Goal: Transaction & Acquisition: Purchase product/service

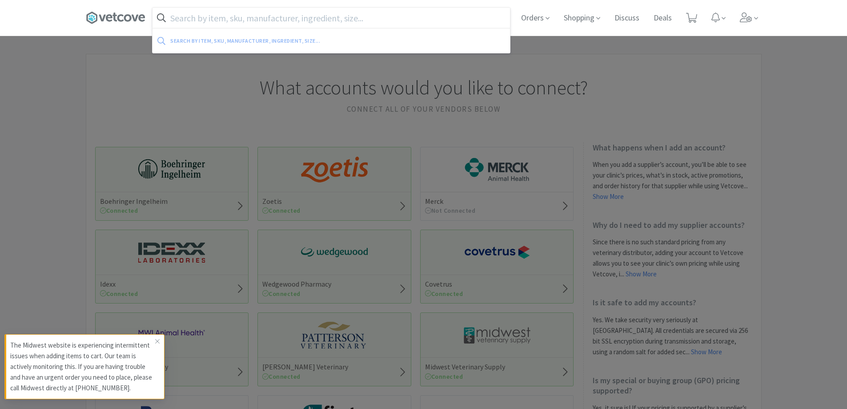
click at [221, 21] on input "text" at bounding box center [332, 18] width 358 height 20
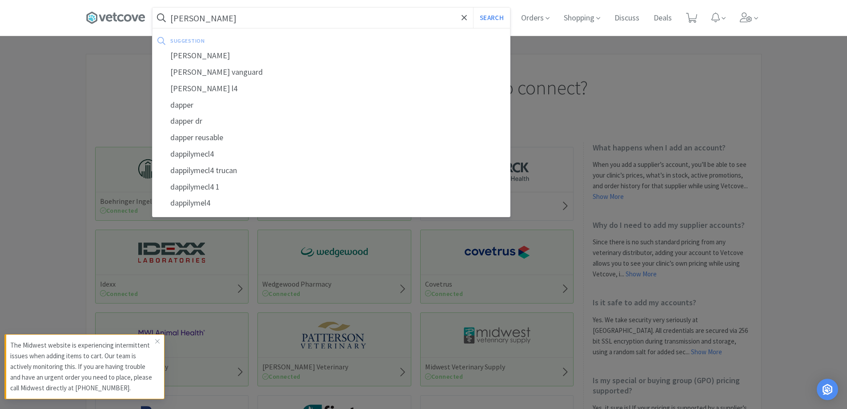
type input "dapp"
click at [473, 8] on button "Search" at bounding box center [491, 18] width 37 height 20
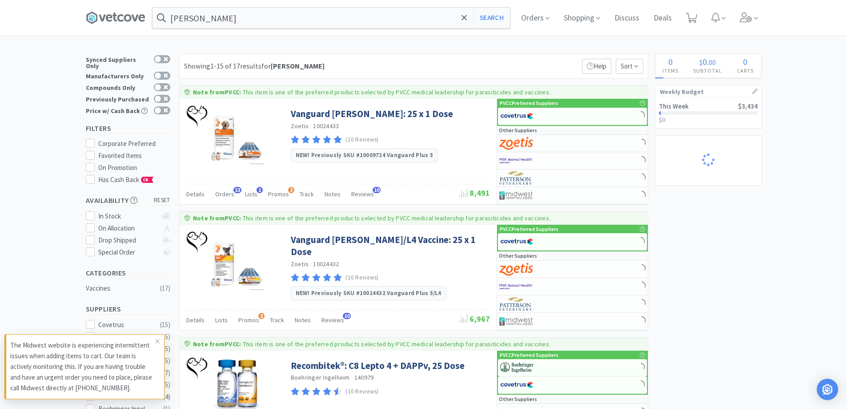
select select "1"
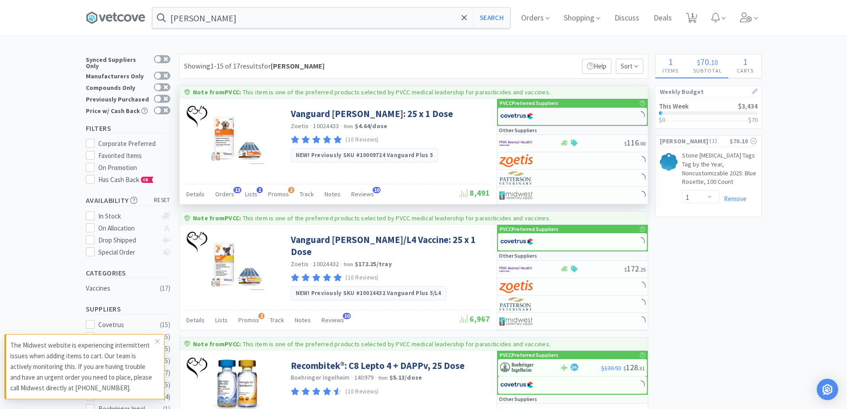
select select "1"
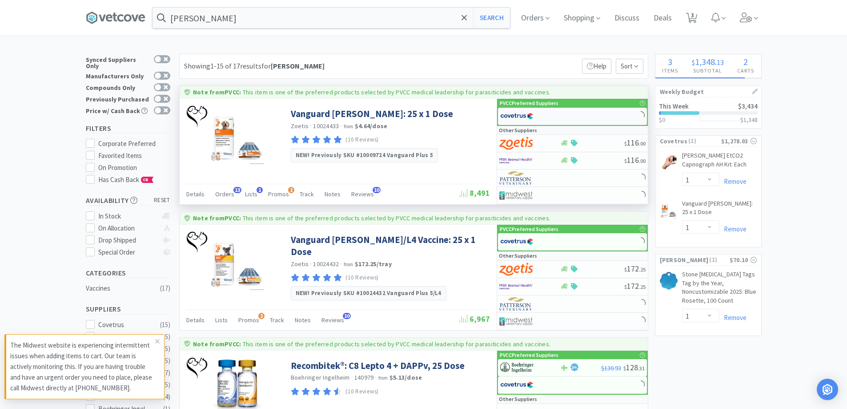
click at [545, 113] on div at bounding box center [524, 116] width 49 height 15
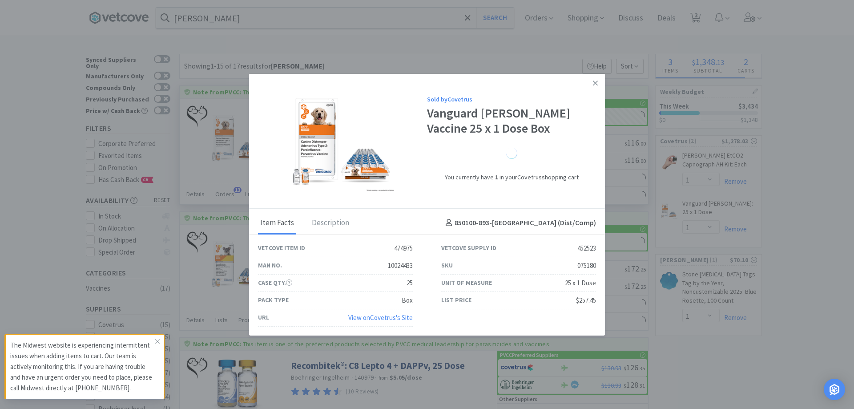
select select "1"
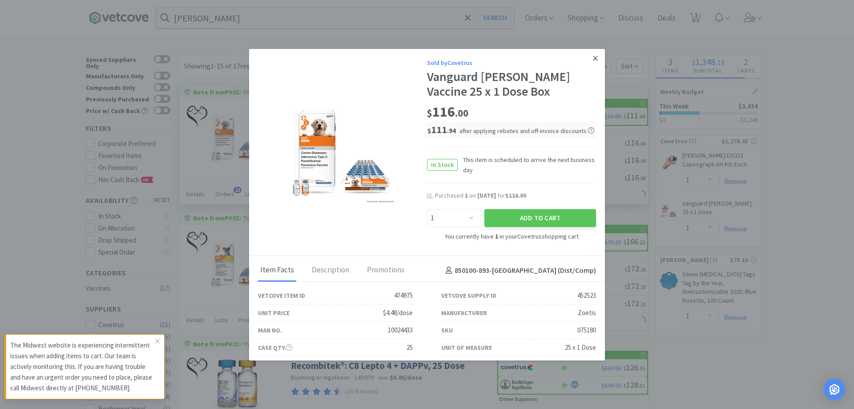
click at [593, 56] on icon at bounding box center [595, 58] width 5 height 8
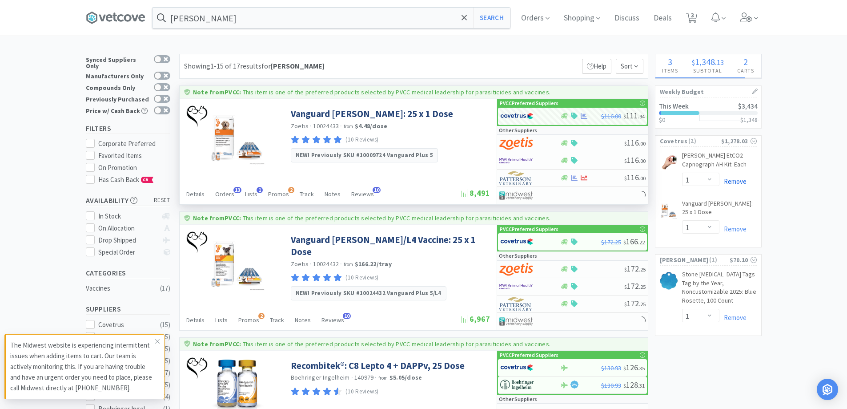
select select "2"
select select "20"
select select "2"
select select "3"
select select "1"
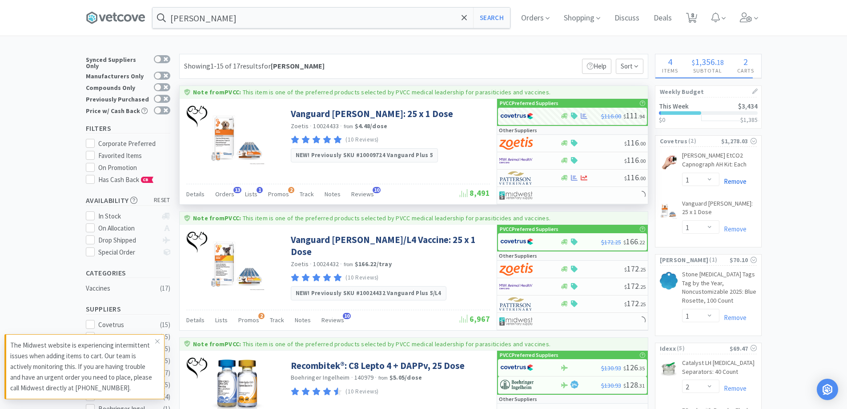
click at [736, 183] on link "Remove" at bounding box center [733, 181] width 27 height 8
select select "1"
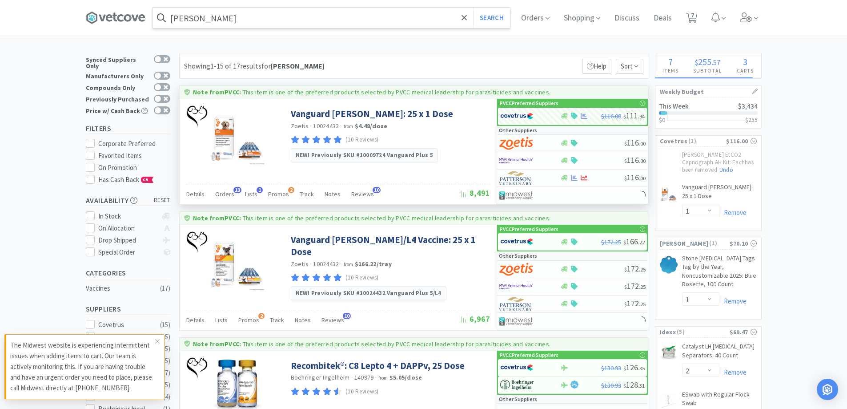
click at [310, 22] on input "dapp" at bounding box center [332, 18] width 358 height 20
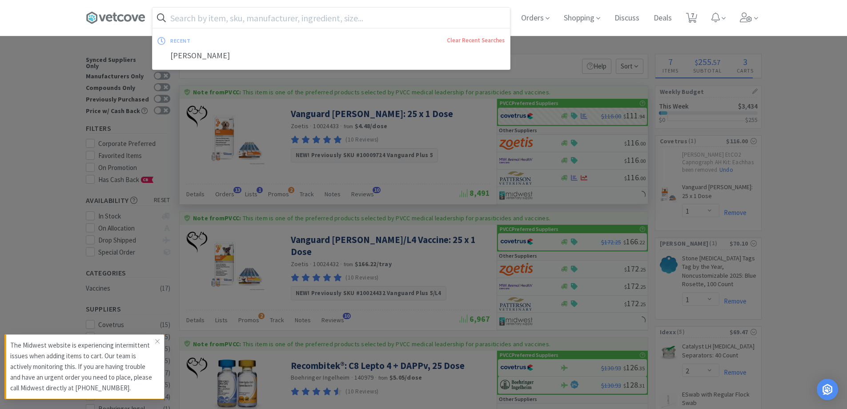
type input "f"
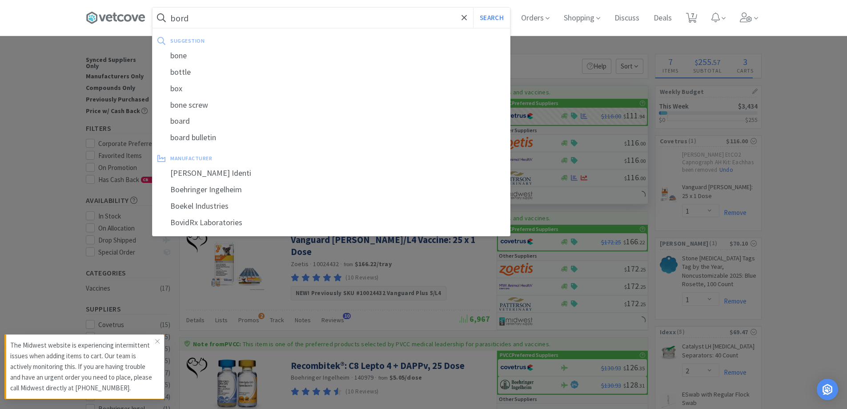
type input "bord"
click at [473, 8] on button "Search" at bounding box center [491, 18] width 37 height 20
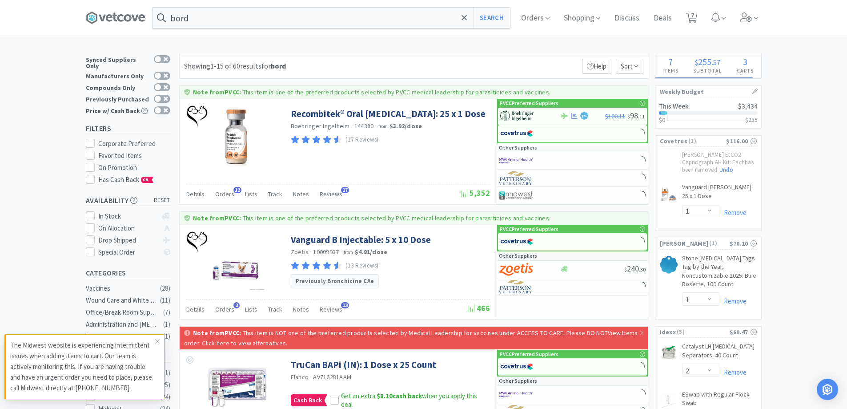
select select "2"
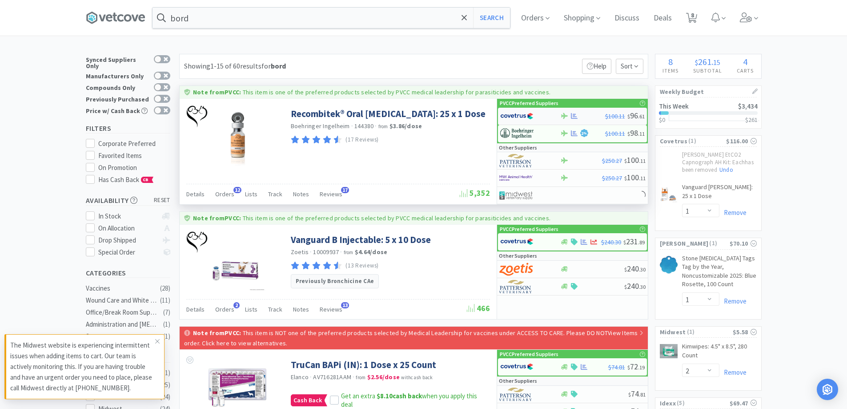
click at [558, 117] on div at bounding box center [530, 116] width 60 height 15
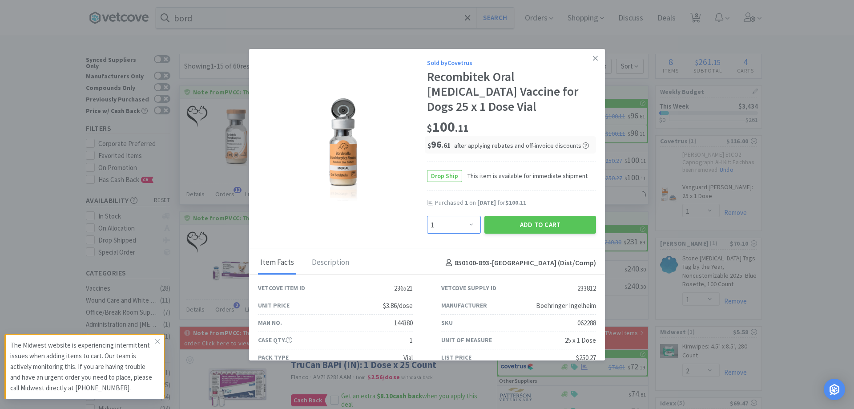
click at [464, 225] on select "Enter Quantity 1 2 3 4 5 6 7 8 9 10 11 12 13 14 15 16 17 18 19 20 Enter Quantity" at bounding box center [454, 225] width 54 height 18
select select "2"
click at [427, 216] on select "Enter Quantity 1 2 3 4 5 6 7 8 9 10 11 12 13 14 15 16 17 18 19 20 Enter Quantity" at bounding box center [454, 225] width 54 height 18
click at [498, 219] on button "Add to Cart" at bounding box center [540, 225] width 112 height 18
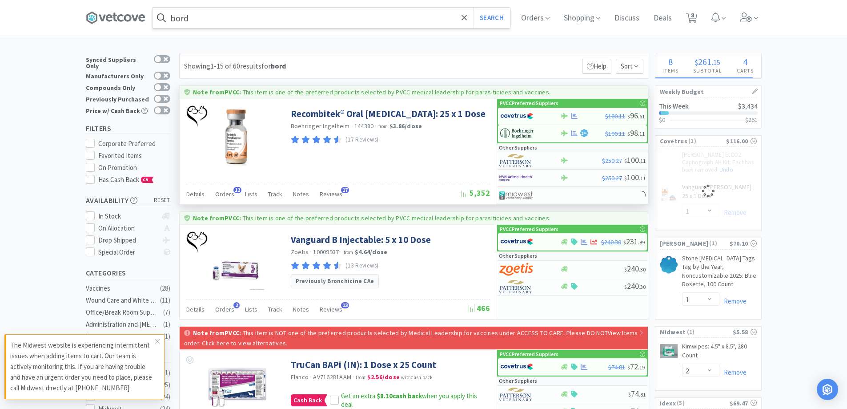
click at [201, 24] on input "bord" at bounding box center [332, 18] width 358 height 20
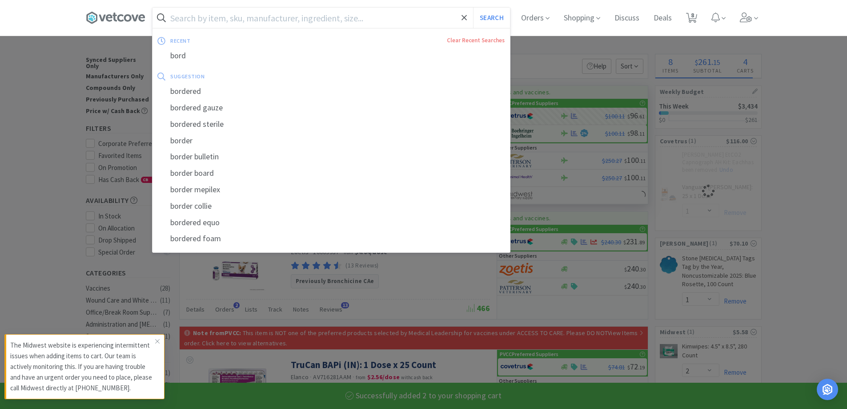
select select "2"
select select "1"
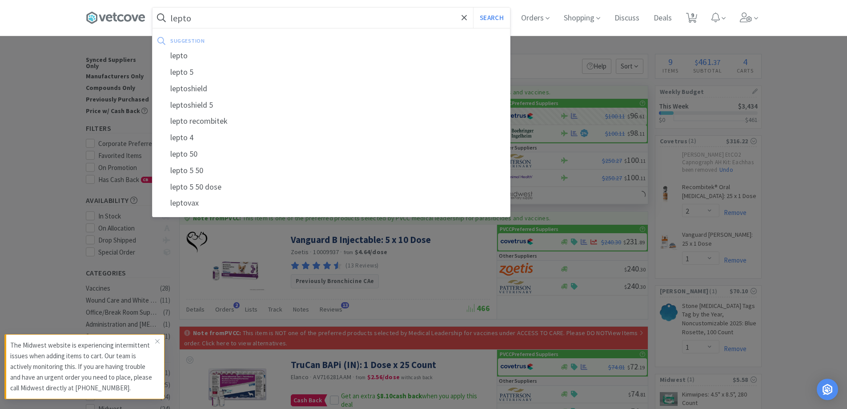
type input "lepto"
click at [473, 8] on button "Search" at bounding box center [491, 18] width 37 height 20
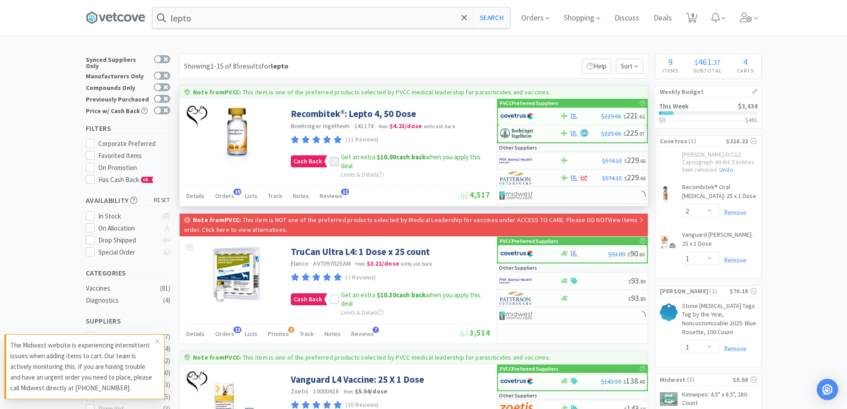
click at [335, 162] on icon at bounding box center [334, 161] width 6 height 6
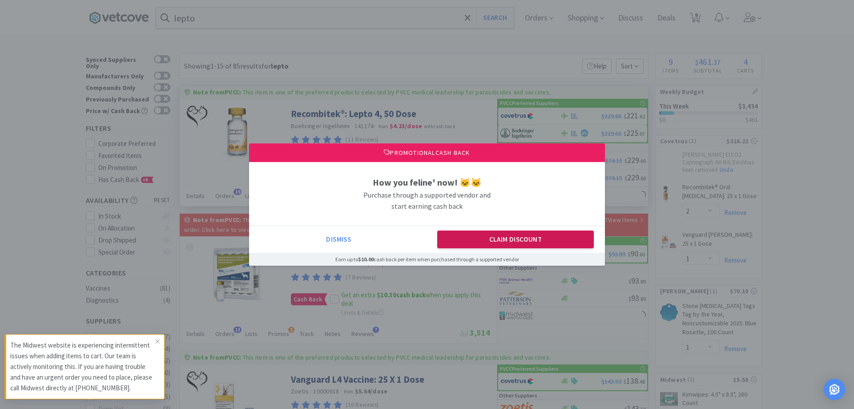
click at [523, 238] on button "Claim Discount" at bounding box center [515, 239] width 157 height 18
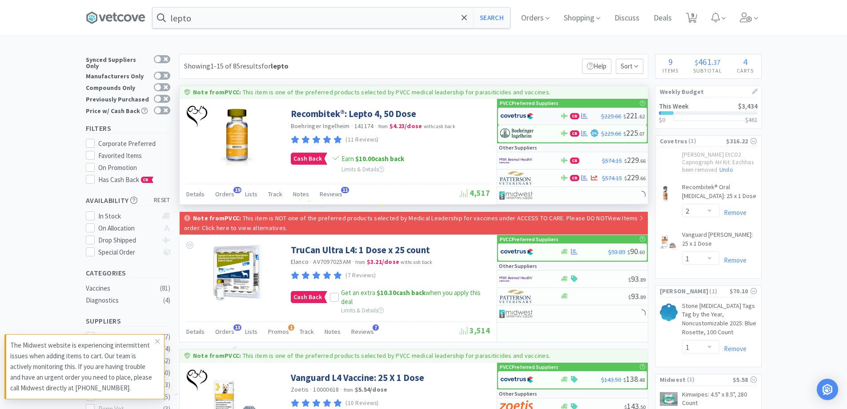
click at [555, 117] on div at bounding box center [530, 116] width 60 height 15
select select "1"
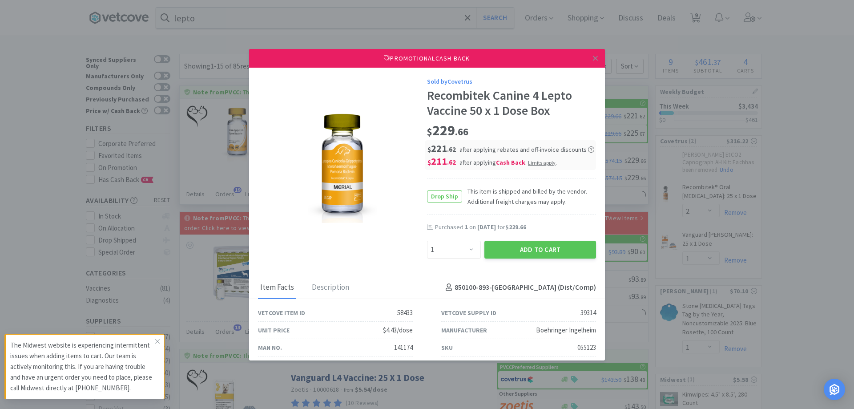
drag, startPoint x: 495, startPoint y: 248, endPoint x: 342, endPoint y: 119, distance: 199.8
click at [492, 244] on button "Add to Cart" at bounding box center [540, 250] width 112 height 18
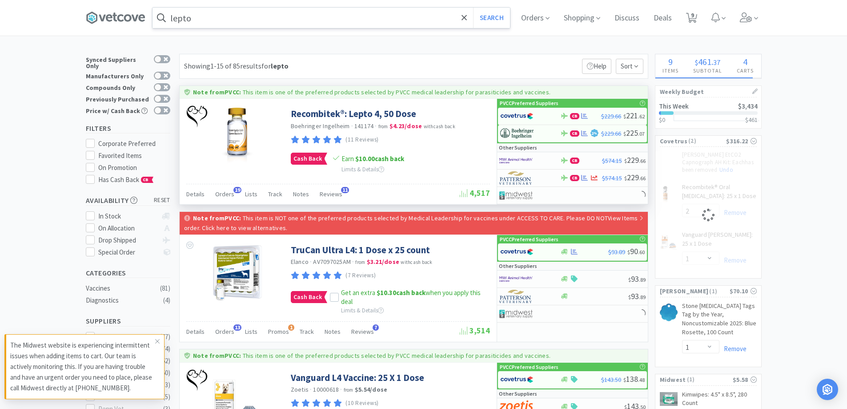
click at [208, 24] on input "lepto" at bounding box center [332, 18] width 358 height 20
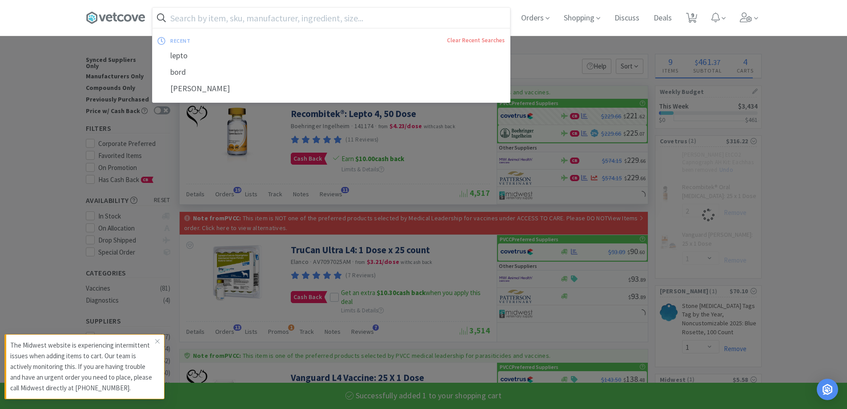
select select "1"
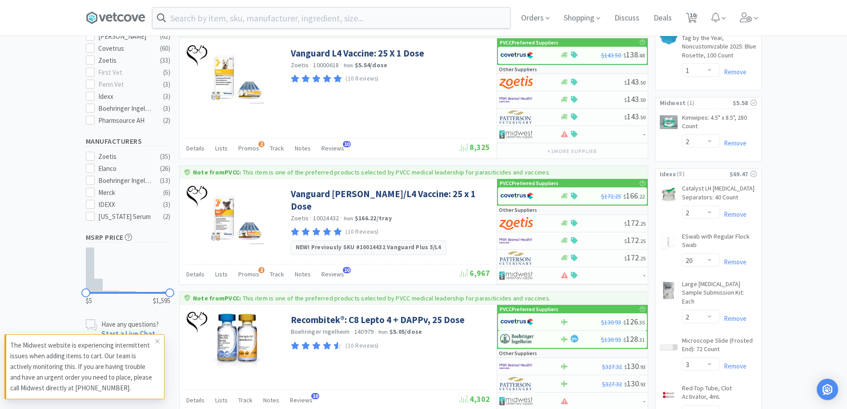
scroll to position [46, 0]
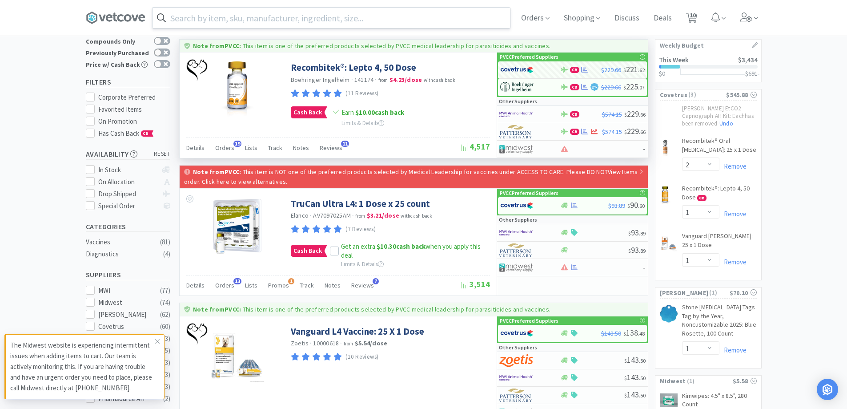
click at [361, 23] on input "text" at bounding box center [332, 18] width 358 height 20
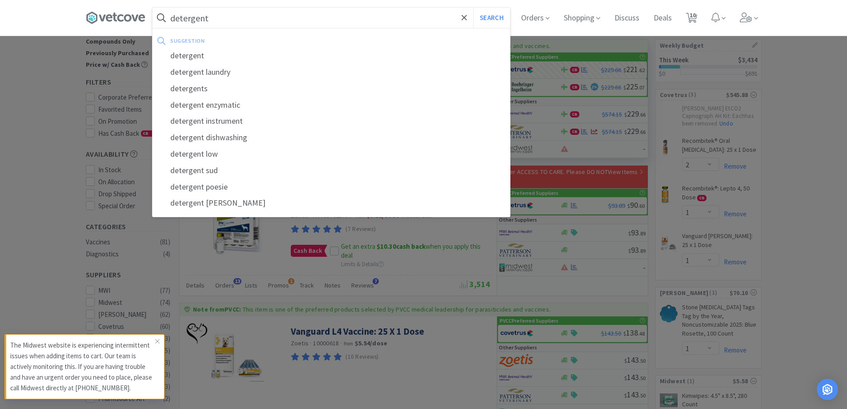
type input "detergent"
click at [473, 8] on button "Search" at bounding box center [491, 18] width 37 height 20
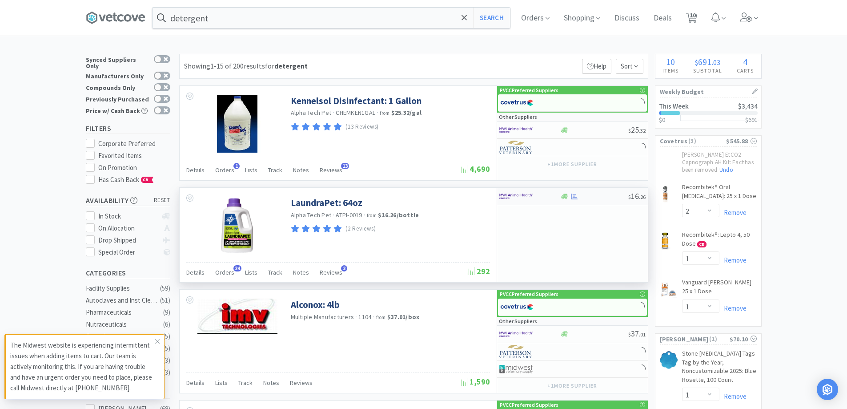
click at [546, 193] on div at bounding box center [523, 196] width 49 height 15
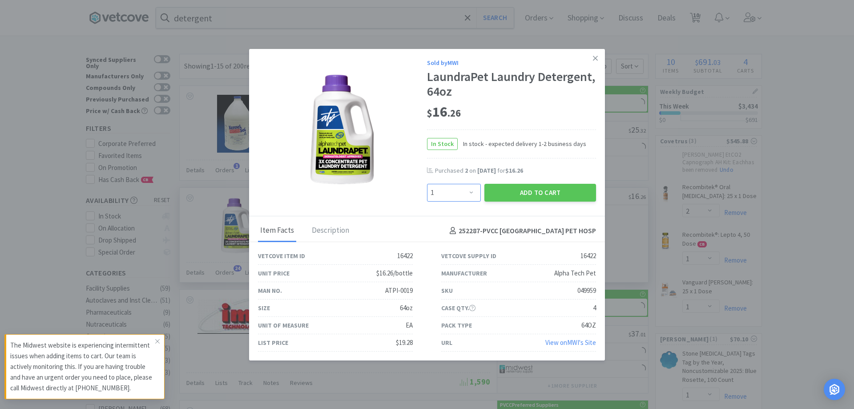
click at [470, 193] on select "Enter Quantity 1 2 3 4 5 6 7 8 9 10 11 12 13 14 15 16 17 18 19 20 Enter Quantity" at bounding box center [454, 193] width 54 height 18
select select "2"
click at [427, 184] on select "Enter Quantity 1 2 3 4 5 6 7 8 9 10 11 12 13 14 15 16 17 18 19 20 Enter Quantity" at bounding box center [454, 193] width 54 height 18
click at [521, 195] on button "Add to Cart" at bounding box center [540, 193] width 112 height 18
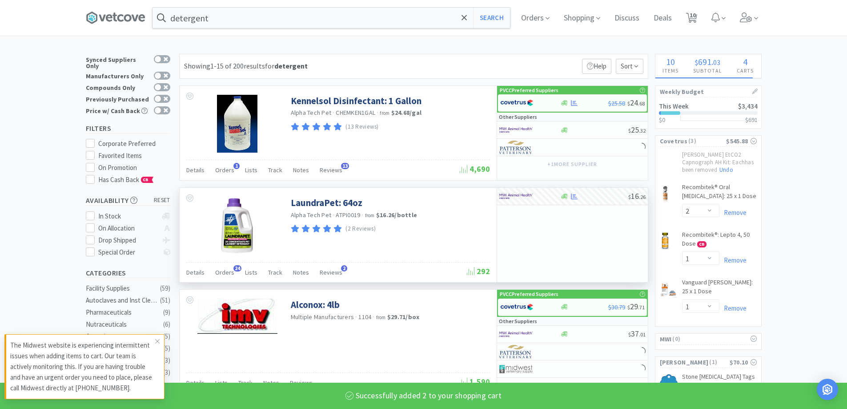
select select "2"
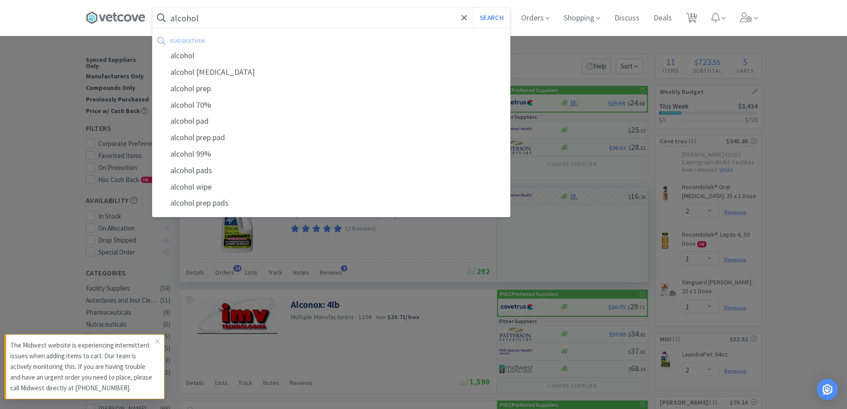
click at [473, 8] on button "Search" at bounding box center [491, 18] width 37 height 20
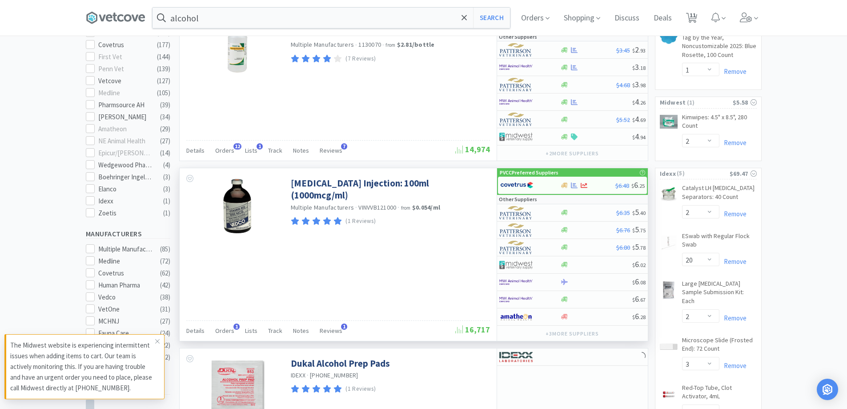
scroll to position [267, 0]
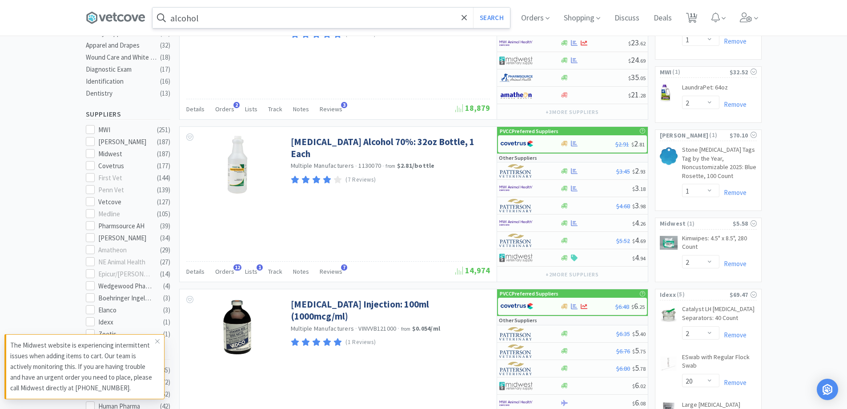
click at [170, 16] on span at bounding box center [162, 18] width 18 height 14
click at [176, 19] on input "alcohol" at bounding box center [332, 18] width 358 height 20
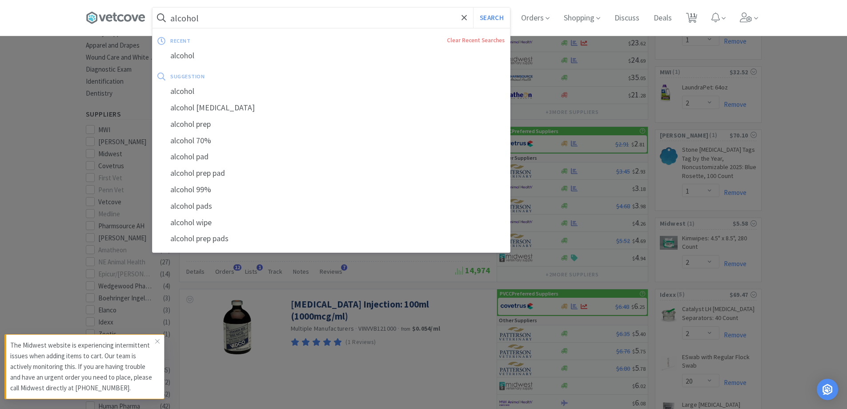
click at [210, 107] on div "alcohol isopropyl" at bounding box center [332, 108] width 358 height 16
type input "alcohol isopropyl"
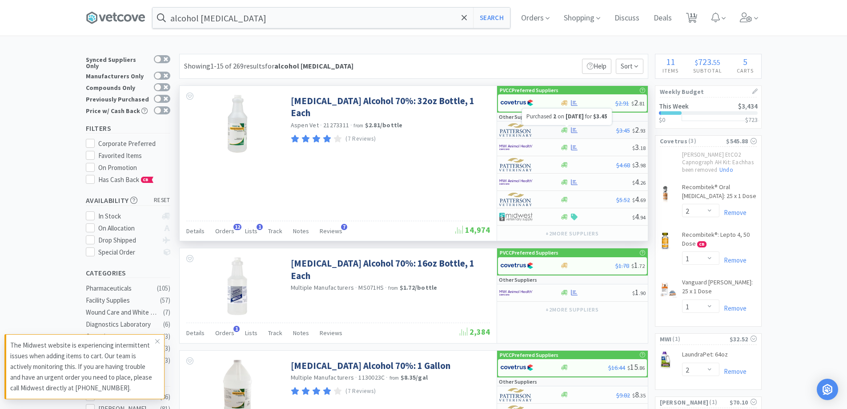
click at [572, 131] on icon at bounding box center [574, 130] width 7 height 7
select select "1"
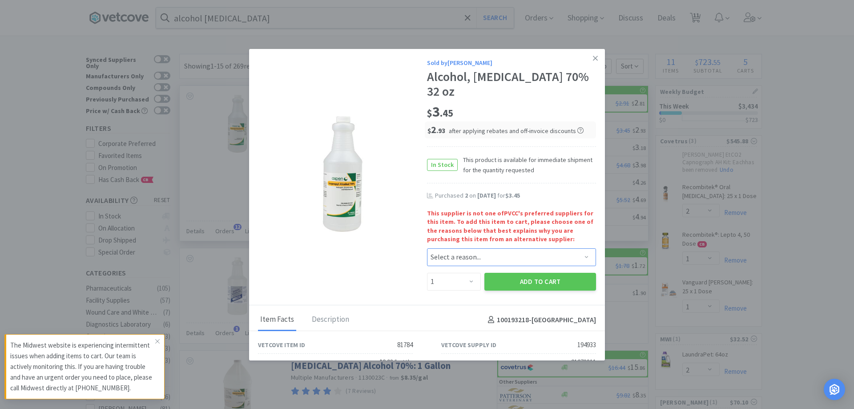
click at [489, 248] on select "Select a reason... Availability - This item is out of stock at the preferred su…" at bounding box center [511, 257] width 169 height 18
select select "availability"
click at [427, 248] on select "Select a reason... Availability - This item is out of stock at the preferred su…" at bounding box center [511, 257] width 169 height 18
click at [474, 273] on select "Enter Quantity 1 2 3 4 5 6 7 8 9 10 11 12 13 14 15 16 17 18 19 20 Enter Quantity" at bounding box center [454, 282] width 54 height 18
select select "4"
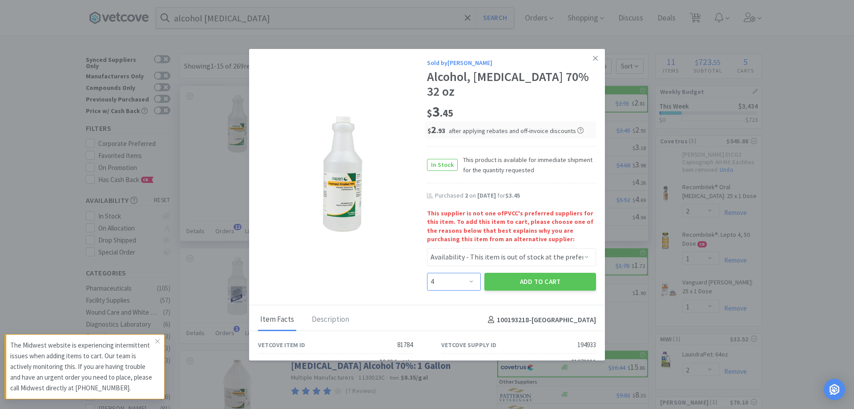
click at [427, 273] on select "Enter Quantity 1 2 3 4 5 6 7 8 9 10 11 12 13 14 15 16 17 18 19 20 Enter Quantity" at bounding box center [454, 282] width 54 height 18
click at [524, 274] on button "Add to Cart" at bounding box center [540, 282] width 112 height 18
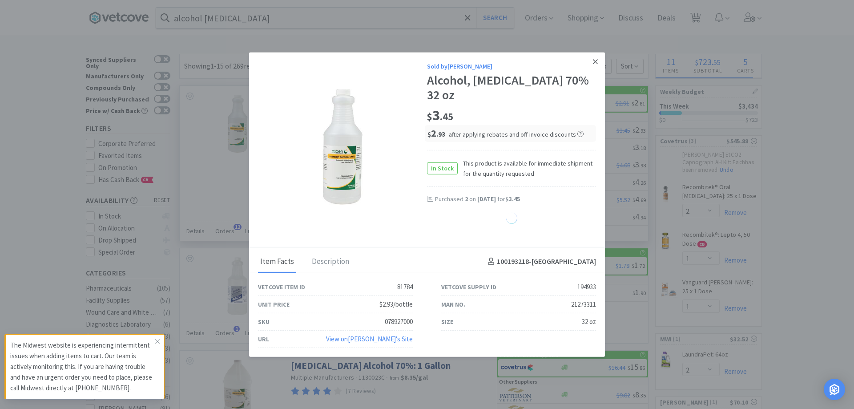
select select "4"
select select "1"
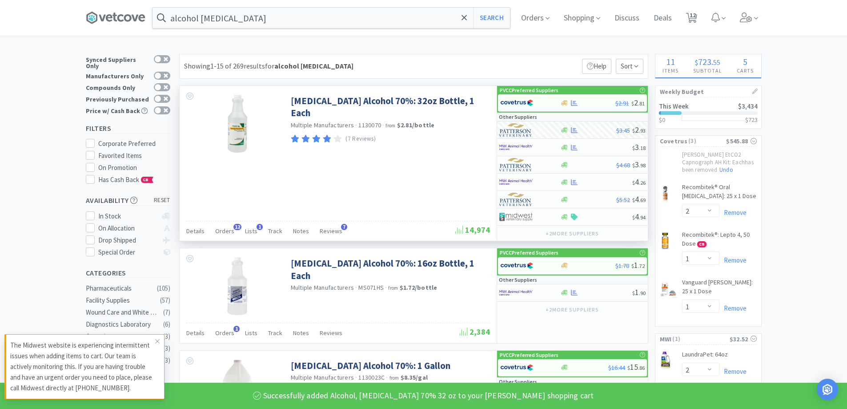
click at [593, 70] on p "Help" at bounding box center [596, 66] width 29 height 15
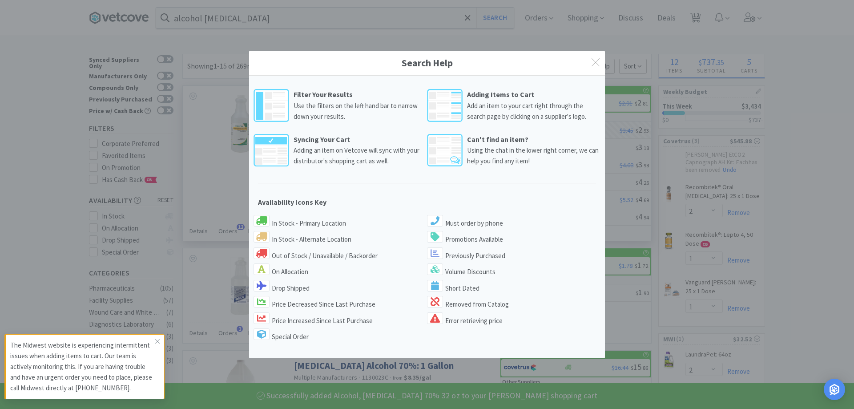
click at [248, 10] on div "Search Help Filter Your Results Use the filters on the left hand bar to narrow …" at bounding box center [427, 204] width 854 height 409
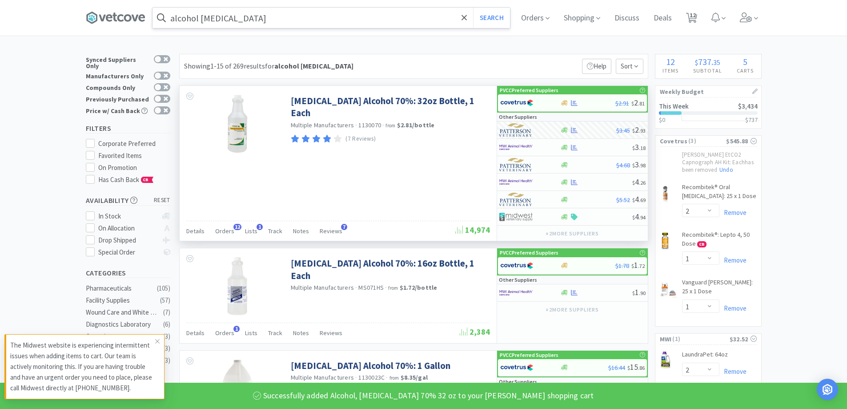
click at [248, 13] on input "alcohol isopropyl" at bounding box center [332, 18] width 358 height 20
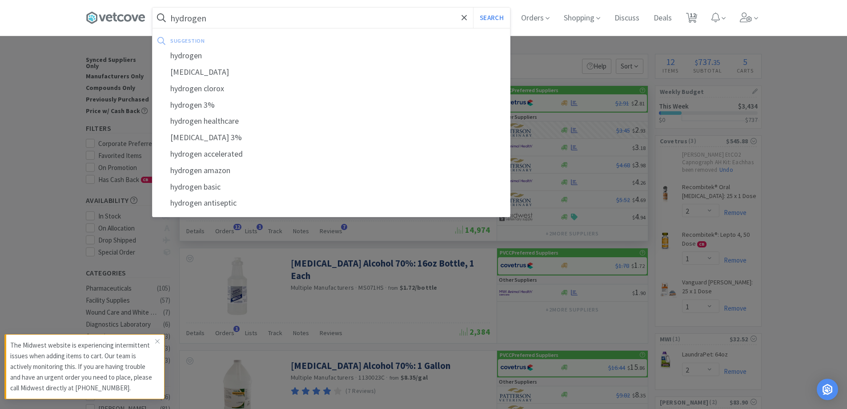
type input "hydrogen"
click at [473, 8] on button "Search" at bounding box center [491, 18] width 37 height 20
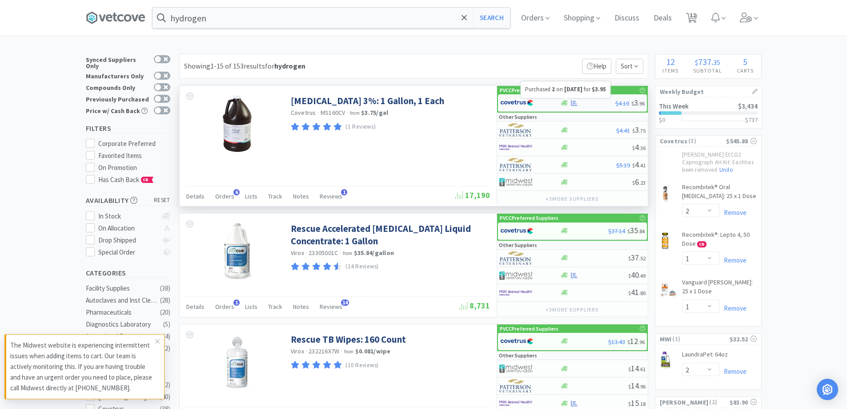
click at [573, 106] on icon at bounding box center [574, 103] width 7 height 7
select select "1"
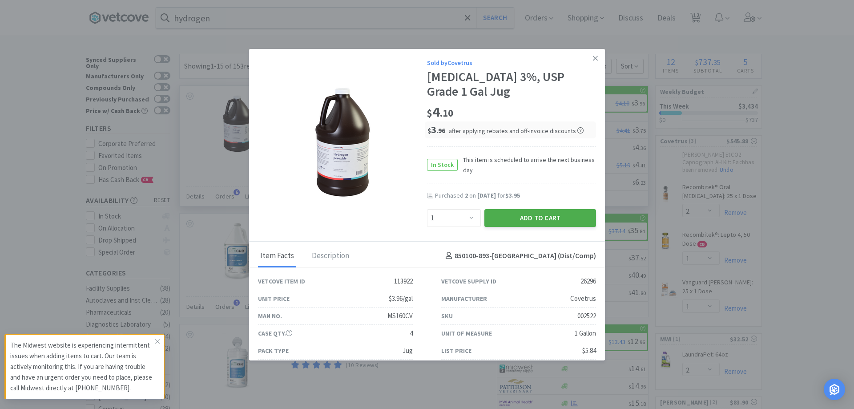
click at [510, 215] on button "Add to Cart" at bounding box center [540, 218] width 112 height 18
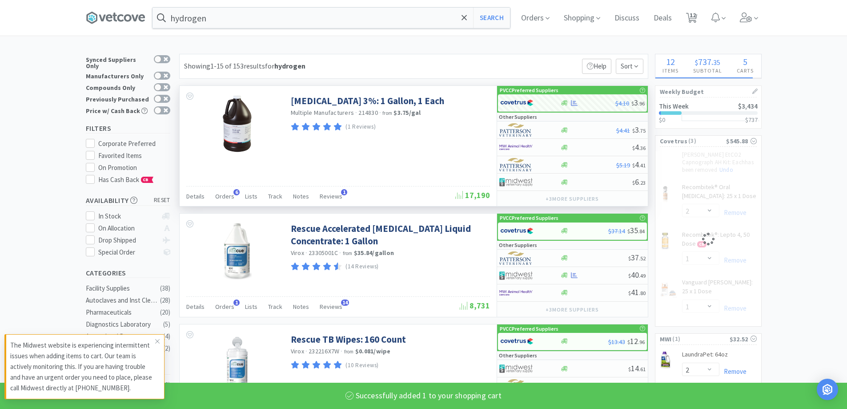
select select "1"
select select "2"
select select "1"
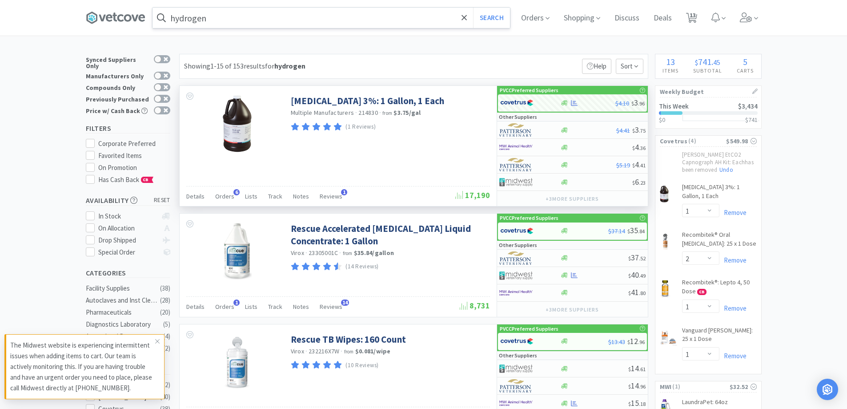
click at [225, 20] on input "hydrogen" at bounding box center [332, 18] width 358 height 20
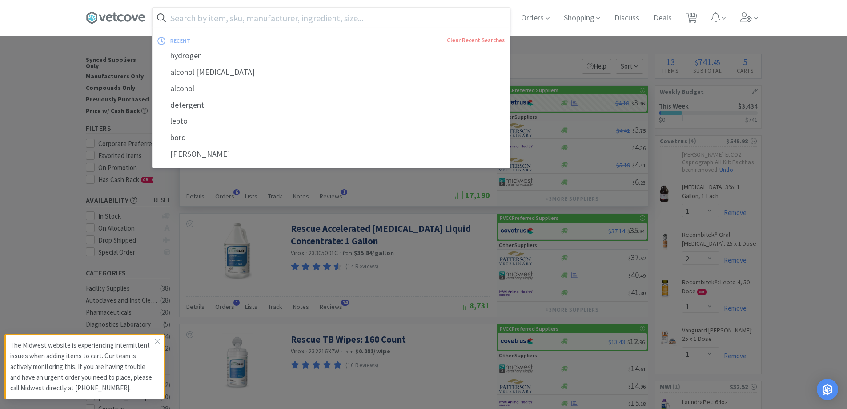
click at [186, 13] on input "text" at bounding box center [332, 18] width 358 height 20
click at [223, 17] on input "text" at bounding box center [332, 18] width 358 height 20
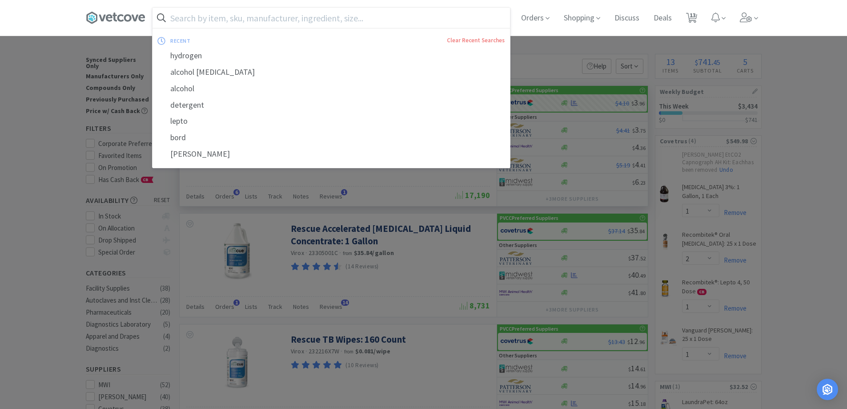
click at [294, 21] on input "text" at bounding box center [332, 18] width 358 height 20
click at [236, 16] on input "text" at bounding box center [332, 18] width 358 height 20
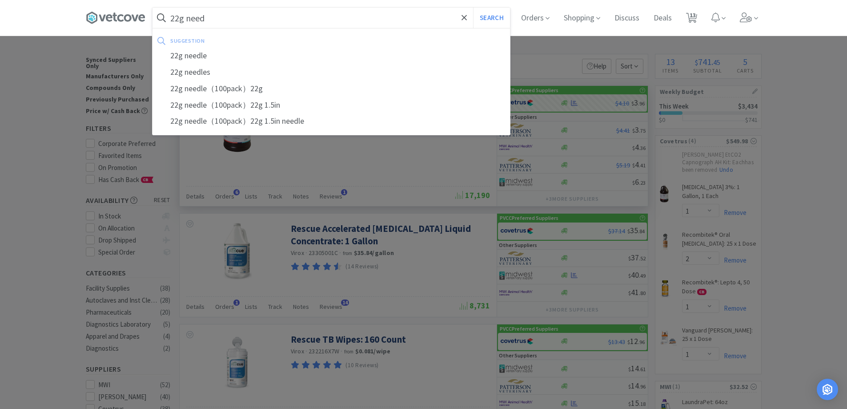
type input "22g need"
click at [473, 8] on button "Search" at bounding box center [491, 18] width 37 height 20
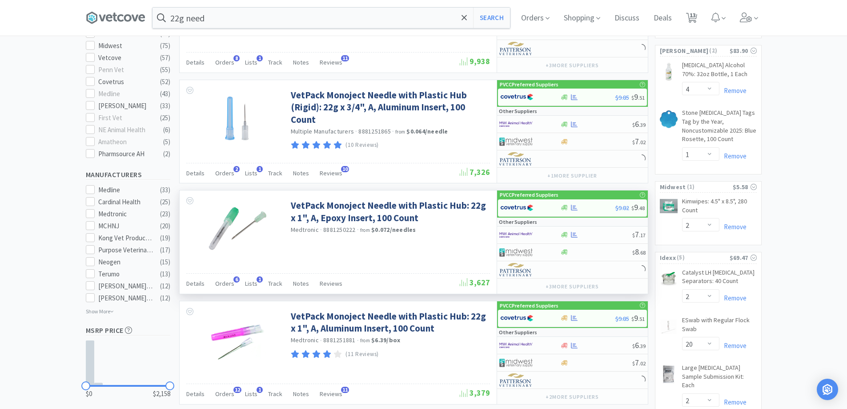
scroll to position [400, 0]
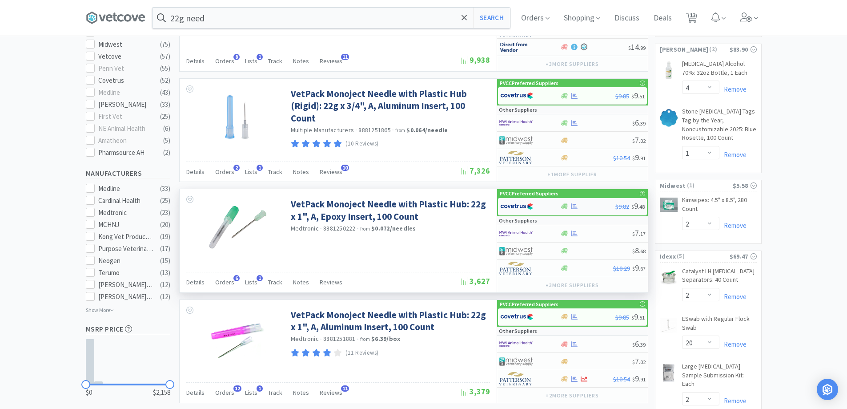
click at [562, 210] on div "$9.82 $ 9 . 48" at bounding box center [572, 206] width 149 height 17
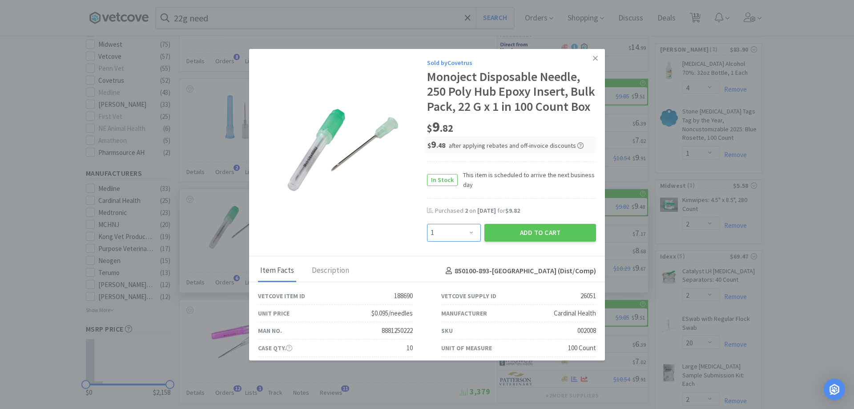
click at [466, 241] on select "Enter Quantity 1 2 3 4 5 6 7 8 9 10 11 12 13 14 15 16 17 18 19 20 Enter Quantity" at bounding box center [454, 233] width 54 height 18
select select "4"
click at [427, 238] on select "Enter Quantity 1 2 3 4 5 6 7 8 9 10 11 12 13 14 15 16 17 18 19 20 Enter Quantity" at bounding box center [454, 233] width 54 height 18
click at [520, 241] on button "Add to Cart" at bounding box center [540, 233] width 112 height 18
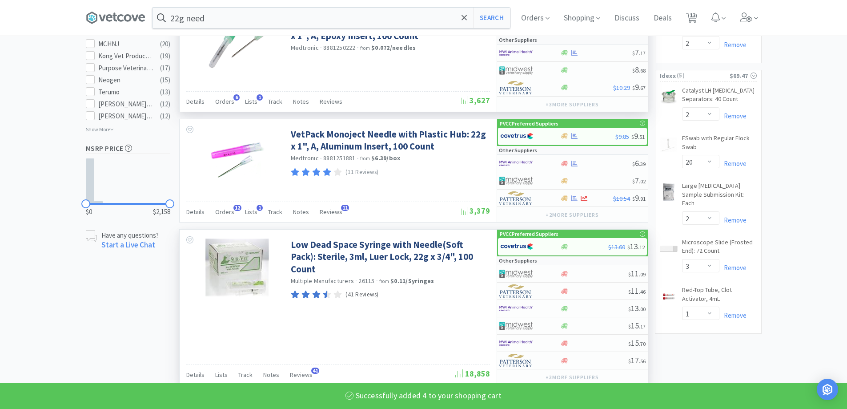
scroll to position [667, 0]
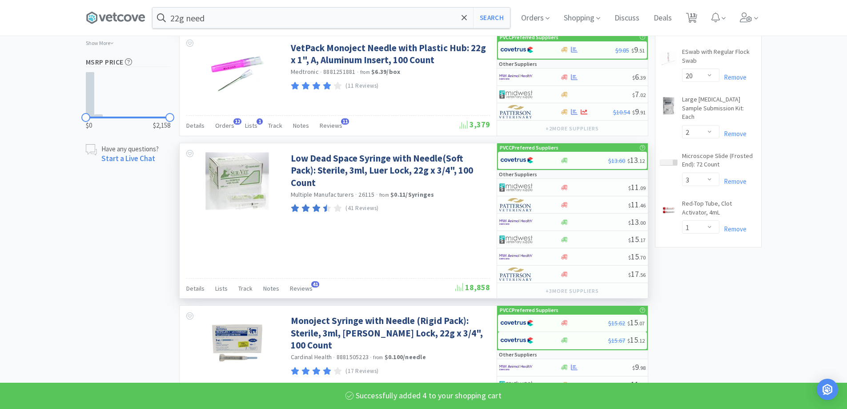
select select "4"
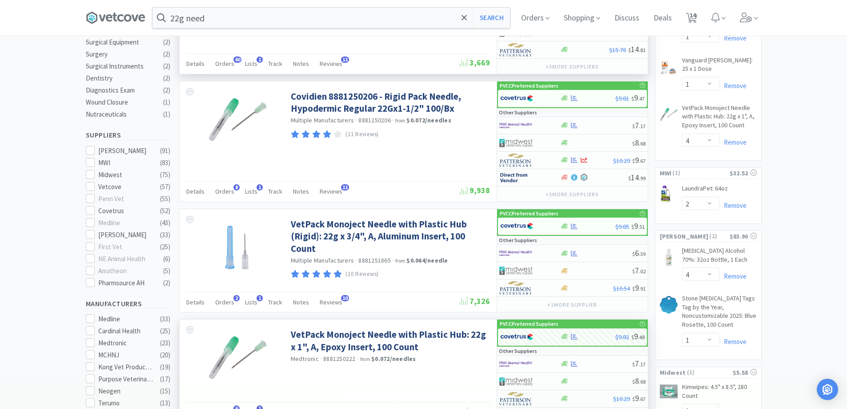
scroll to position [178, 0]
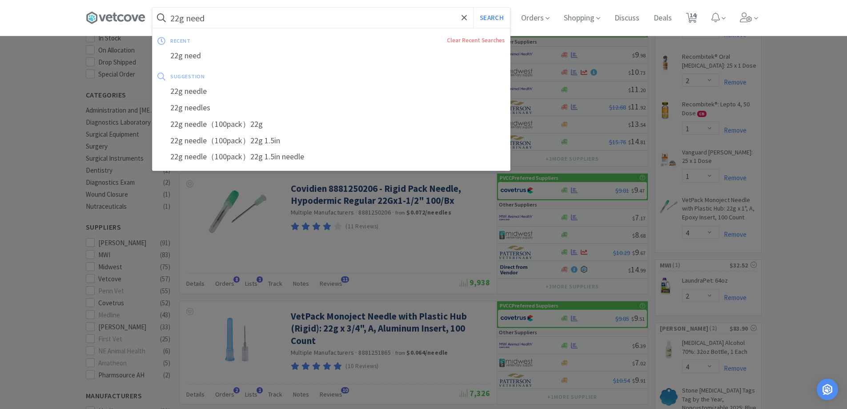
click at [320, 21] on input "22g need" at bounding box center [332, 18] width 358 height 20
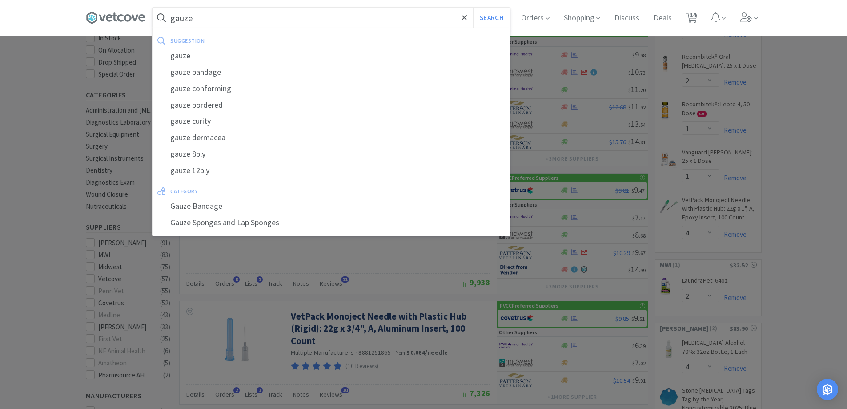
type input "gauze"
click at [473, 8] on button "Search" at bounding box center [491, 18] width 37 height 20
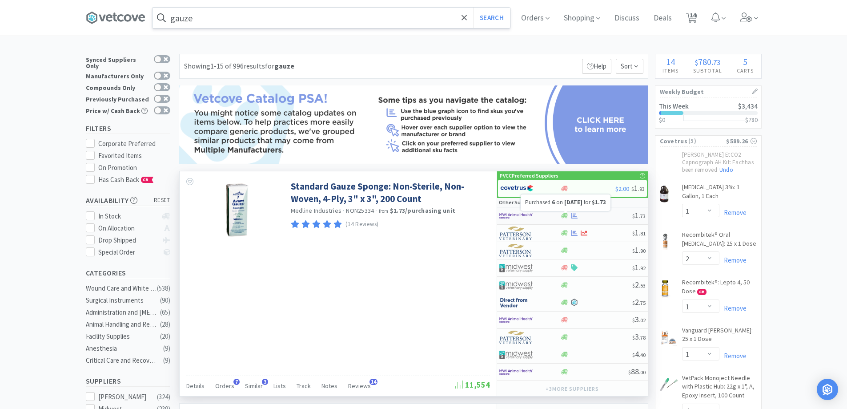
click at [573, 215] on icon at bounding box center [574, 215] width 7 height 7
select select "1"
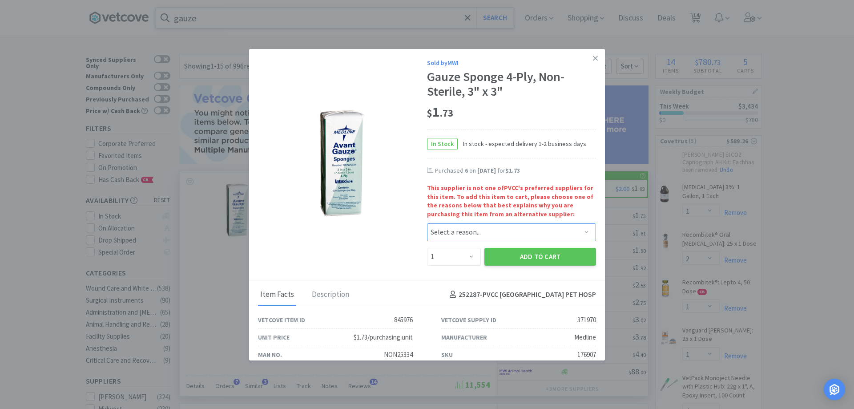
click at [485, 235] on select "Select a reason... Availability - This item is out of stock at the preferred su…" at bounding box center [511, 232] width 169 height 18
select select "availability"
click at [427, 223] on select "Select a reason... Availability - This item is out of stock at the preferred su…" at bounding box center [511, 232] width 169 height 18
click at [462, 253] on select "Enter Quantity 1 2 3 4 5 6 7 8 9 10 11 12 13 14 15 16 17 18 19 20 Enter Quantity" at bounding box center [454, 257] width 54 height 18
select select "6"
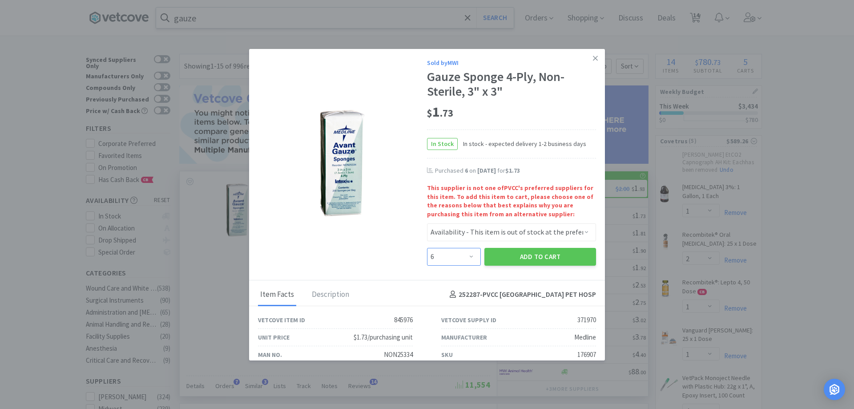
click at [427, 248] on select "Enter Quantity 1 2 3 4 5 6 7 8 9 10 11 12 13 14 15 16 17 18 19 20 Enter Quantity" at bounding box center [454, 257] width 54 height 18
drag, startPoint x: 497, startPoint y: 252, endPoint x: 495, endPoint y: 242, distance: 9.5
click at [495, 250] on button "Add to Cart" at bounding box center [540, 257] width 112 height 18
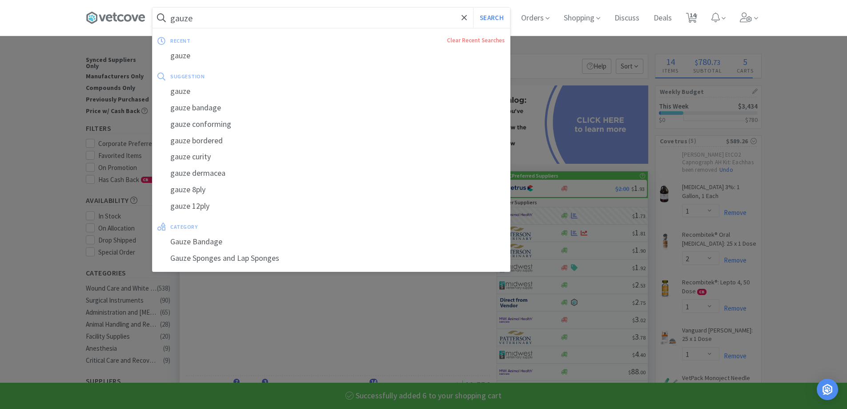
click at [363, 12] on input "gauze" at bounding box center [332, 18] width 358 height 20
select select "6"
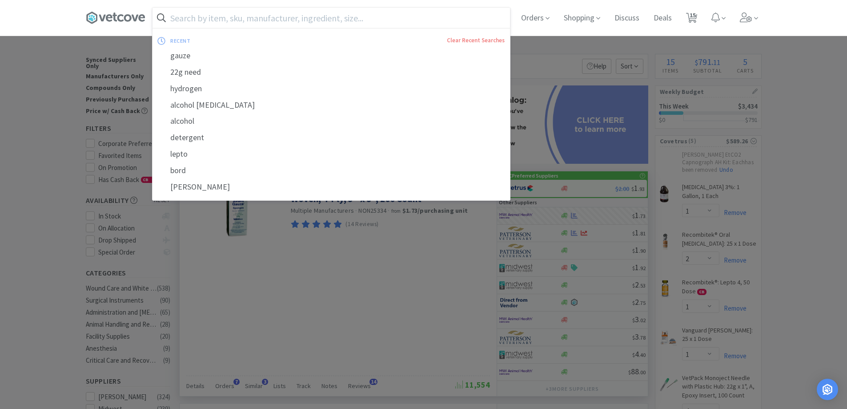
click at [237, 25] on input "text" at bounding box center [332, 18] width 358 height 20
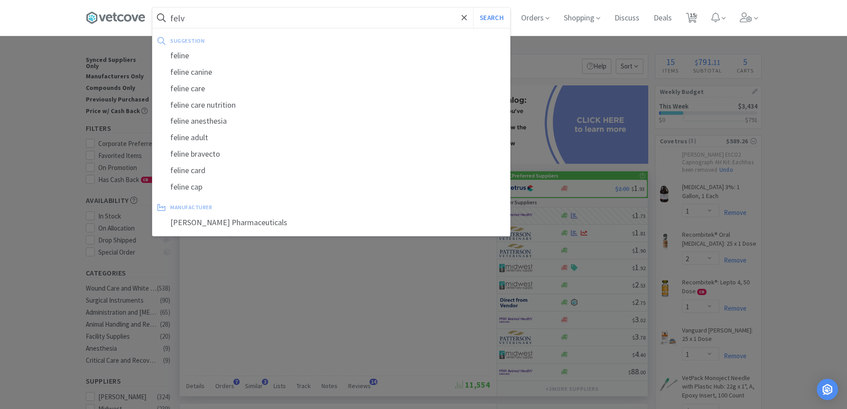
type input "felv"
click at [473, 8] on button "Search" at bounding box center [491, 18] width 37 height 20
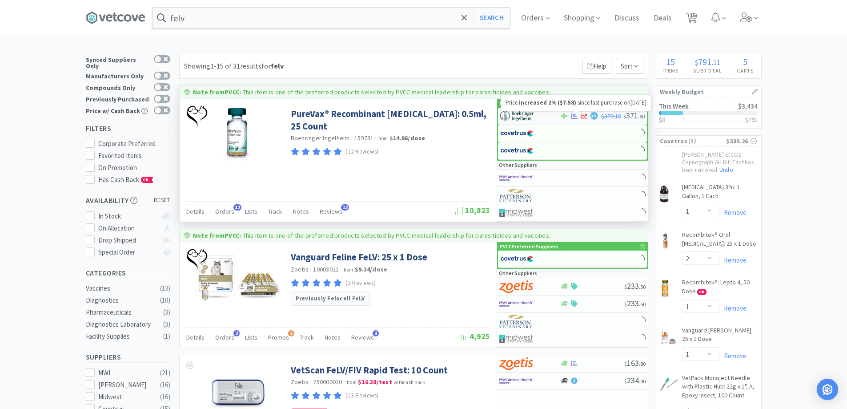
click at [581, 117] on icon at bounding box center [584, 115] width 7 height 5
select select "1"
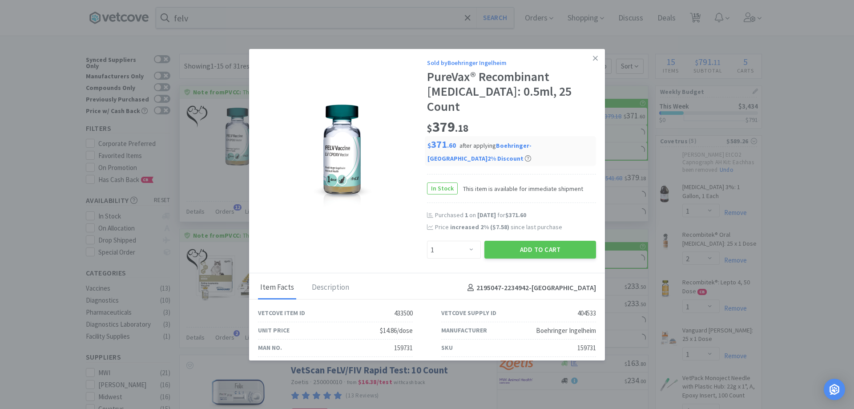
click at [498, 245] on div "Add to Cart" at bounding box center [540, 249] width 115 height 21
click at [593, 54] on icon at bounding box center [595, 58] width 5 height 8
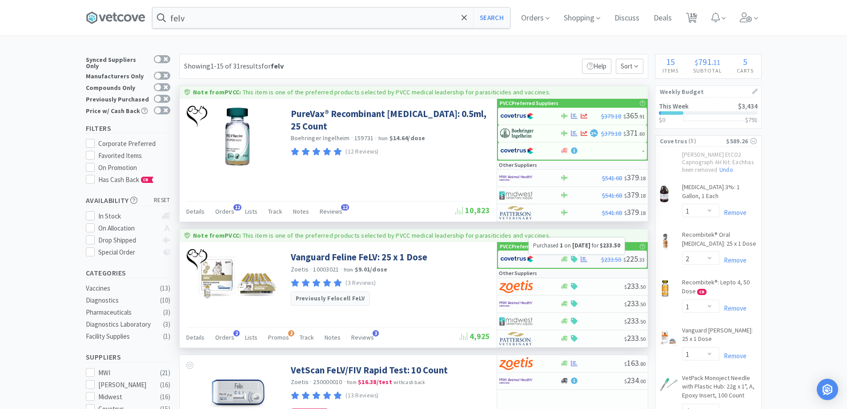
click at [583, 260] on icon at bounding box center [584, 259] width 7 height 6
select select "1"
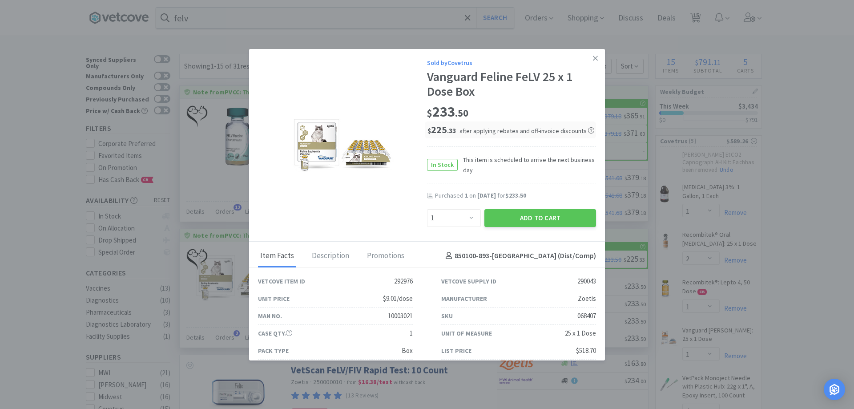
click at [503, 212] on button "Add to Cart" at bounding box center [540, 218] width 112 height 18
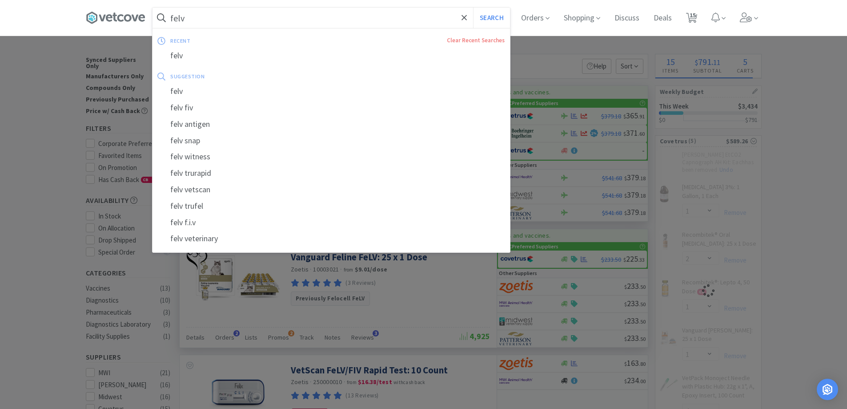
click at [205, 14] on input "felv" at bounding box center [332, 18] width 358 height 20
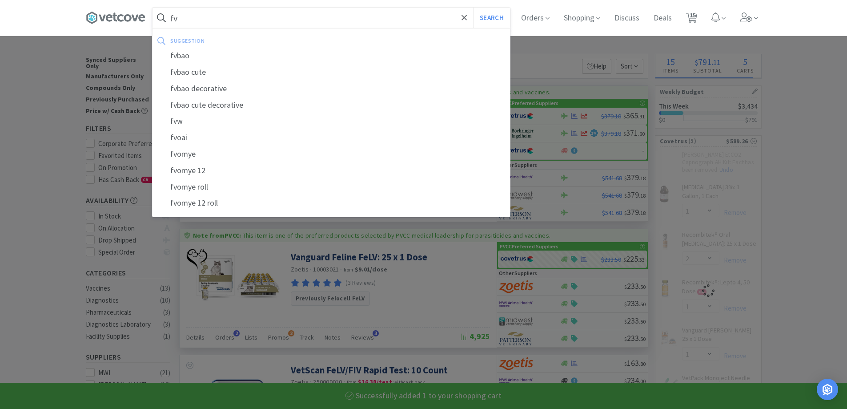
type input "fvr"
select select "1"
select select "4"
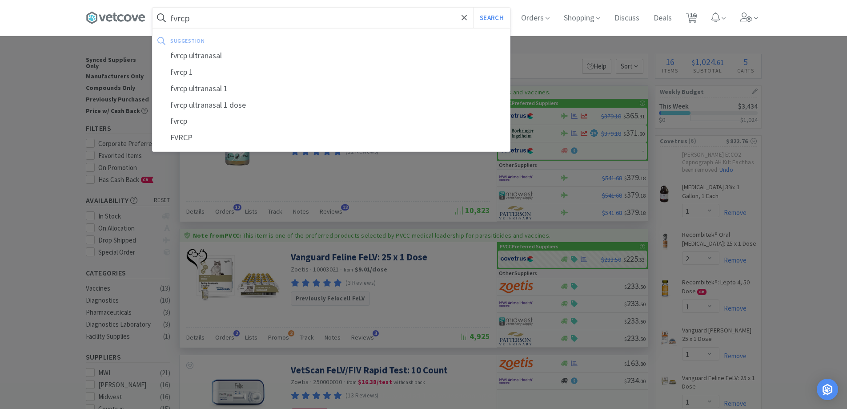
type input "fvrcp"
click at [473, 8] on button "Search" at bounding box center [491, 18] width 37 height 20
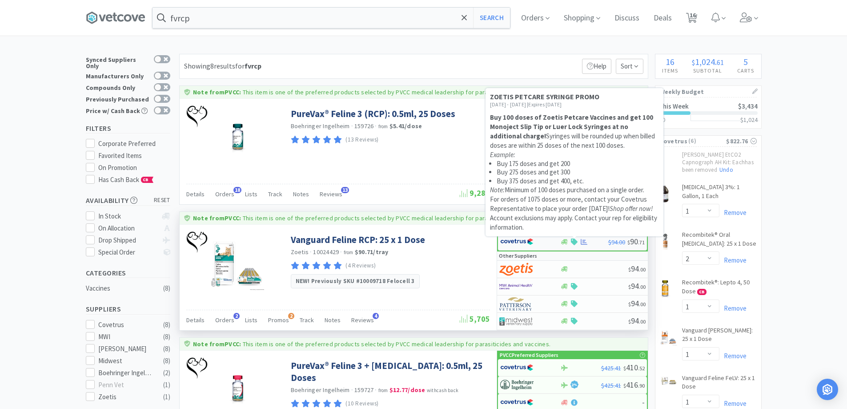
click at [573, 244] on icon at bounding box center [574, 241] width 7 height 7
select select "1"
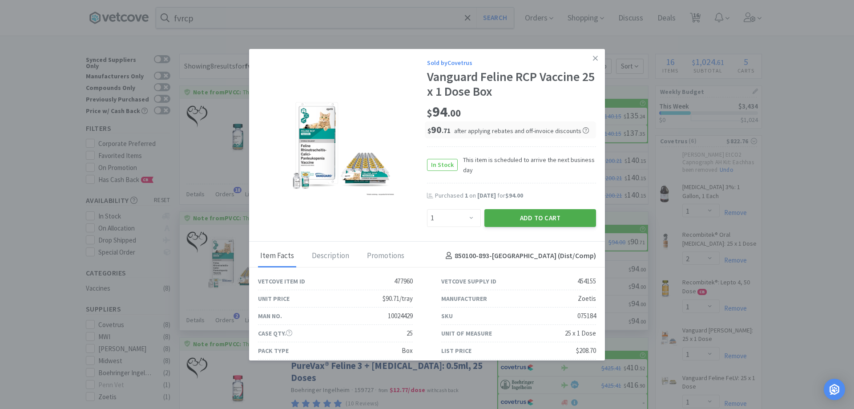
click at [525, 224] on button "Add to Cart" at bounding box center [540, 218] width 112 height 18
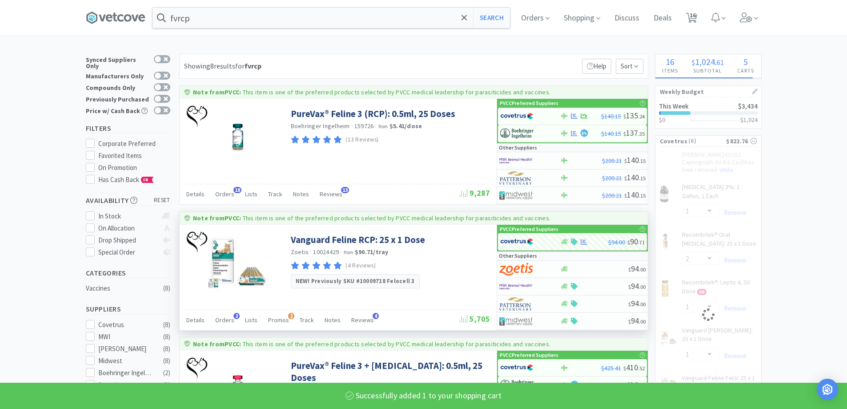
select select "1"
select select "4"
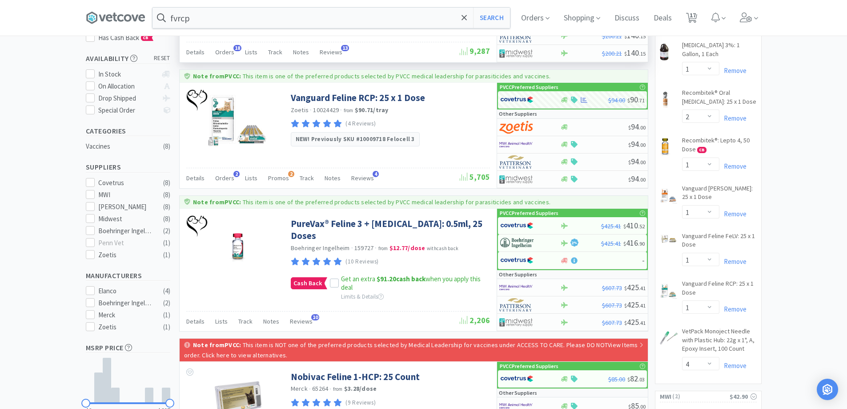
scroll to position [44, 0]
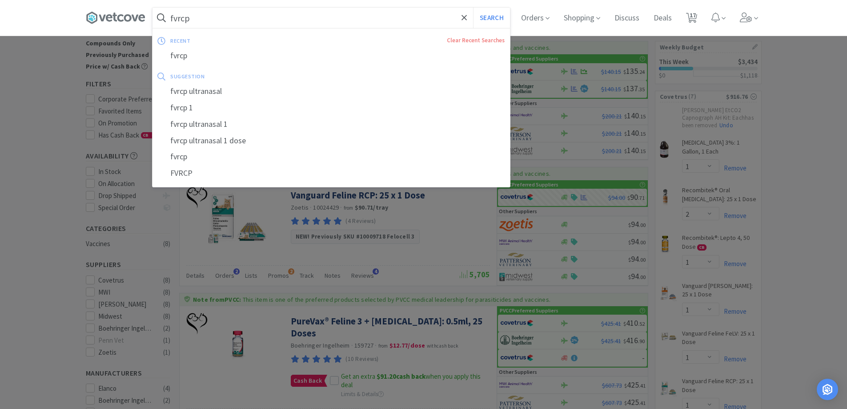
click at [201, 26] on input "fvrcp" at bounding box center [332, 18] width 358 height 20
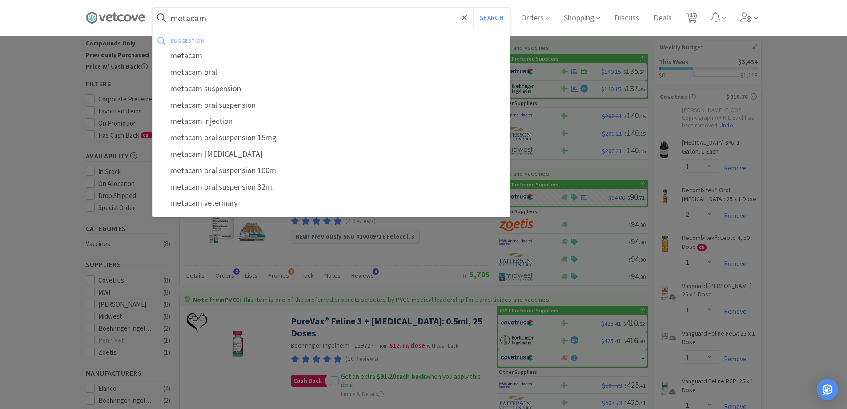
type input "metacam"
click at [473, 8] on button "Search" at bounding box center [491, 18] width 37 height 20
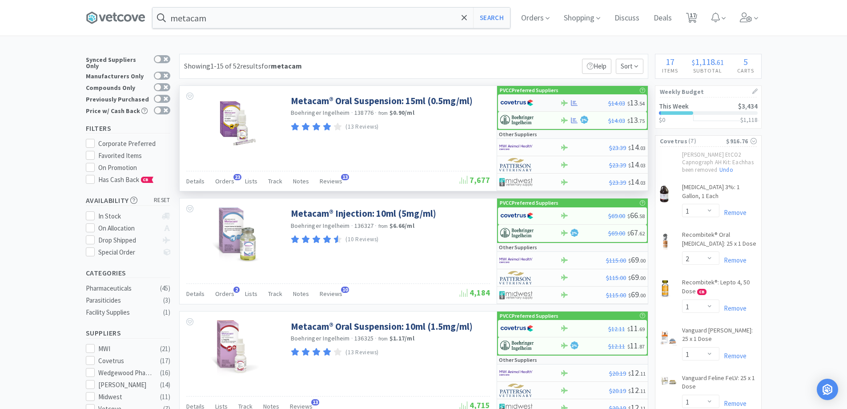
click at [603, 96] on div "$14.03 $ 13 . 54" at bounding box center [572, 102] width 149 height 17
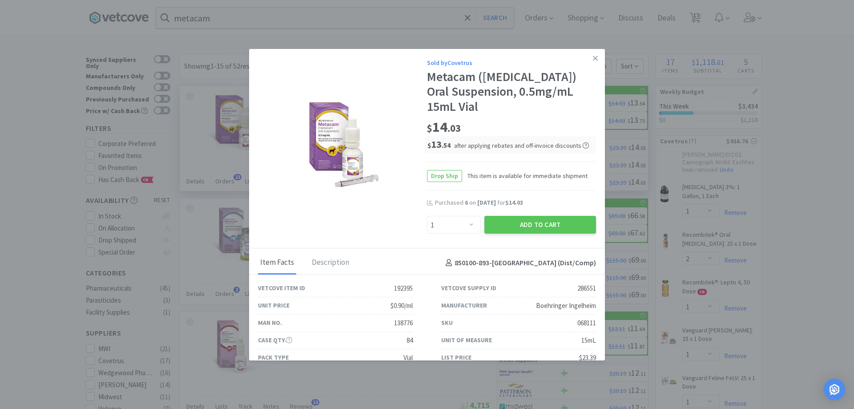
click at [483, 222] on div "Add to Cart" at bounding box center [540, 224] width 115 height 21
click at [468, 223] on select "Enter Quantity 1 2 3 4 5 6 7 8 9 10 11 12 13 14 15 16 17 18 19 20 Enter Quantity" at bounding box center [454, 225] width 54 height 18
select select "6"
click at [427, 216] on select "Enter Quantity 1 2 3 4 5 6 7 8 9 10 11 12 13 14 15 16 17 18 19 20 Enter Quantity" at bounding box center [454, 225] width 54 height 18
click at [524, 226] on button "Add to Cart" at bounding box center [540, 225] width 112 height 18
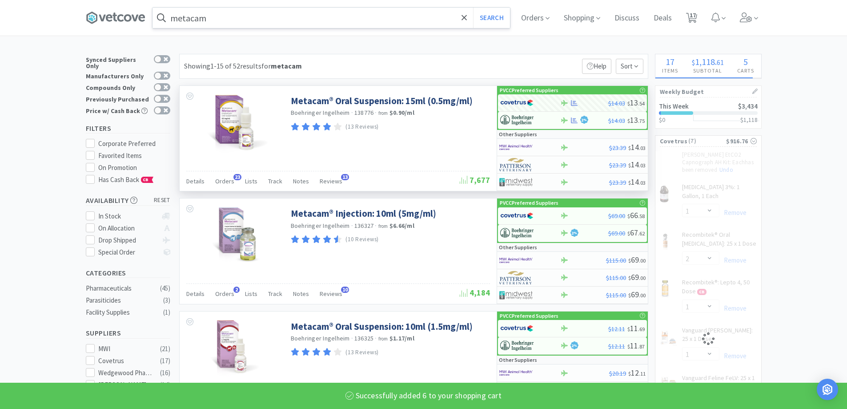
select select "6"
select select "2"
select select "1"
click at [267, 21] on input "metacam" at bounding box center [332, 18] width 358 height 20
select select "4"
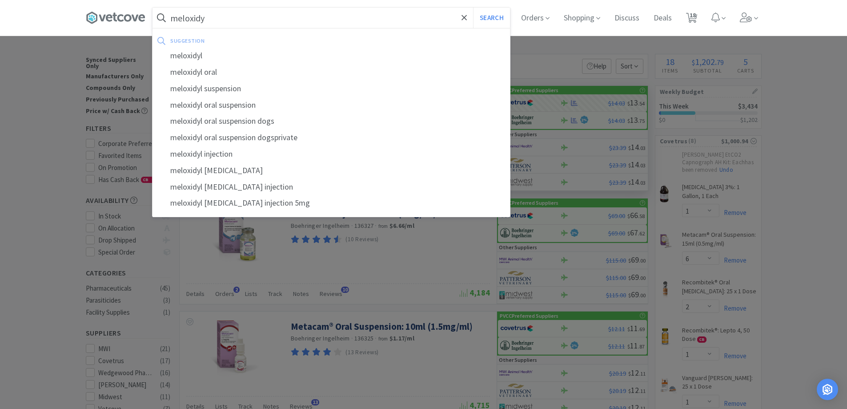
type input "meloxidy"
click at [473, 8] on button "Search" at bounding box center [491, 18] width 37 height 20
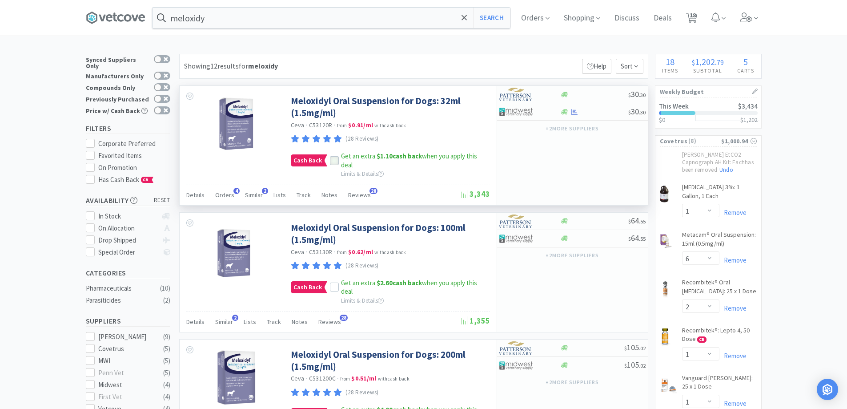
click at [335, 160] on icon at bounding box center [334, 160] width 6 height 6
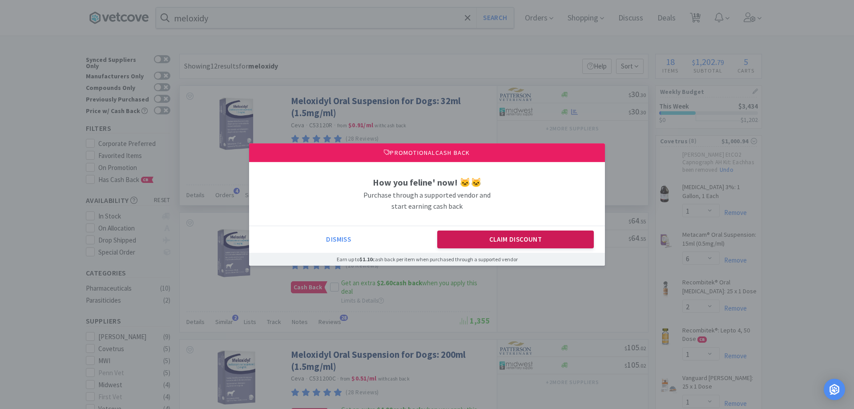
click at [487, 238] on button "Claim Discount" at bounding box center [515, 239] width 157 height 18
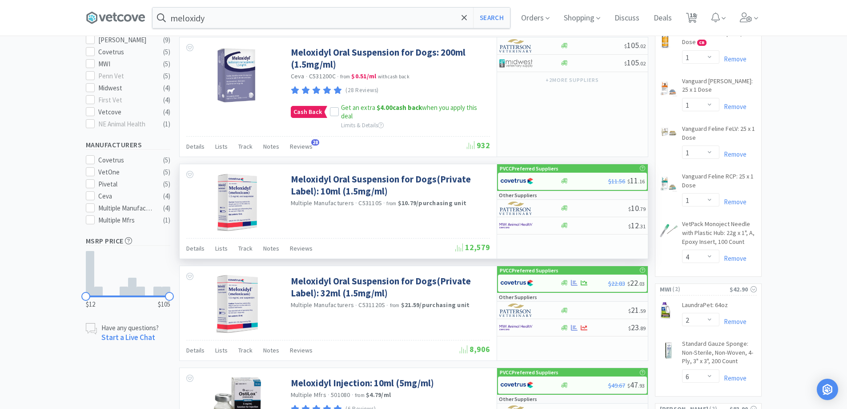
scroll to position [311, 0]
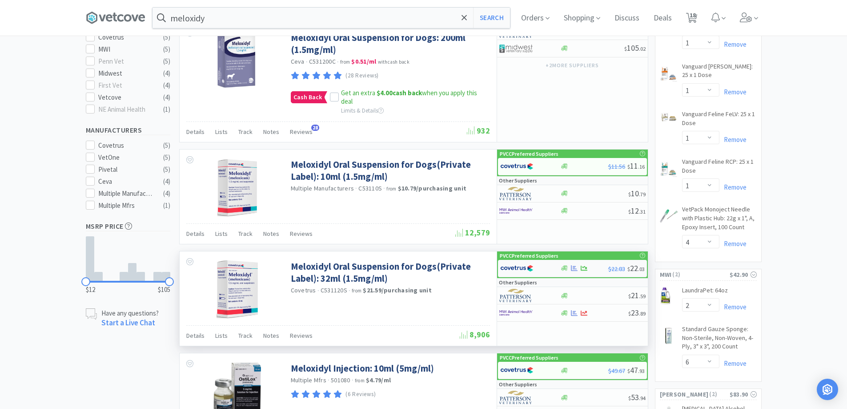
click at [548, 269] on div at bounding box center [524, 268] width 49 height 15
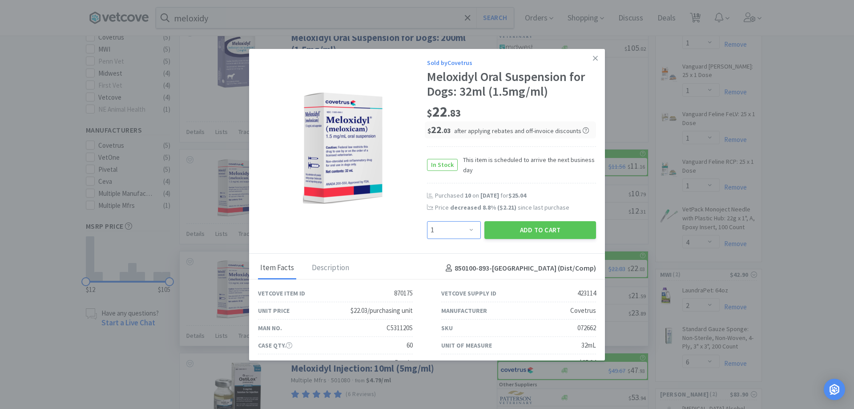
click at [463, 229] on select "Enter Quantity 1 2 3 4 5 6 7 8 9 10 11 12 13 14 15 16 17 18 19 20 Enter Quantity" at bounding box center [454, 230] width 54 height 18
select select "6"
click at [427, 221] on select "Enter Quantity 1 2 3 4 5 6 7 8 9 10 11 12 13 14 15 16 17 18 19 20 Enter Quantity" at bounding box center [454, 230] width 54 height 18
click at [521, 226] on button "Add to Cart" at bounding box center [540, 230] width 112 height 18
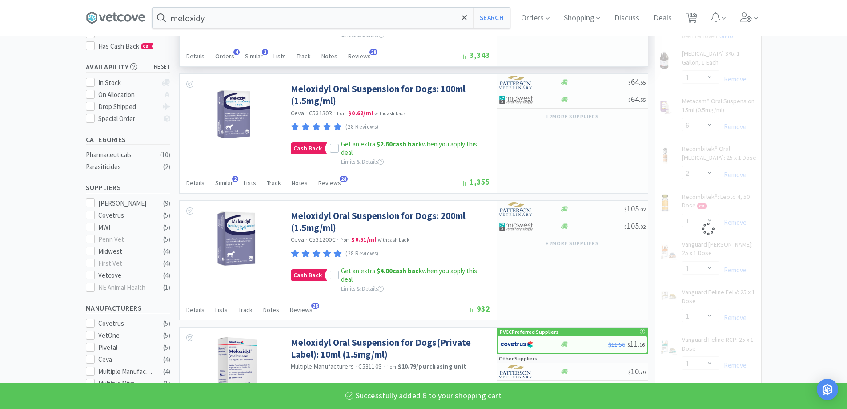
select select "6"
select select "2"
select select "1"
select select "4"
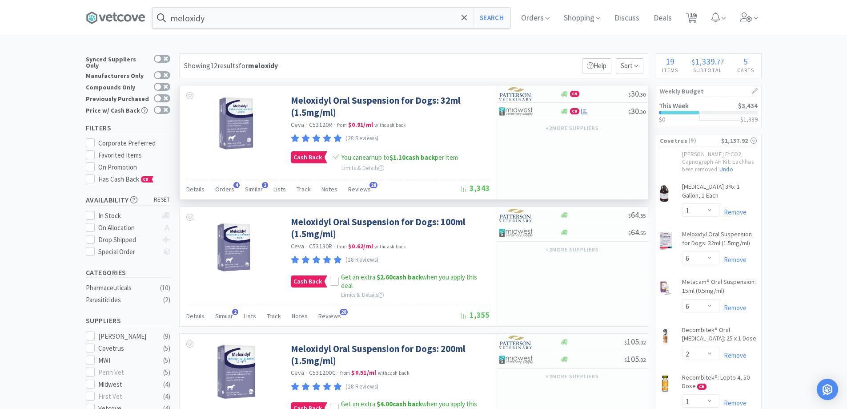
scroll to position [0, 0]
click at [281, 21] on input "meloxidy" at bounding box center [332, 18] width 358 height 20
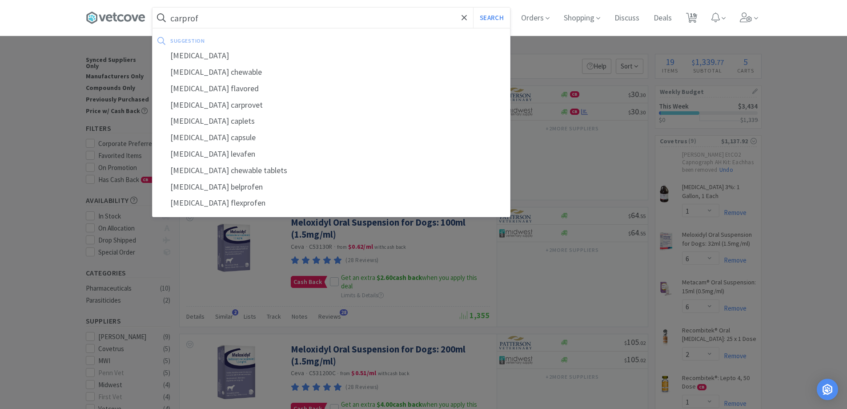
type input "carprof"
click at [473, 8] on button "Search" at bounding box center [491, 18] width 37 height 20
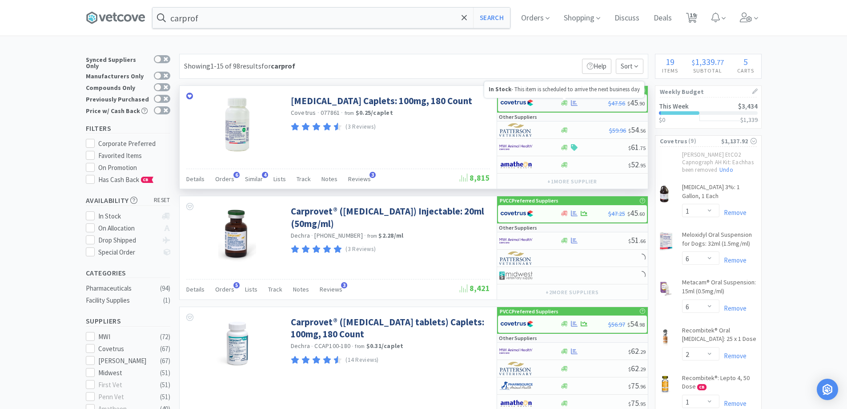
click at [564, 106] on icon at bounding box center [564, 103] width 7 height 7
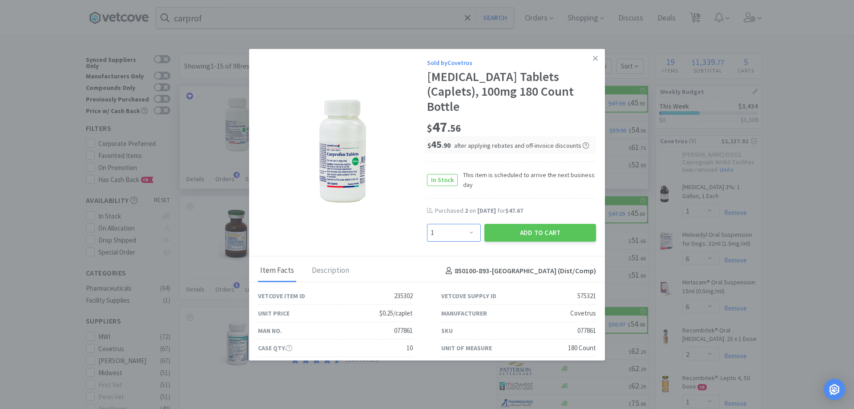
drag, startPoint x: 472, startPoint y: 222, endPoint x: 495, endPoint y: 158, distance: 67.9
click at [472, 224] on select "Enter Quantity 1 2 3 4 5 6 7 8 9 10 11 12 13 14 15 16 17 18 19 20 Enter Quantity" at bounding box center [454, 233] width 54 height 18
select select "2"
click at [427, 224] on select "Enter Quantity 1 2 3 4 5 6 7 8 9 10 11 12 13 14 15 16 17 18 19 20 Enter Quantity" at bounding box center [454, 233] width 54 height 18
click at [493, 224] on button "Add to Cart" at bounding box center [540, 233] width 112 height 18
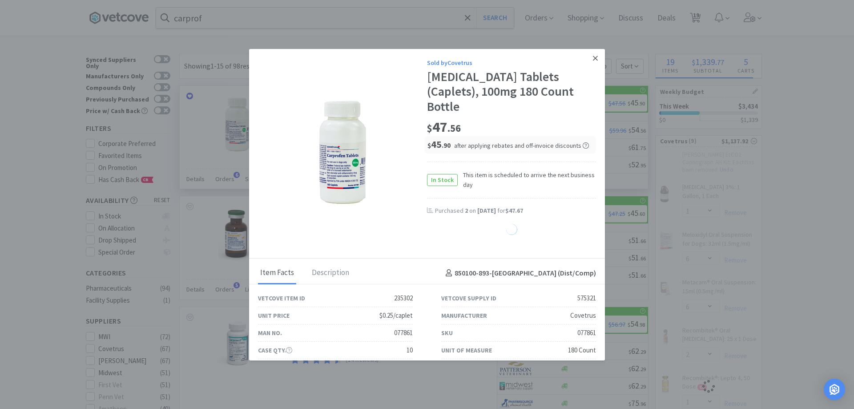
click at [593, 59] on icon at bounding box center [595, 58] width 5 height 8
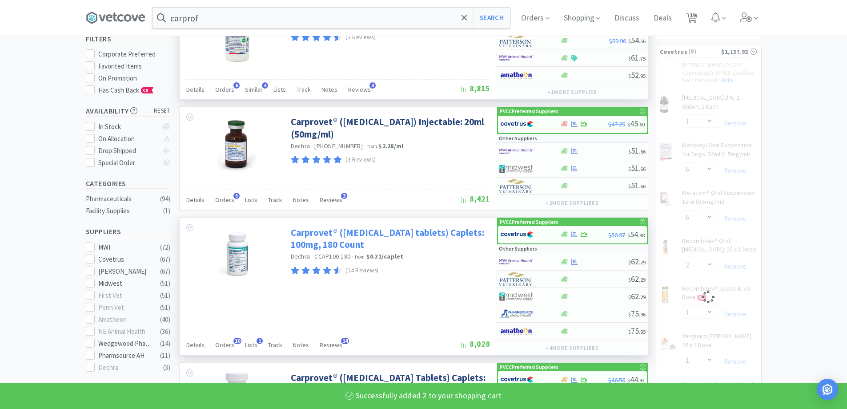
scroll to position [11, 0]
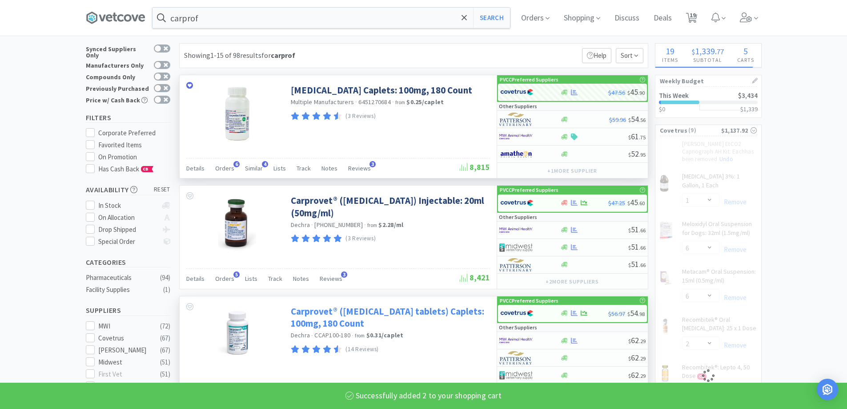
select select "1"
select select "6"
select select "2"
select select "1"
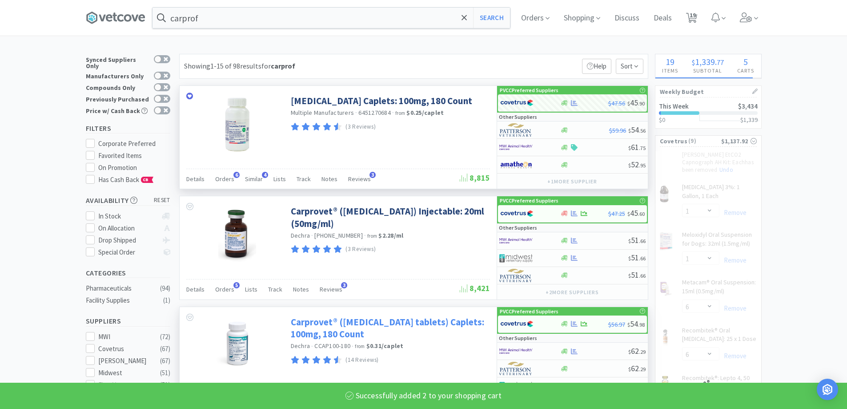
select select "2"
select select "4"
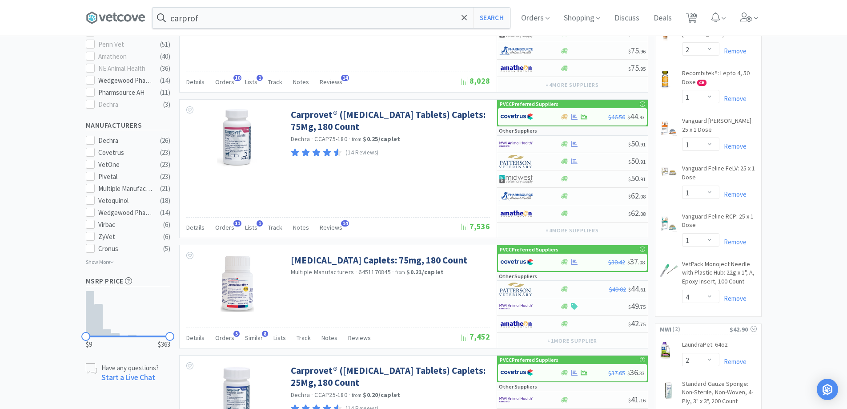
scroll to position [356, 0]
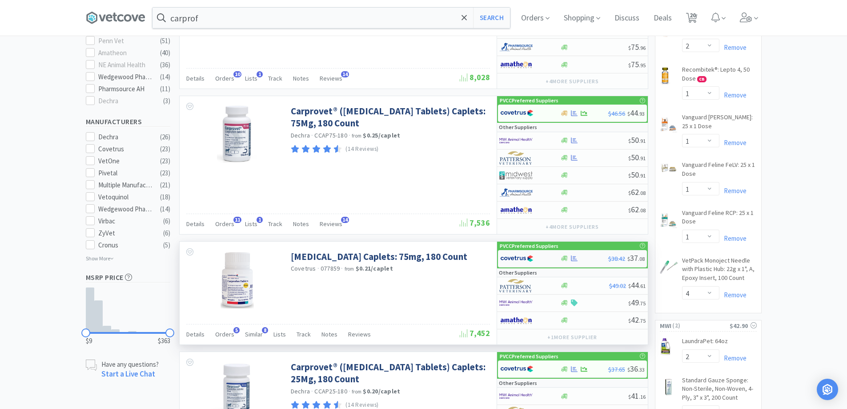
click at [558, 264] on div at bounding box center [530, 258] width 60 height 15
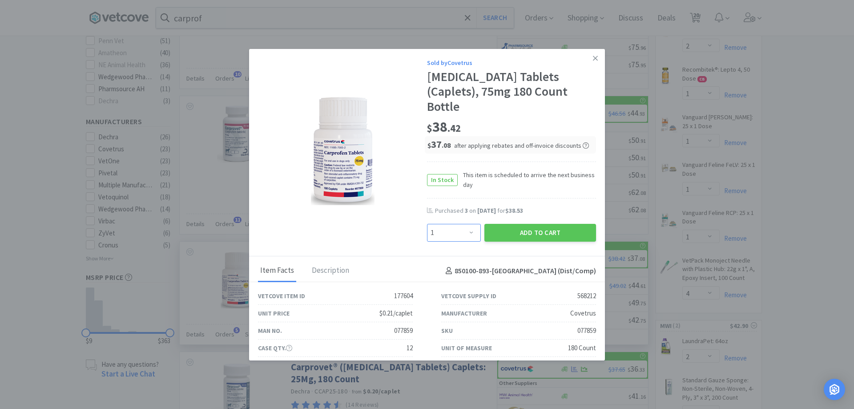
click at [462, 224] on select "Enter Quantity 1 2 3 4 5 6 7 8 9 10 11 12 13 14 15 16 17 18 19 20 Enter Quantity" at bounding box center [454, 233] width 54 height 18
select select "2"
click at [427, 224] on select "Enter Quantity 1 2 3 4 5 6 7 8 9 10 11 12 13 14 15 16 17 18 19 20 Enter Quantity" at bounding box center [454, 233] width 54 height 18
click at [522, 224] on button "Add to Cart" at bounding box center [540, 233] width 112 height 18
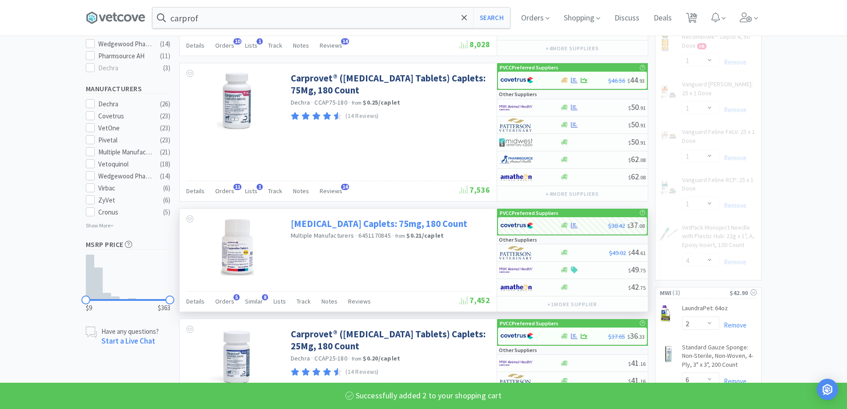
select select "1"
select select "6"
select select "2"
select select "1"
select select "2"
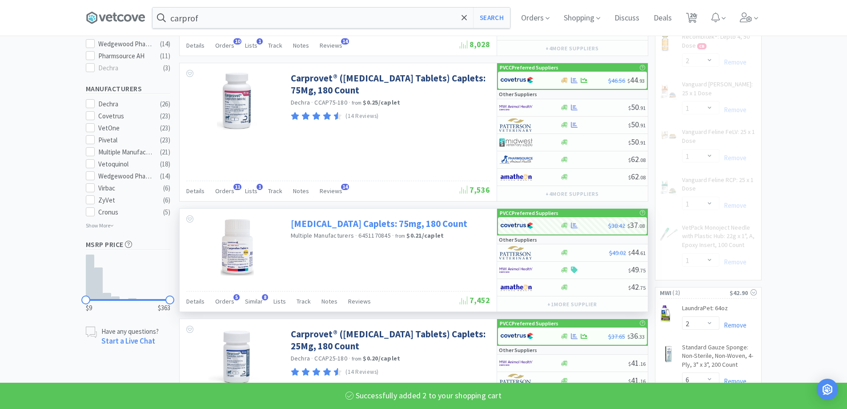
select select "4"
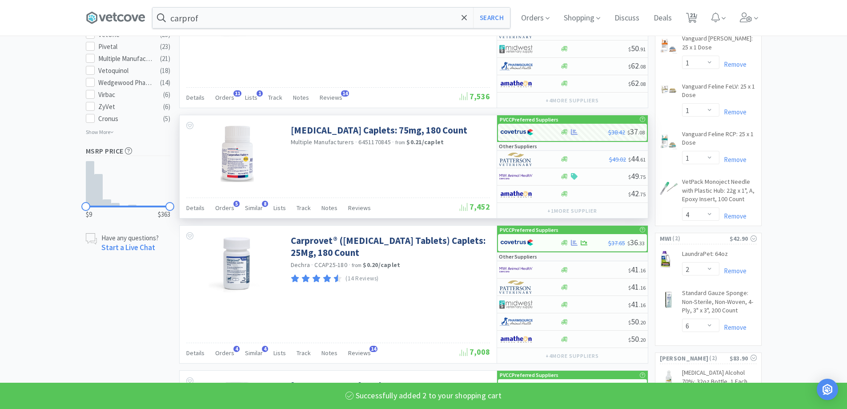
scroll to position [534, 0]
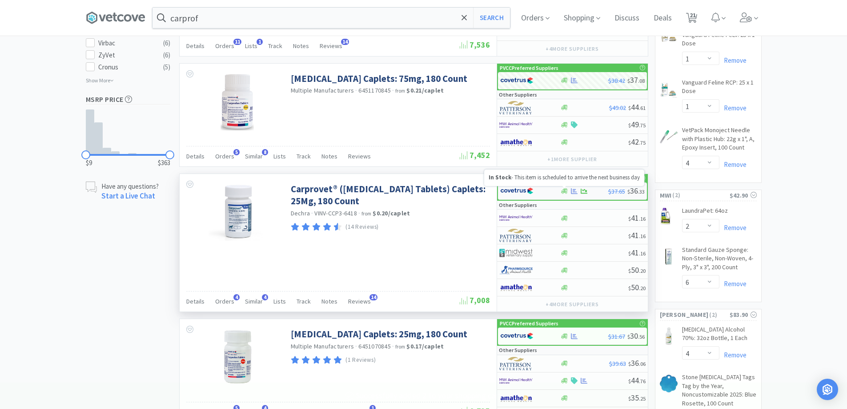
click at [566, 191] on icon at bounding box center [564, 190] width 7 height 5
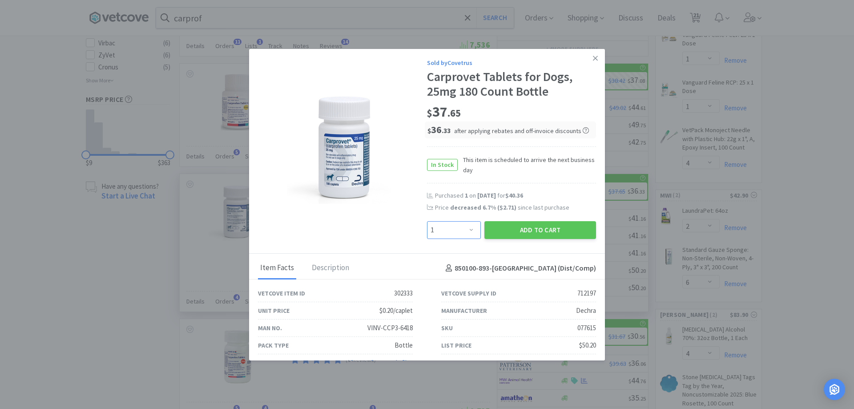
click at [469, 232] on select "Enter Quantity 1 2 3 4 5 6 7 8 9 10 11 12 13 14 15 16 17 18 19 20 Enter Quantity" at bounding box center [454, 230] width 54 height 18
select select "2"
click at [427, 221] on select "Enter Quantity 1 2 3 4 5 6 7 8 9 10 11 12 13 14 15 16 17 18 19 20 Enter Quantity" at bounding box center [454, 230] width 54 height 18
click at [495, 223] on button "Add to Cart" at bounding box center [540, 230] width 112 height 18
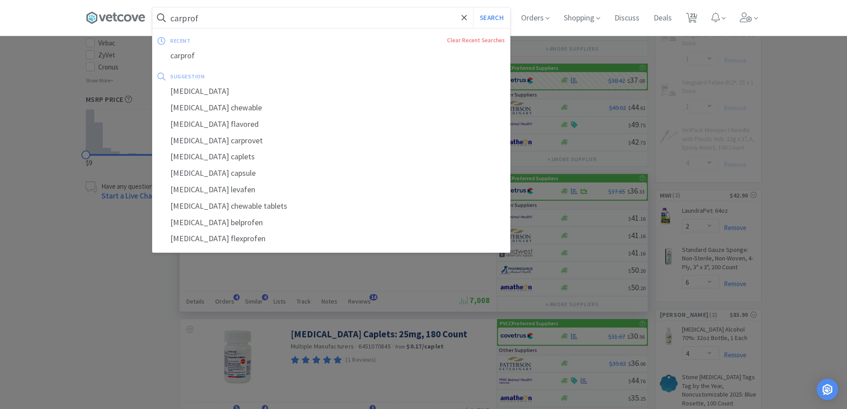
click at [287, 15] on input "carprof" at bounding box center [332, 18] width 358 height 20
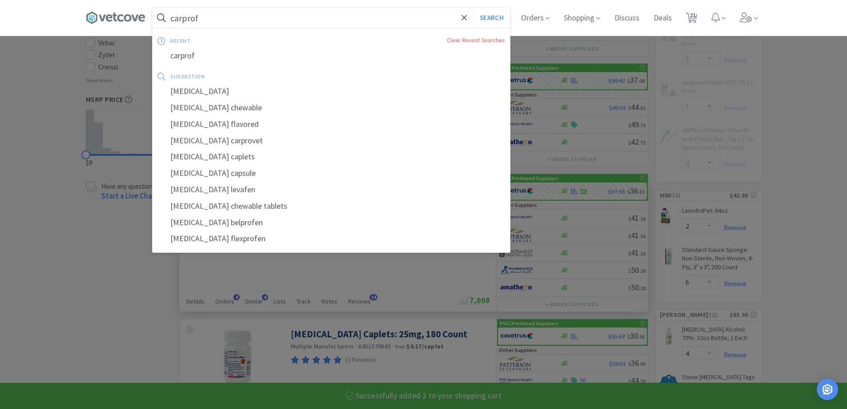
type input "a"
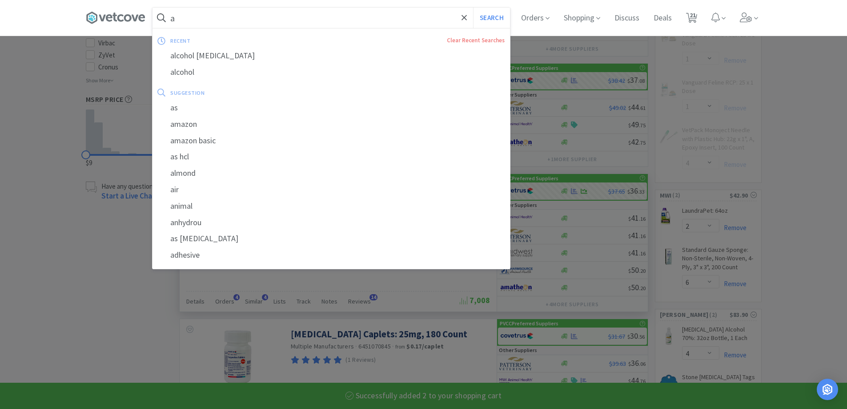
select select "1"
select select "6"
select select "2"
select select "1"
select select "2"
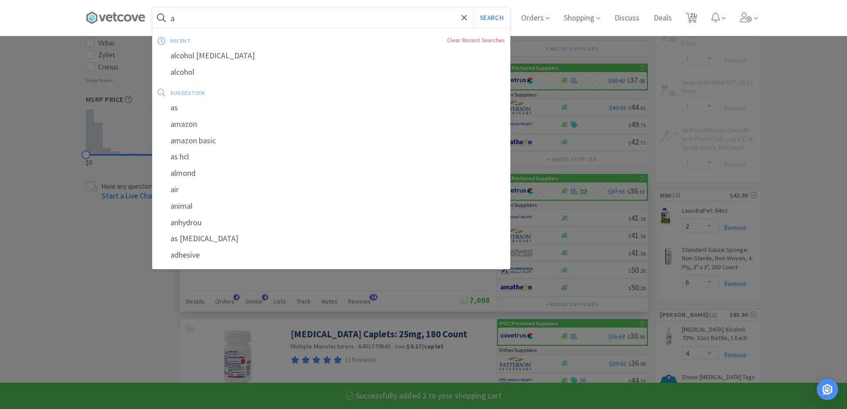
select select "4"
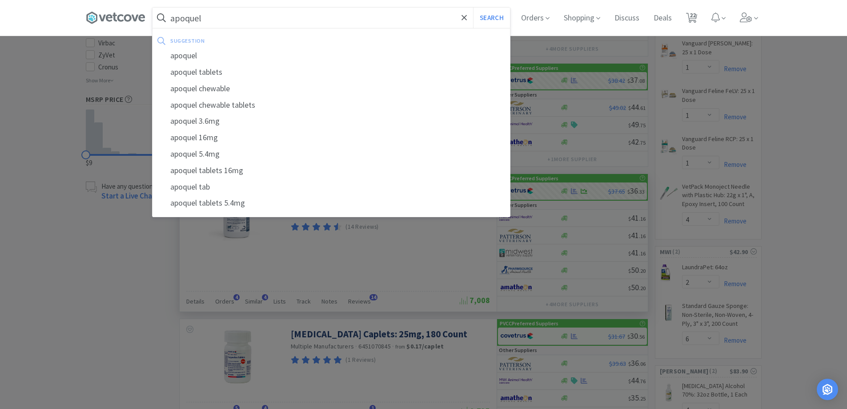
type input "apoquel"
click at [473, 8] on button "Search" at bounding box center [491, 18] width 37 height 20
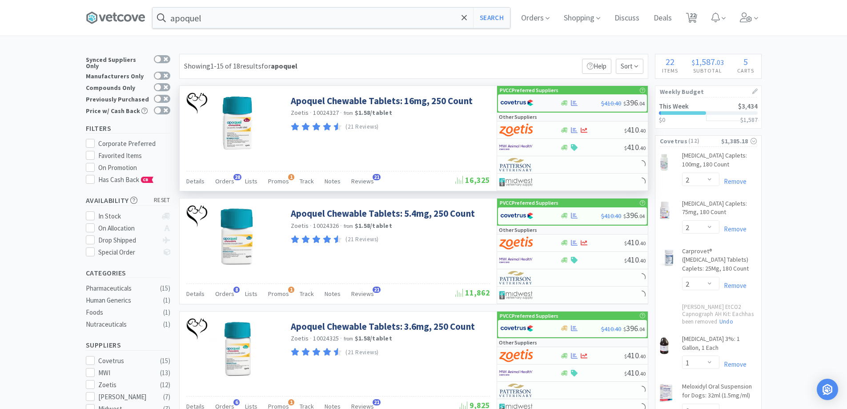
click at [530, 101] on img at bounding box center [516, 102] width 33 height 13
select select "1"
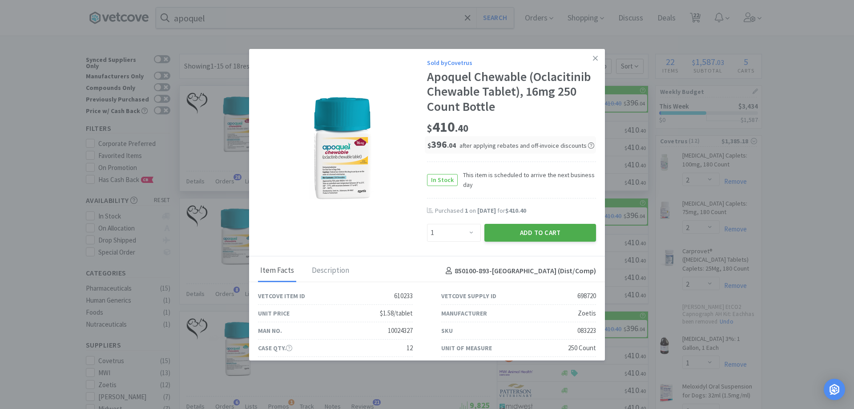
click at [497, 240] on button "Add to Cart" at bounding box center [540, 233] width 112 height 18
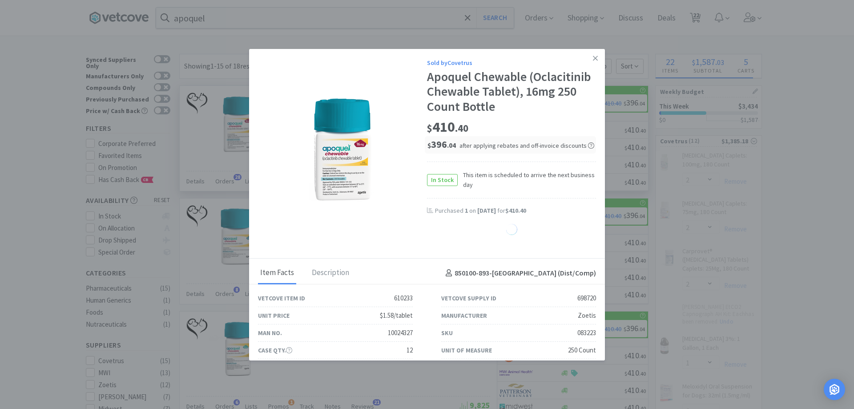
select select "1"
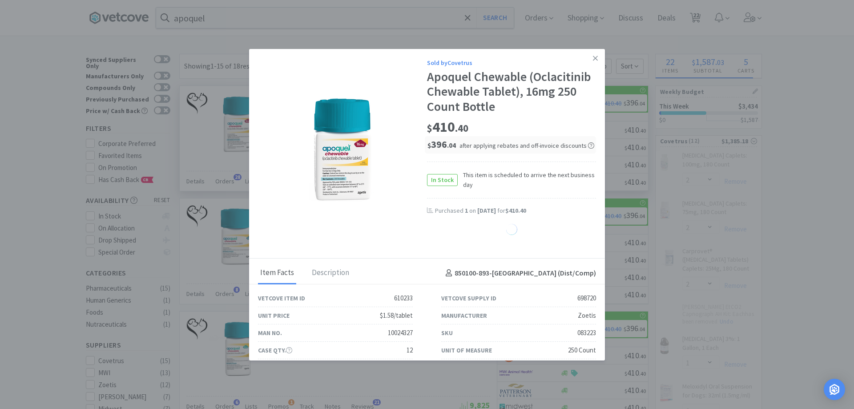
select select "1"
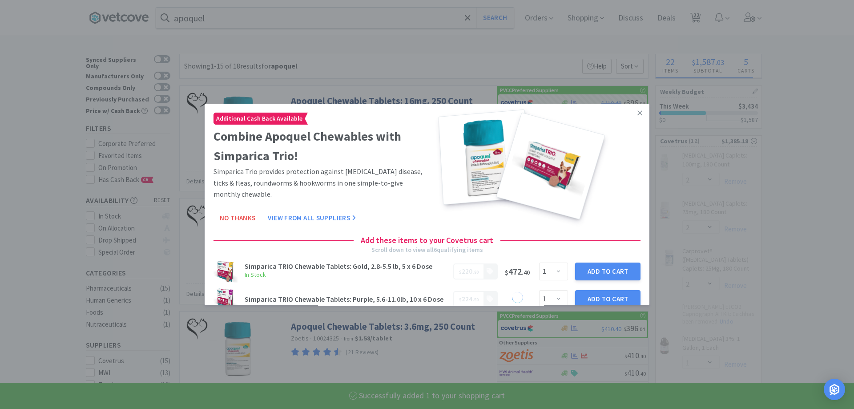
select select "1"
select select "6"
select select "2"
select select "1"
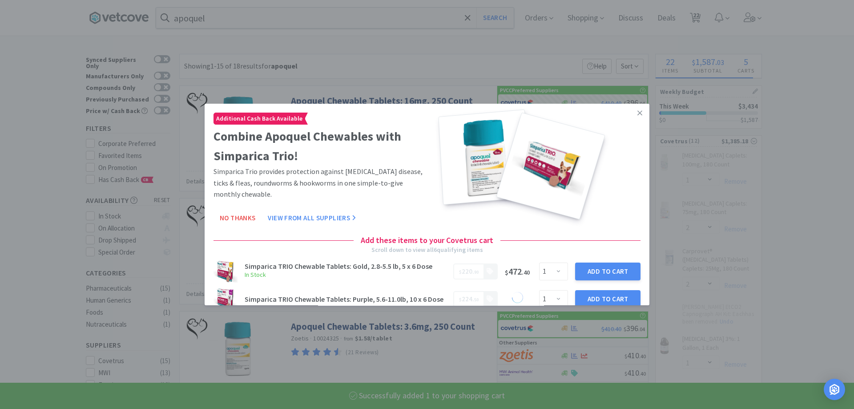
select select "2"
select select "4"
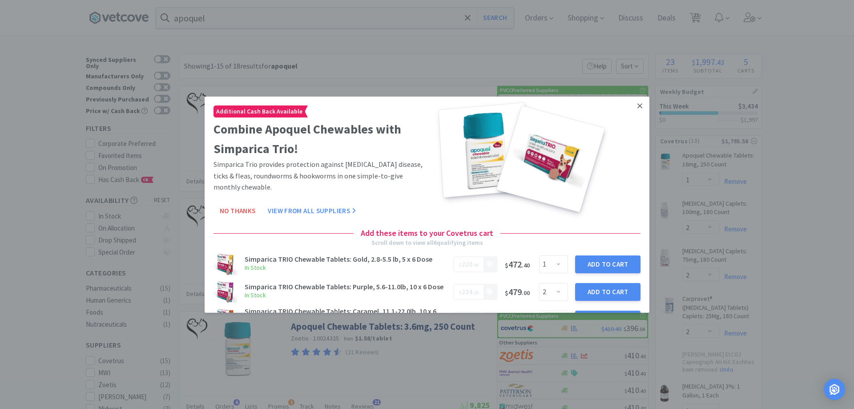
click at [637, 109] on icon at bounding box center [639, 105] width 5 height 8
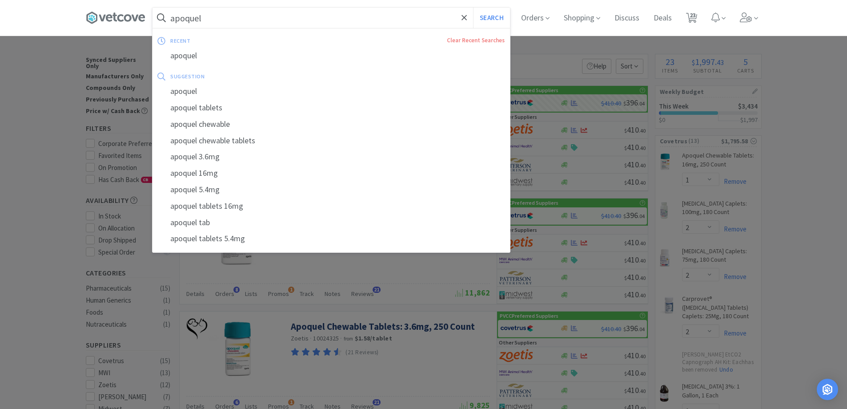
click at [202, 13] on input "apoquel" at bounding box center [332, 18] width 358 height 20
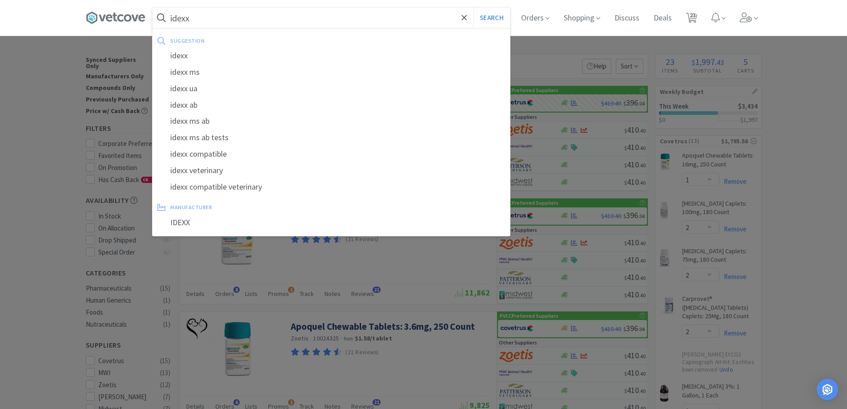
type input "idexx"
click at [473, 8] on button "Search" at bounding box center [491, 18] width 37 height 20
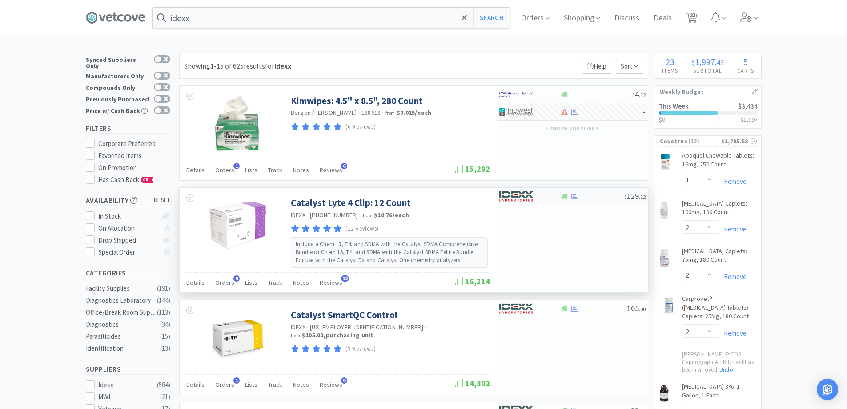
click at [536, 197] on div at bounding box center [523, 196] width 49 height 15
select select "1"
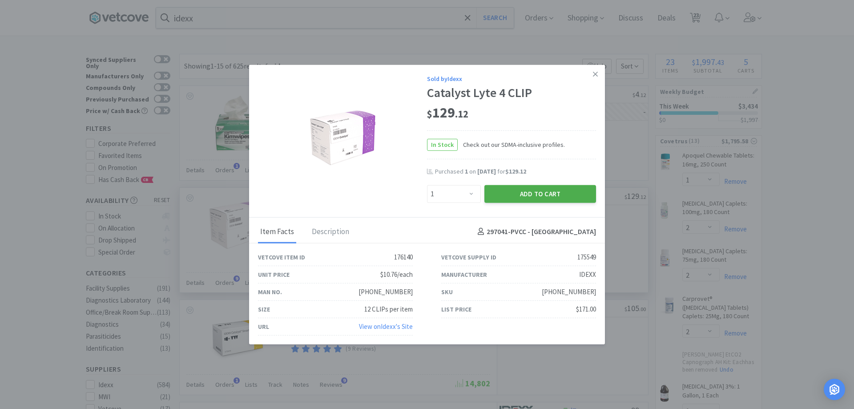
click at [524, 199] on button "Add to Cart" at bounding box center [540, 194] width 112 height 18
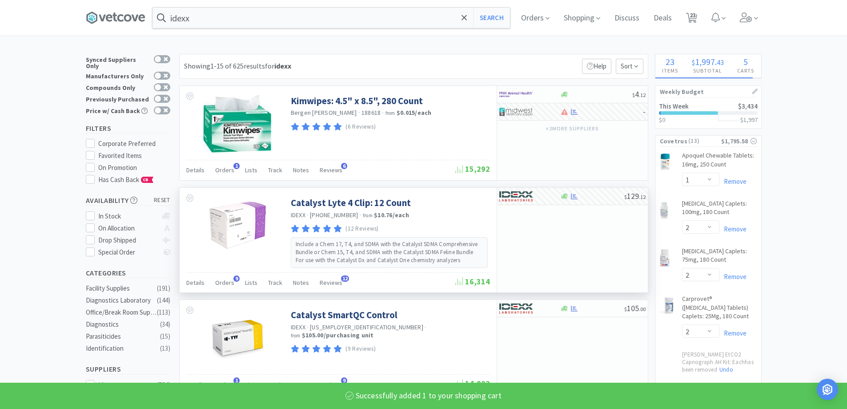
select select "1"
select select "20"
select select "2"
select select "3"
select select "1"
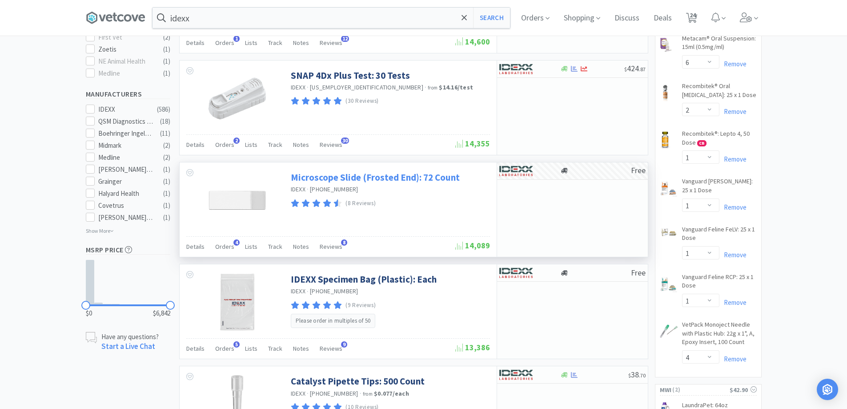
scroll to position [445, 0]
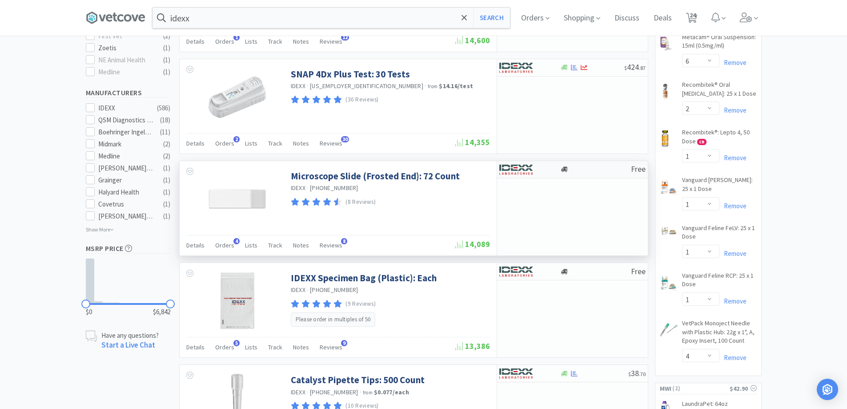
click at [569, 171] on div at bounding box center [595, 169] width 71 height 7
select select "1"
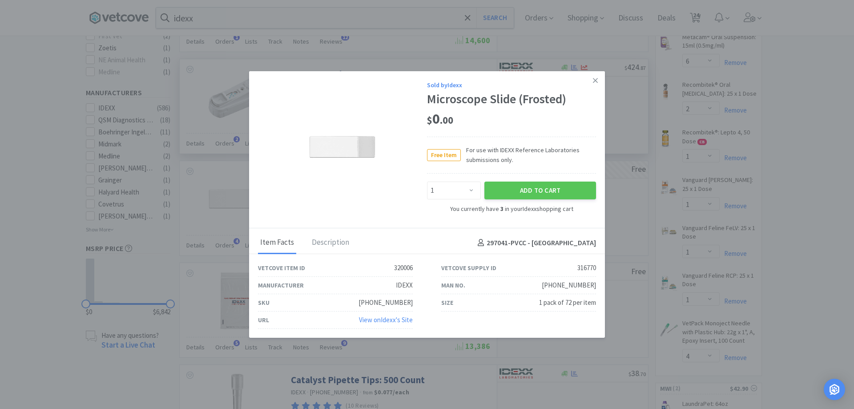
click at [593, 81] on link at bounding box center [595, 80] width 16 height 19
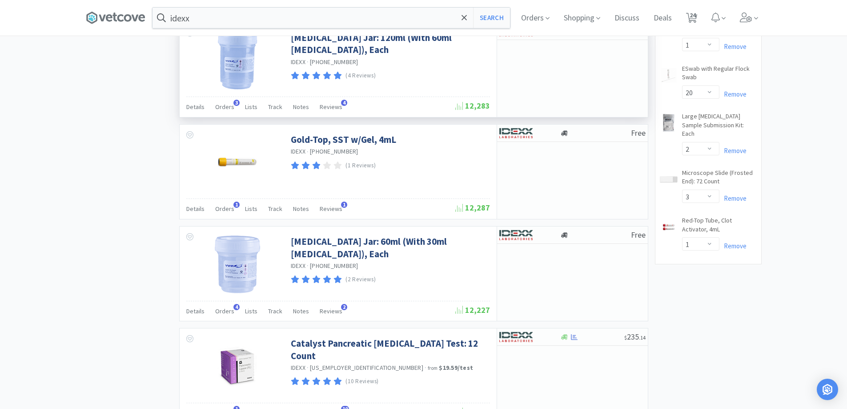
scroll to position [1290, 0]
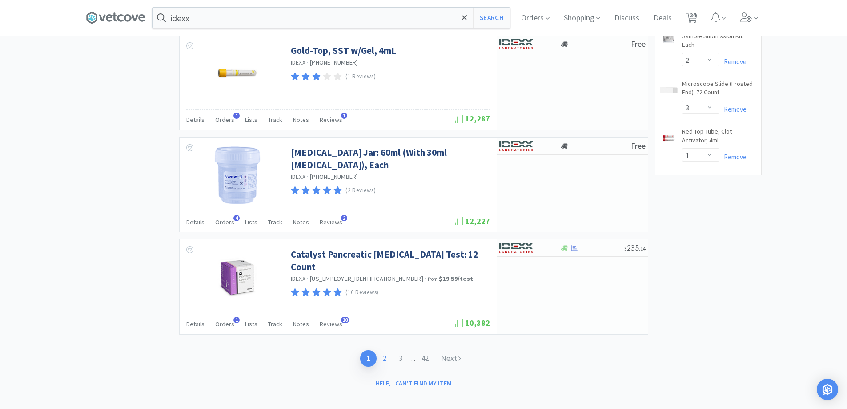
click at [384, 353] on link "2" at bounding box center [385, 358] width 16 height 16
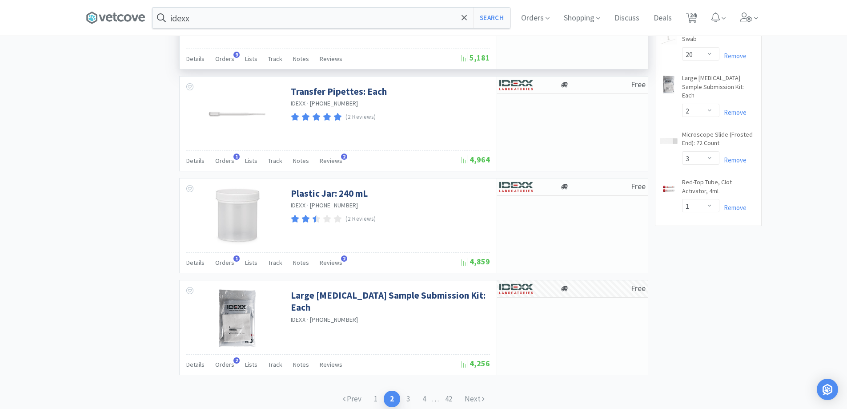
scroll to position [1288, 0]
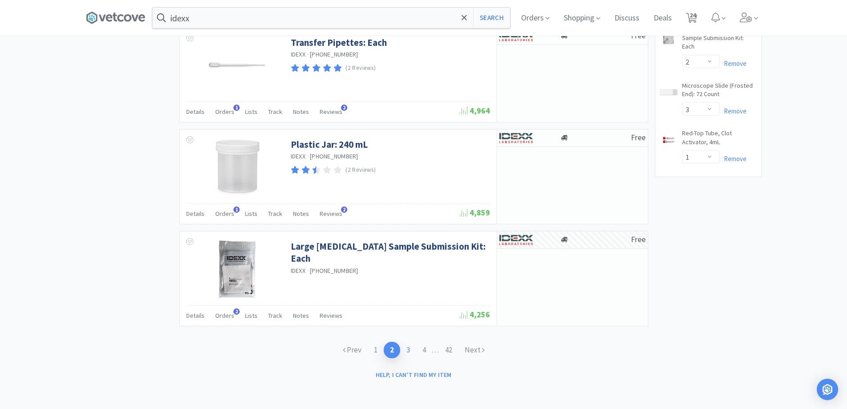
click at [405, 350] on link "3" at bounding box center [408, 350] width 16 height 16
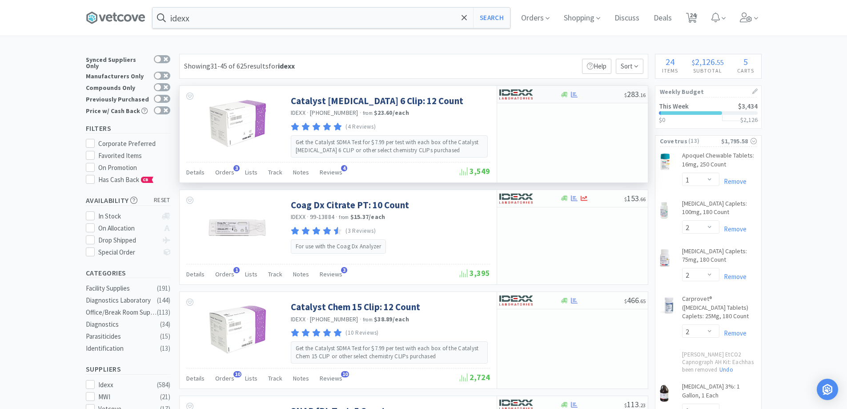
click at [569, 98] on div "$ 283 . 16" at bounding box center [572, 94] width 151 height 17
select select "1"
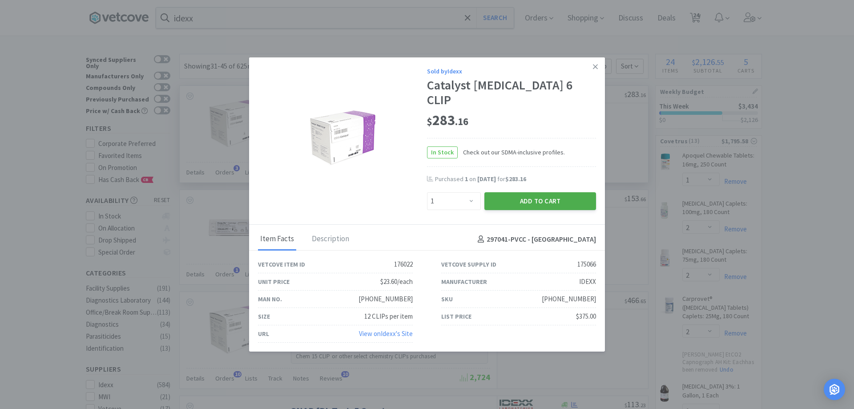
click at [527, 192] on button "Add to Cart" at bounding box center [540, 201] width 112 height 18
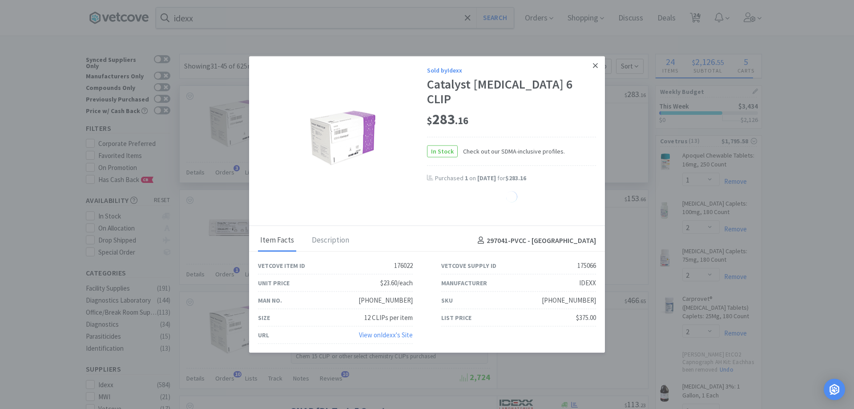
click at [595, 75] on link at bounding box center [595, 65] width 16 height 19
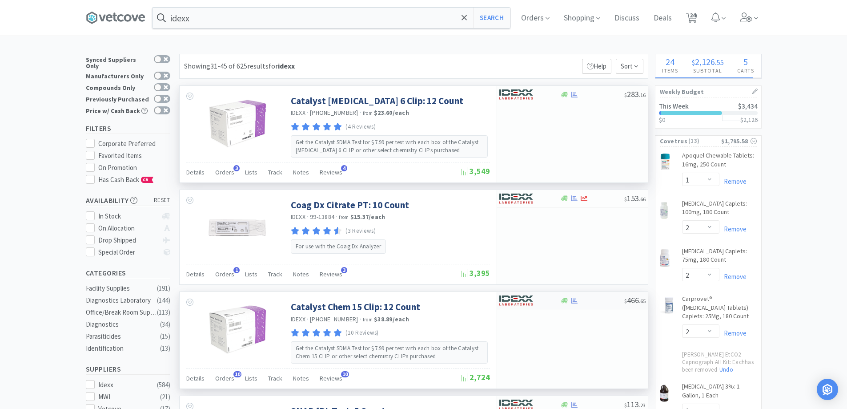
click at [559, 306] on div at bounding box center [529, 300] width 61 height 15
select select "1"
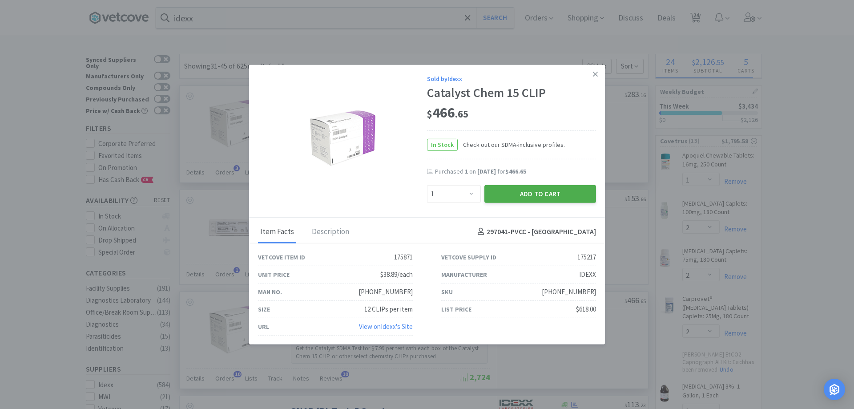
click at [527, 197] on button "Add to Cart" at bounding box center [540, 194] width 112 height 18
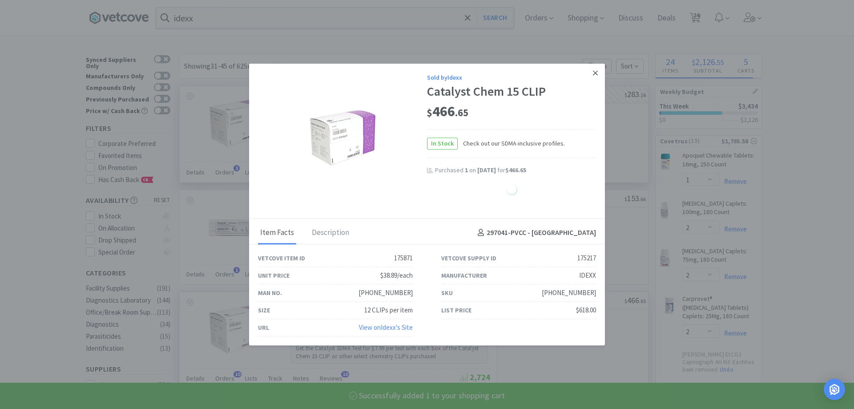
click at [596, 72] on icon at bounding box center [595, 73] width 5 height 8
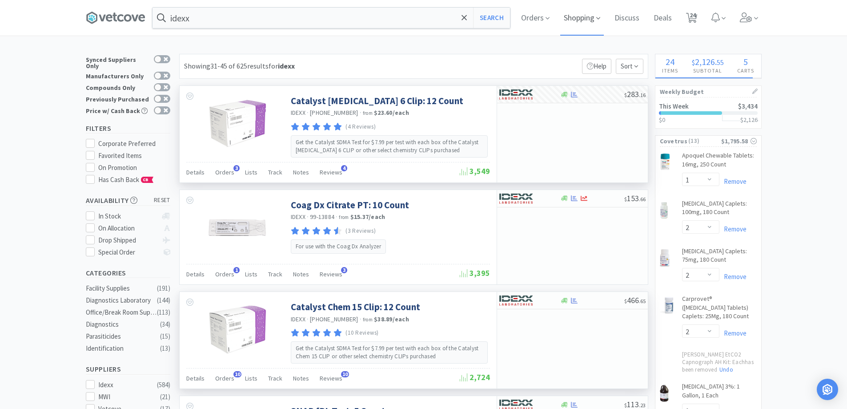
select select "1"
select select "2"
select select "1"
select select "20"
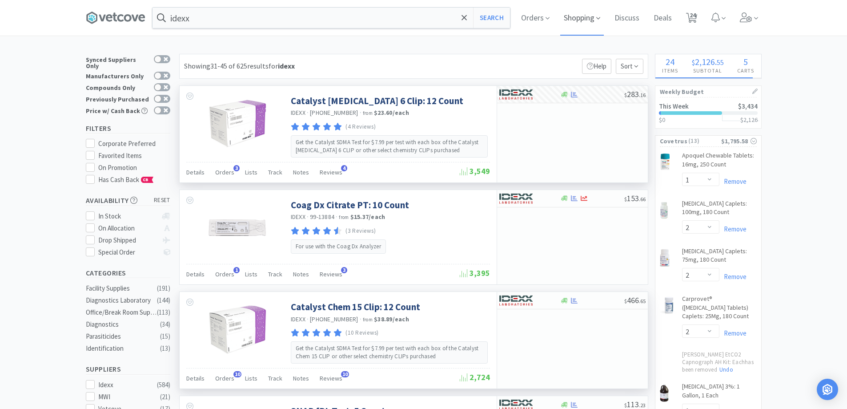
select select "2"
select select "3"
select select "1"
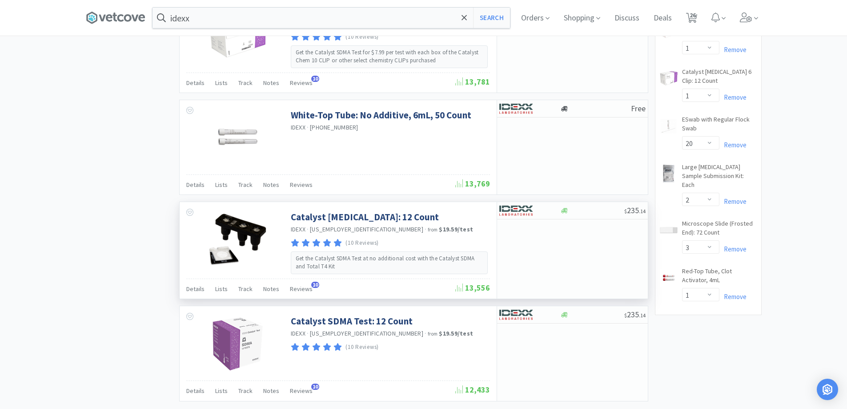
scroll to position [1318, 0]
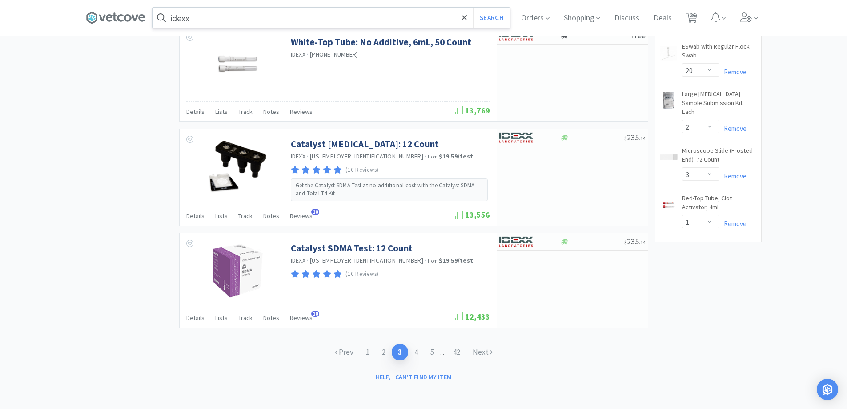
click at [259, 14] on input "idexx" at bounding box center [332, 18] width 358 height 20
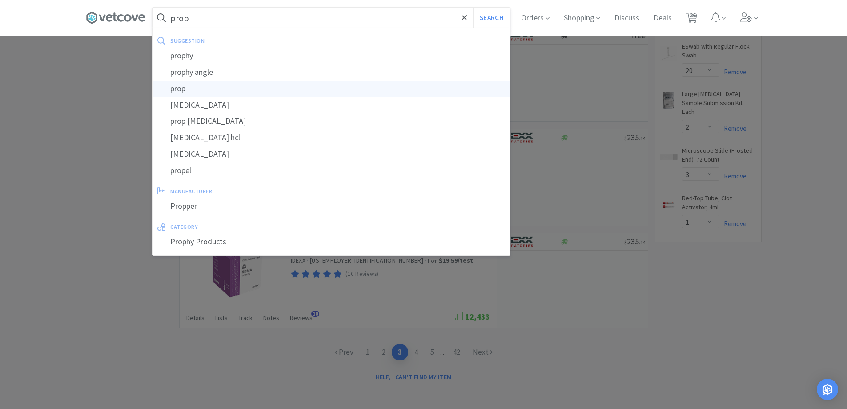
scroll to position [1274, 0]
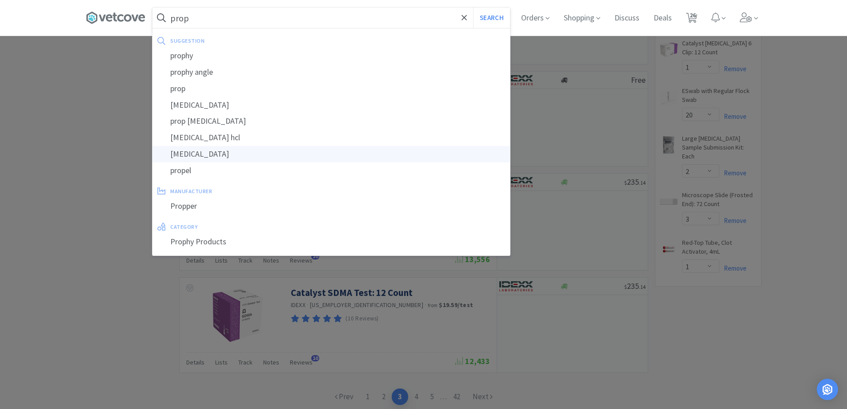
click at [208, 157] on div "proparacaine" at bounding box center [332, 154] width 358 height 16
type input "proparacaine"
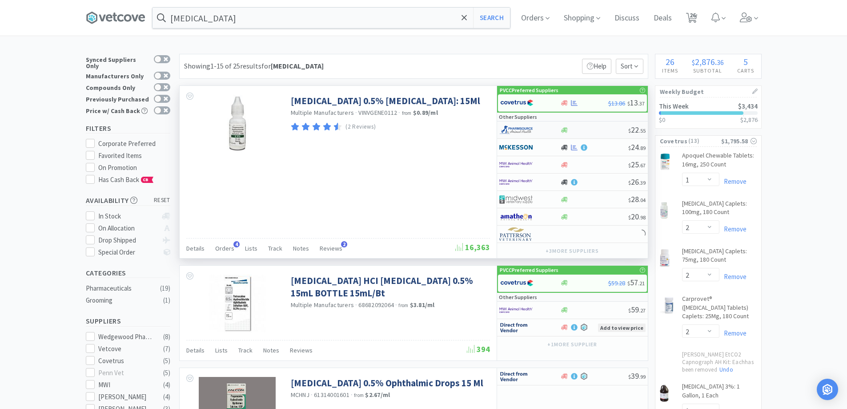
click at [587, 127] on div at bounding box center [594, 130] width 68 height 7
select select "1"
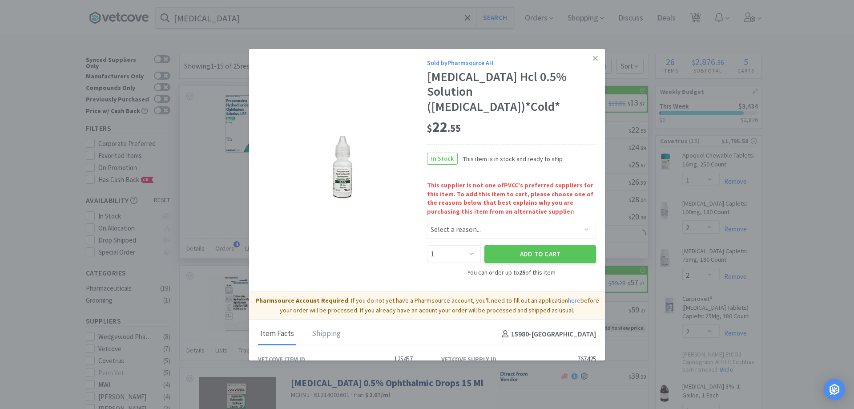
click at [583, 70] on div "Proparacaine Hcl 0.5% Solution (Alcaine)*Cold*" at bounding box center [511, 91] width 169 height 45
click at [593, 58] on icon at bounding box center [595, 58] width 5 height 8
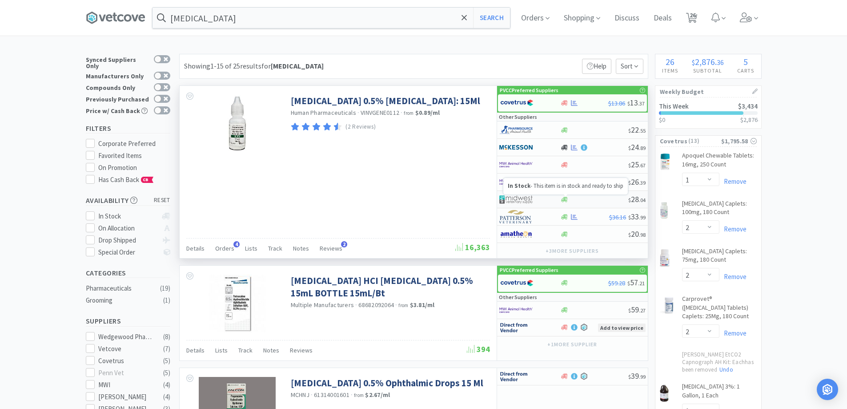
click at [563, 200] on icon at bounding box center [564, 199] width 7 height 5
select select "1"
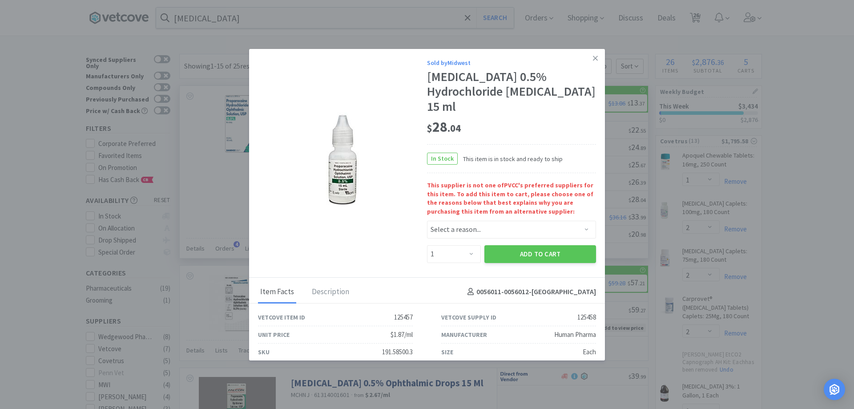
click at [456, 239] on div "This supplier is not one of PVCC 's preferred suppliers for this item. To add t…" at bounding box center [511, 222] width 169 height 83
click at [450, 225] on select "Select a reason... Availability - This item is out of stock at the preferred su…" at bounding box center [511, 230] width 169 height 18
select select "availability"
click at [427, 221] on select "Select a reason... Availability - This item is out of stock at the preferred su…" at bounding box center [511, 230] width 169 height 18
drag, startPoint x: 463, startPoint y: 254, endPoint x: 459, endPoint y: 247, distance: 8.2
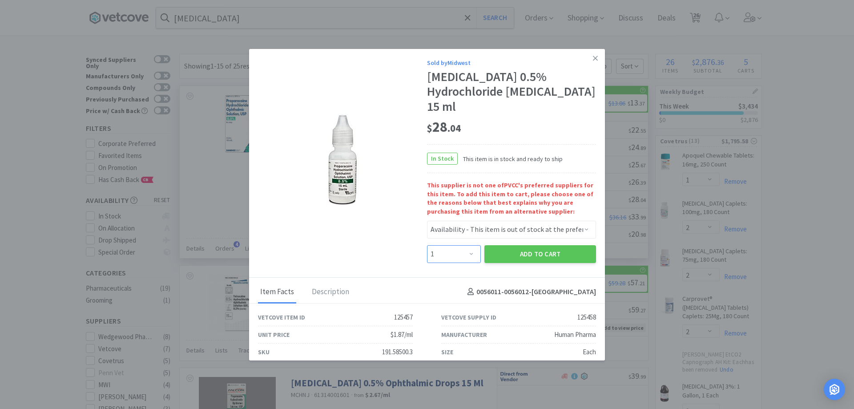
click at [463, 254] on select "Enter Quantity 1 2 3 4 5 6 7 8 9 10 11 12 13 14 15 16 17 18 19 20 Enter Quantity" at bounding box center [454, 254] width 54 height 18
select select "2"
click at [427, 245] on select "Enter Quantity 1 2 3 4 5 6 7 8 9 10 11 12 13 14 15 16 17 18 19 20 Enter Quantity" at bounding box center [454, 254] width 54 height 18
click at [522, 256] on button "Add to Cart" at bounding box center [540, 254] width 112 height 18
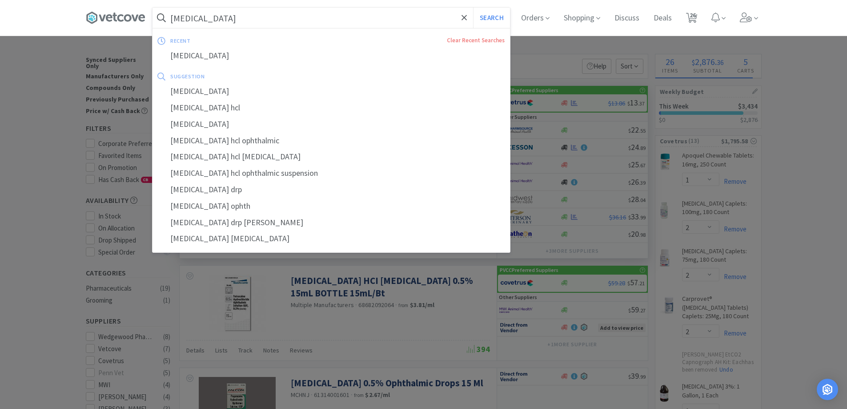
click at [266, 20] on input "proparacaine" at bounding box center [332, 18] width 358 height 20
select select "2"
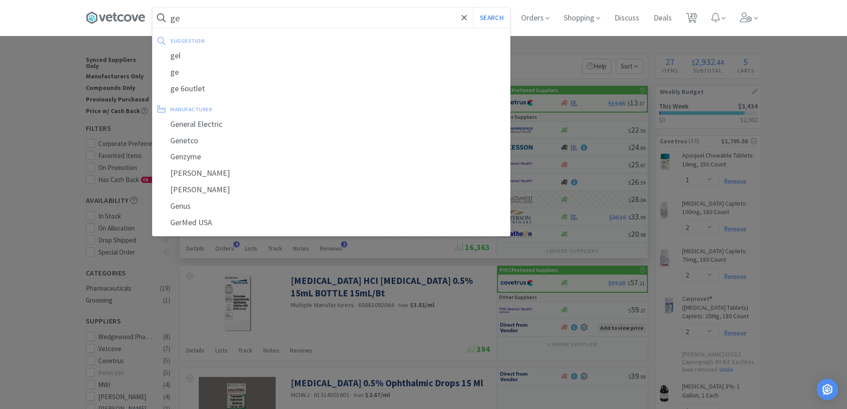
type input "g"
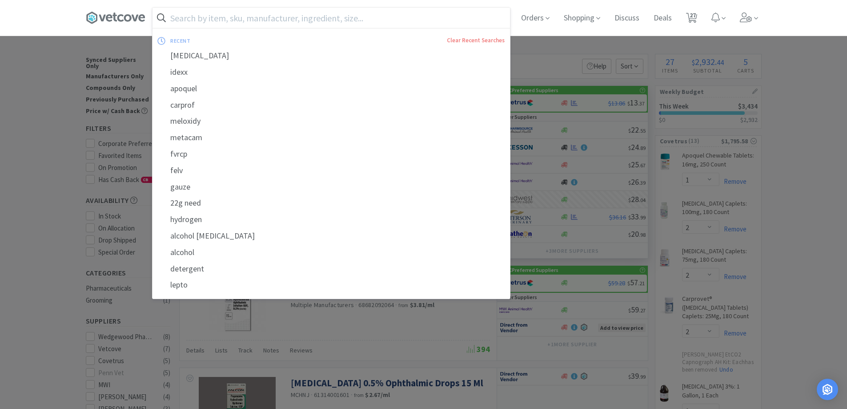
click at [186, 21] on input "text" at bounding box center [332, 18] width 358 height 20
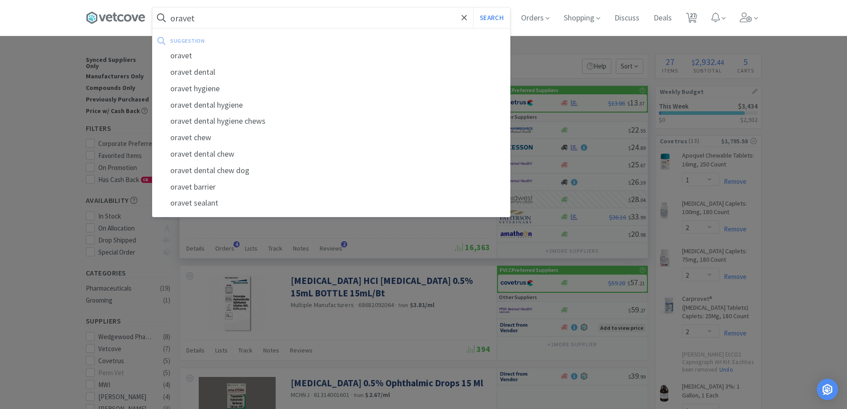
type input "oravet"
click at [473, 8] on button "Search" at bounding box center [491, 18] width 37 height 20
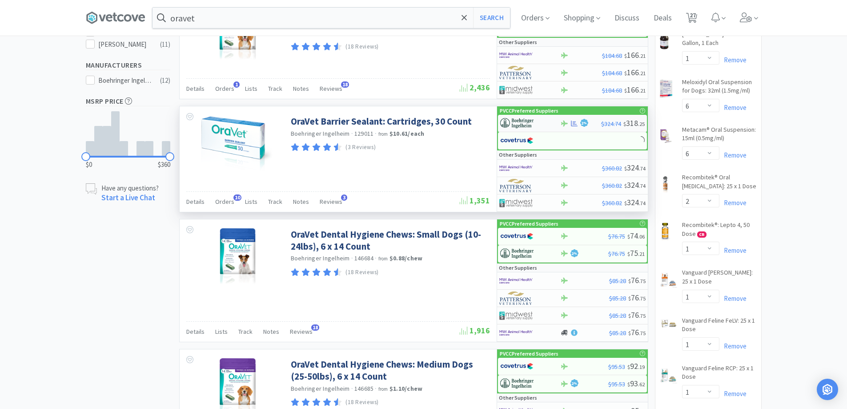
scroll to position [356, 0]
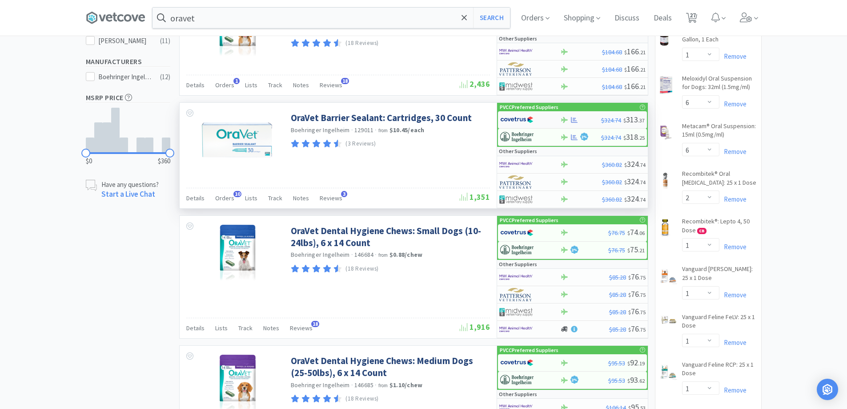
click at [571, 121] on div at bounding box center [574, 120] width 9 height 7
select select "1"
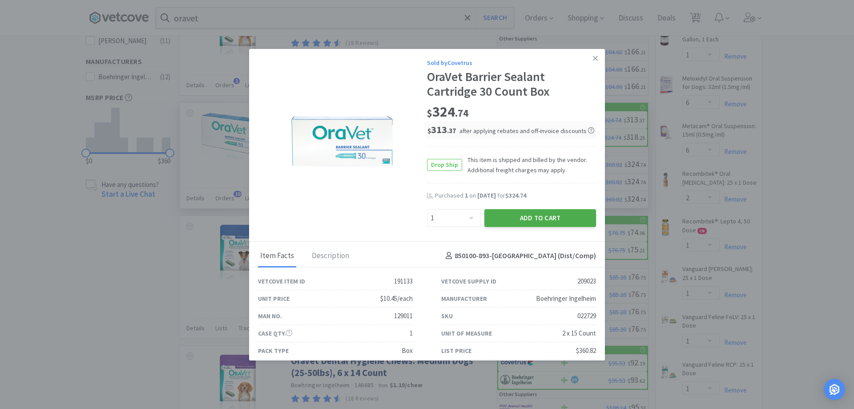
click at [500, 215] on button "Add to Cart" at bounding box center [540, 218] width 112 height 18
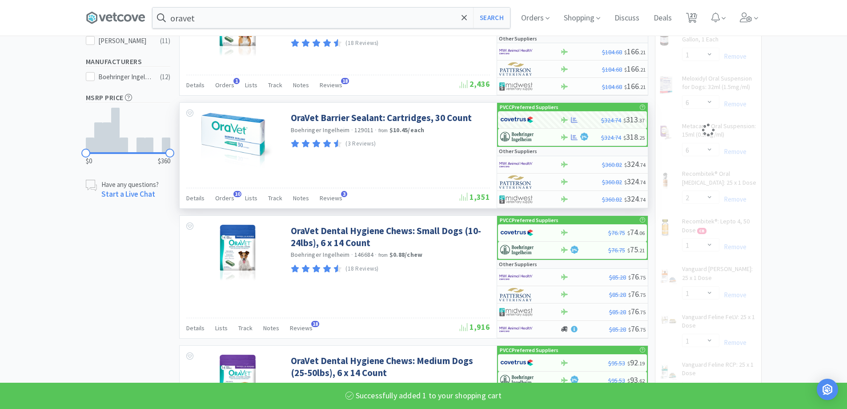
select select "1"
select select "2"
select select "1"
select select "4"
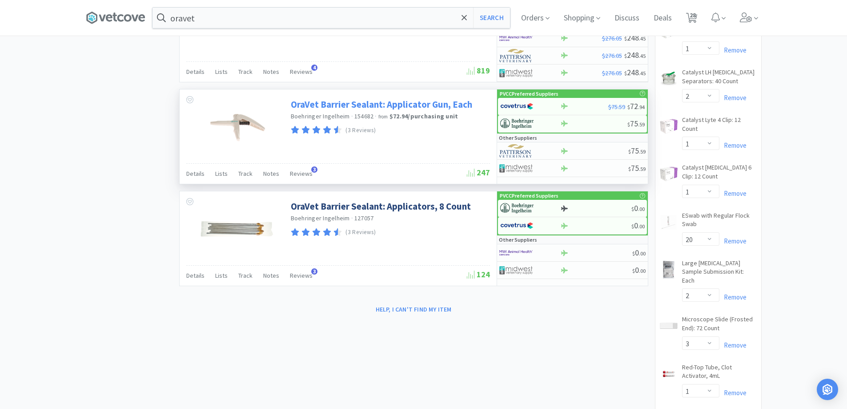
scroll to position [1247, 0]
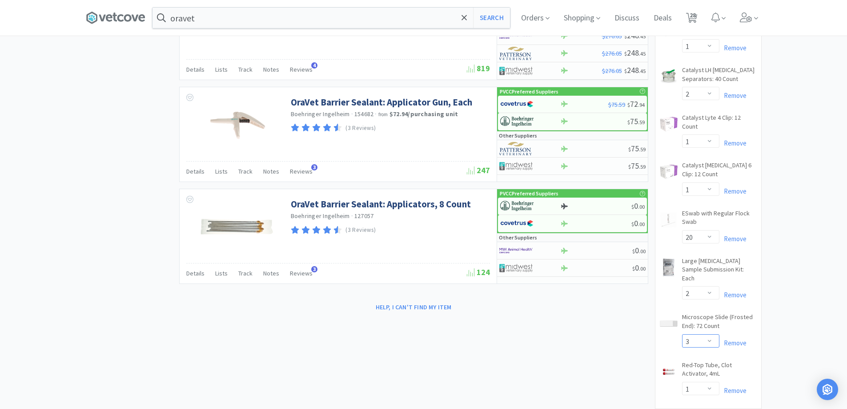
click at [710, 334] on select "Enter Quantity 1 2 3 4 5 6 7 8 9 10 11 12 13 14 15 16 17 18 19 20 Enter Quantity" at bounding box center [700, 340] width 37 height 13
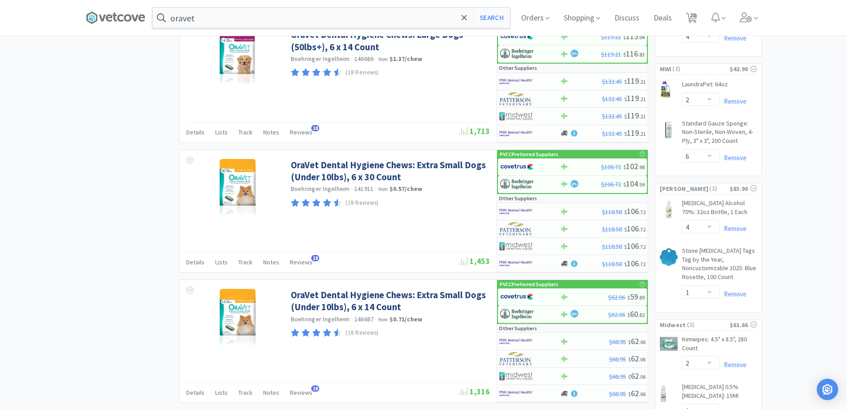
scroll to position [713, 0]
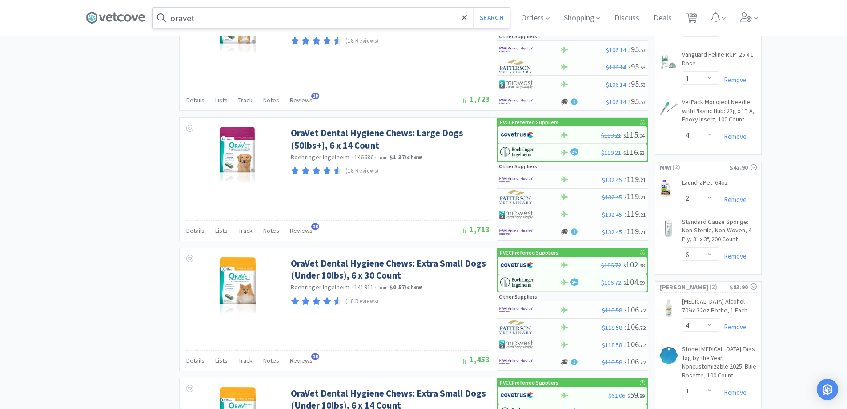
click at [229, 23] on input "oravet" at bounding box center [332, 18] width 358 height 20
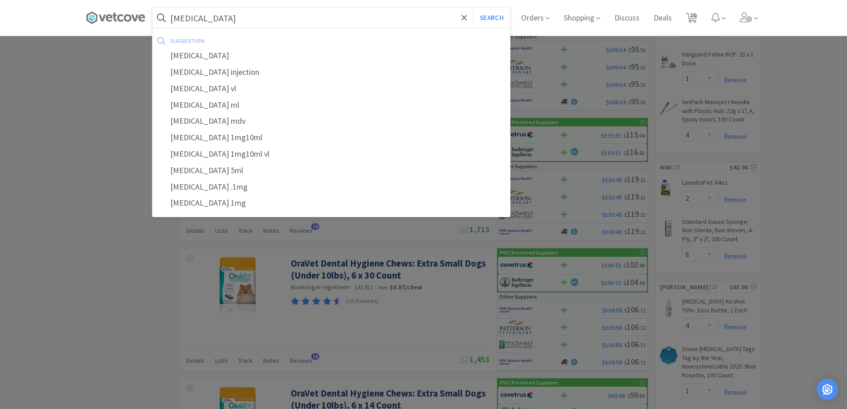
type input "[MEDICAL_DATA]"
click at [473, 8] on button "Search" at bounding box center [491, 18] width 37 height 20
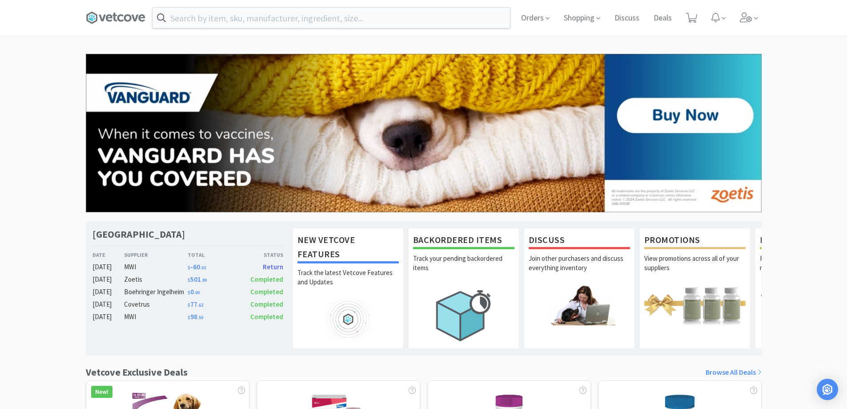
click at [277, 264] on span "Return" at bounding box center [273, 266] width 20 height 8
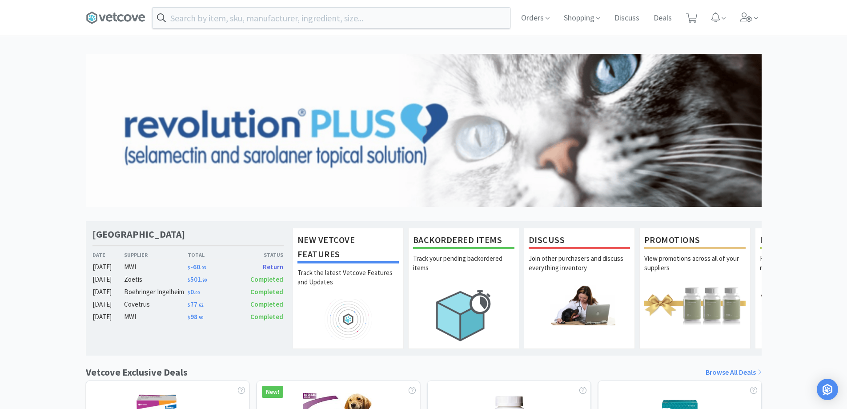
click at [271, 280] on span "Completed" at bounding box center [266, 279] width 33 height 8
click at [265, 315] on span "Completed" at bounding box center [266, 316] width 33 height 8
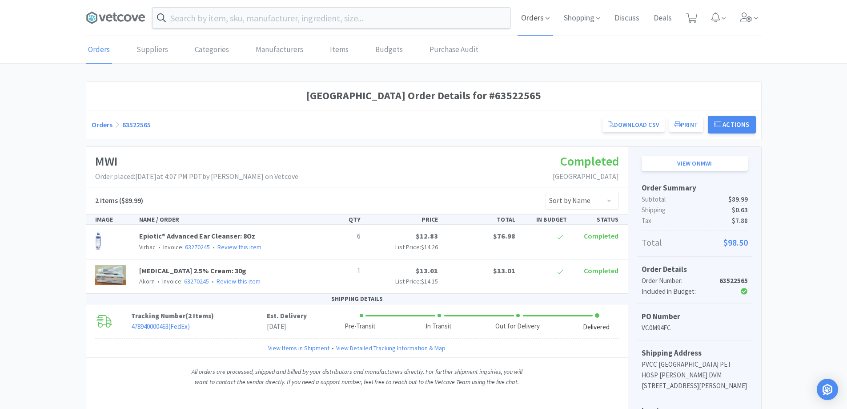
click at [533, 20] on span "Orders" at bounding box center [536, 18] width 36 height 36
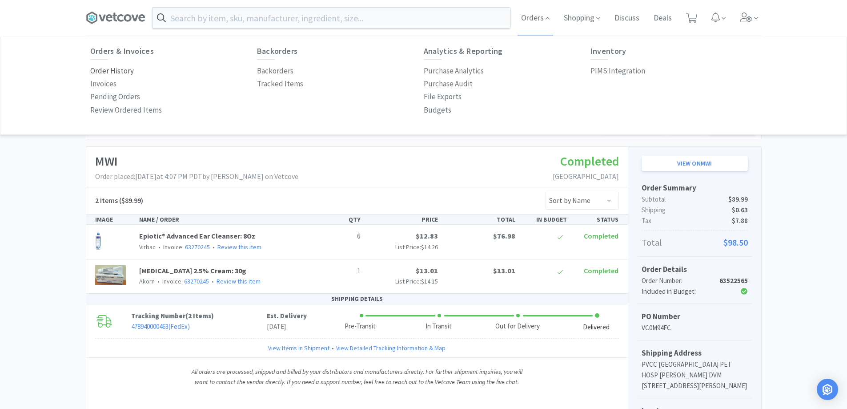
click at [125, 69] on p "Order History" at bounding box center [112, 71] width 44 height 12
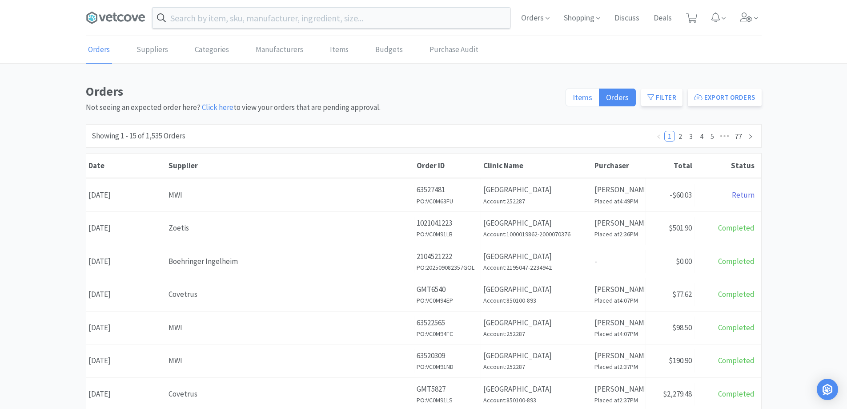
click at [584, 105] on label "Items" at bounding box center [583, 97] width 34 height 18
click at [573, 100] on input "Items" at bounding box center [573, 100] width 0 height 0
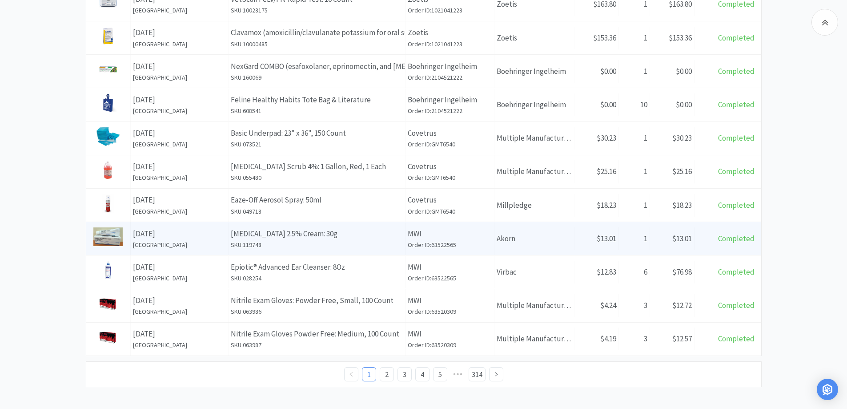
scroll to position [317, 0]
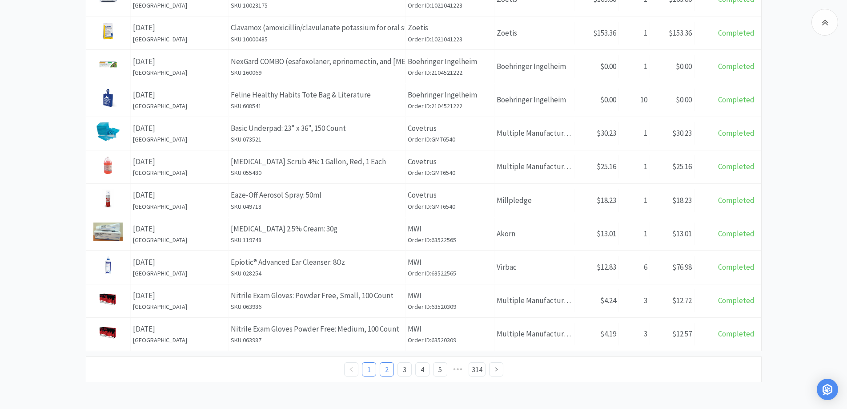
click at [390, 364] on link "2" at bounding box center [386, 368] width 13 height 13
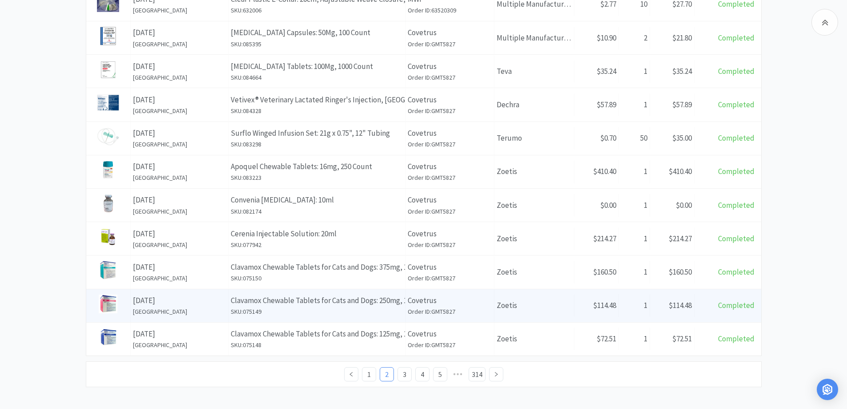
scroll to position [317, 0]
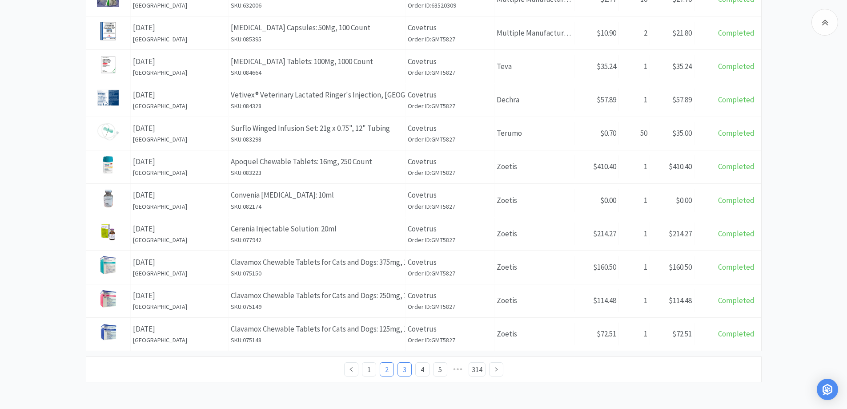
click at [406, 374] on link "3" at bounding box center [404, 368] width 13 height 13
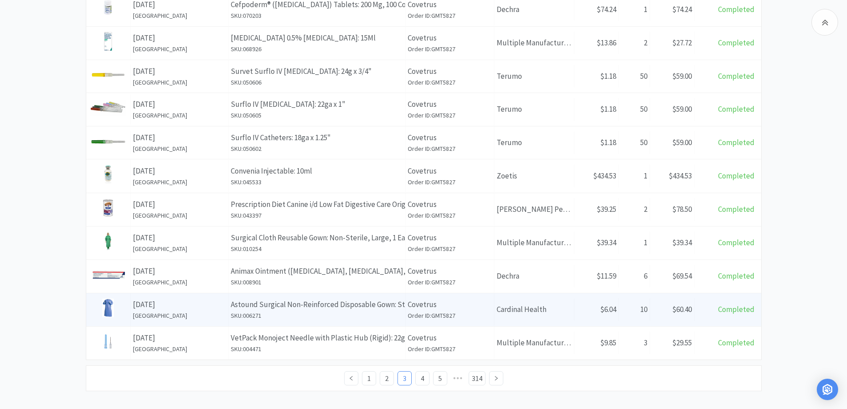
scroll to position [316, 0]
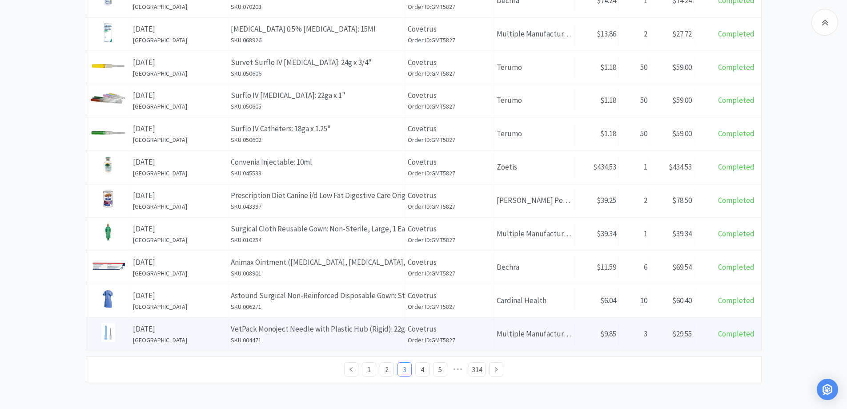
click at [388, 336] on h6 "SKU: 004471" at bounding box center [317, 340] width 172 height 10
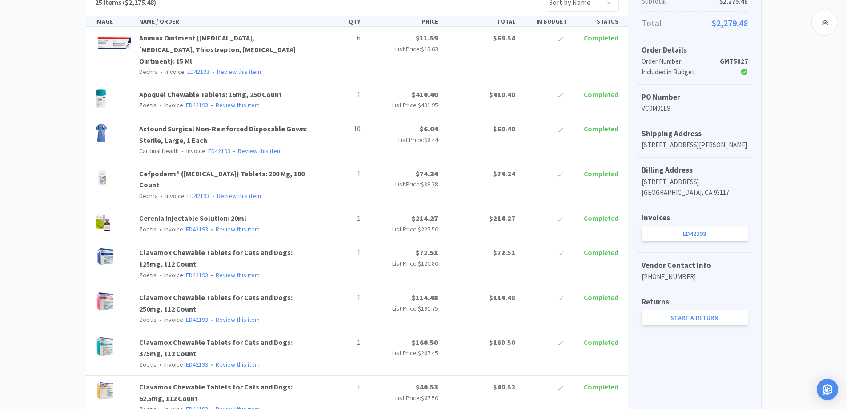
scroll to position [267, 0]
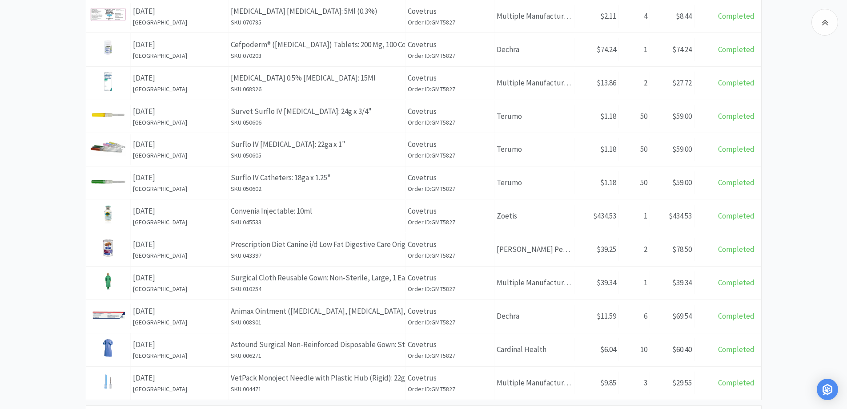
scroll to position [316, 0]
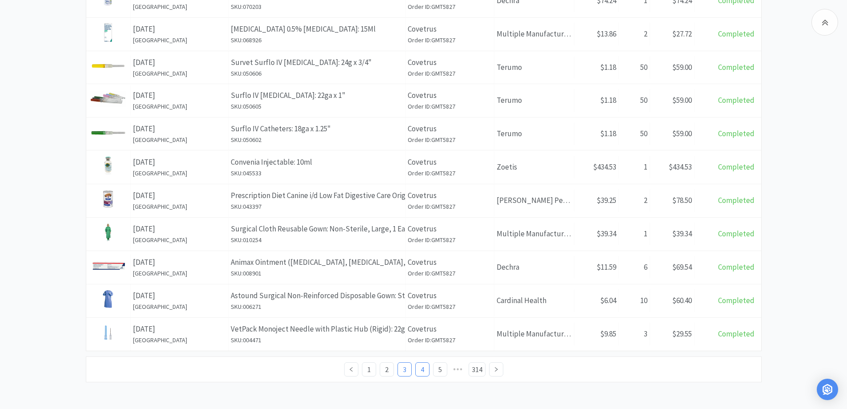
click at [420, 367] on link "4" at bounding box center [422, 368] width 13 height 13
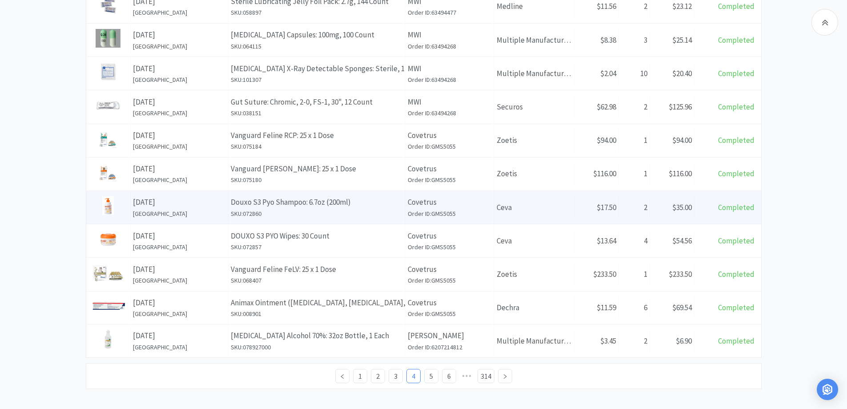
scroll to position [317, 0]
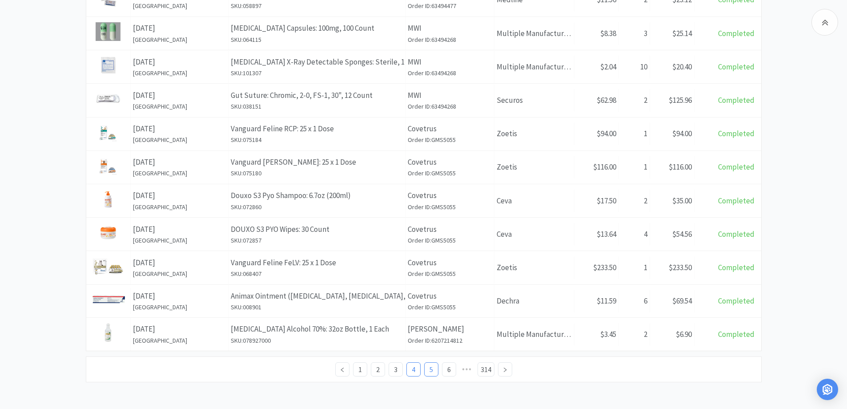
click at [426, 367] on link "5" at bounding box center [431, 368] width 13 height 13
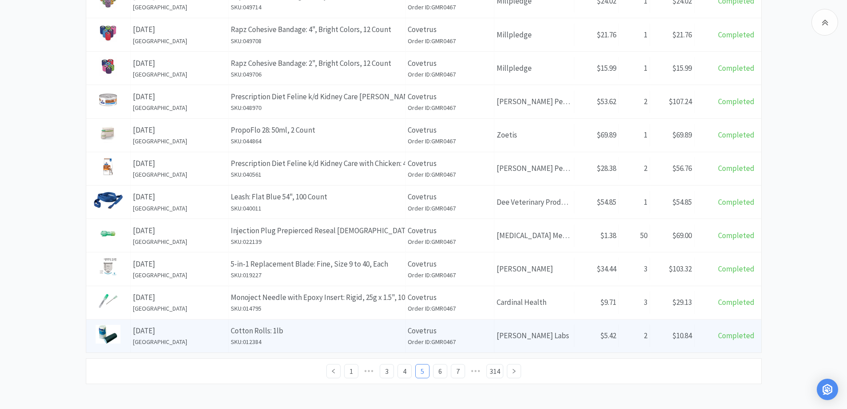
scroll to position [317, 0]
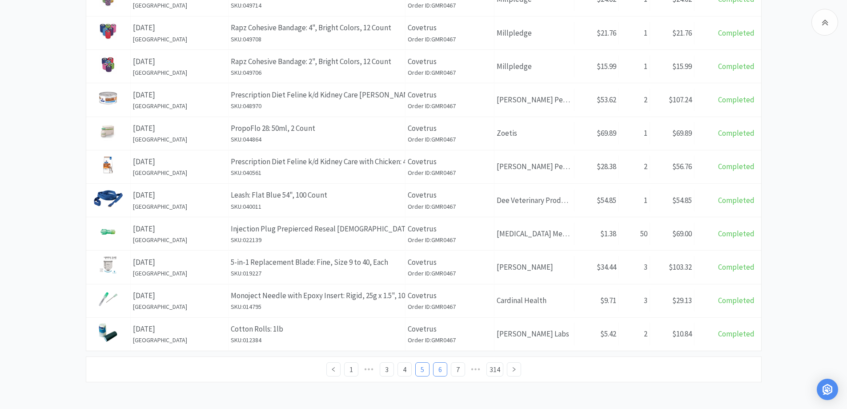
click at [441, 370] on link "6" at bounding box center [440, 368] width 13 height 13
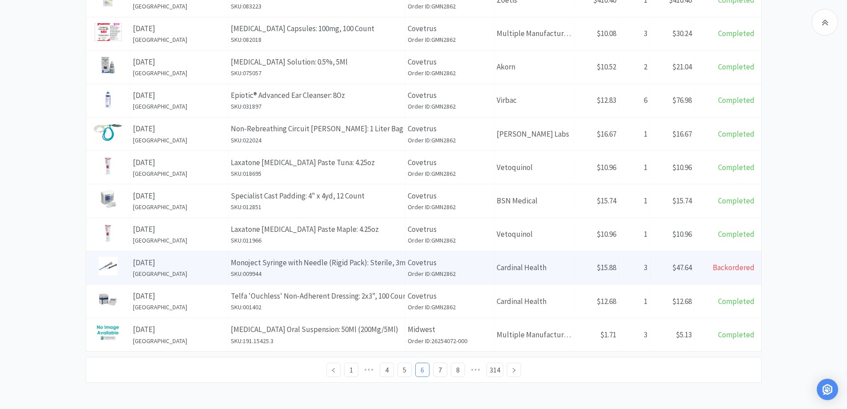
scroll to position [317, 0]
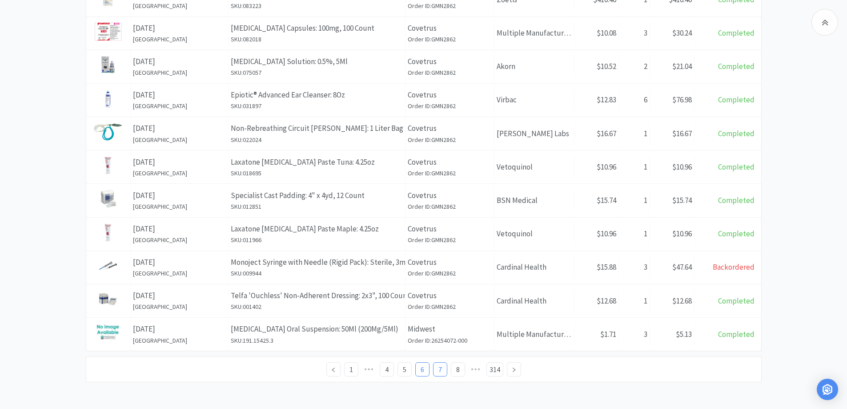
click at [446, 369] on link "7" at bounding box center [440, 368] width 13 height 13
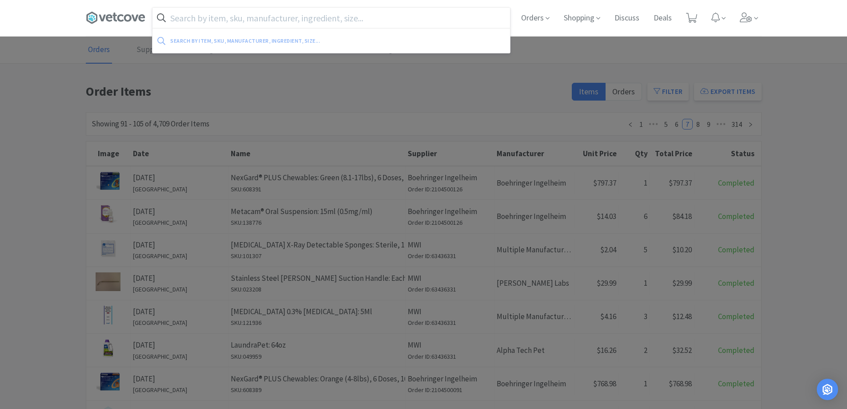
click at [390, 25] on input "text" at bounding box center [332, 18] width 358 height 20
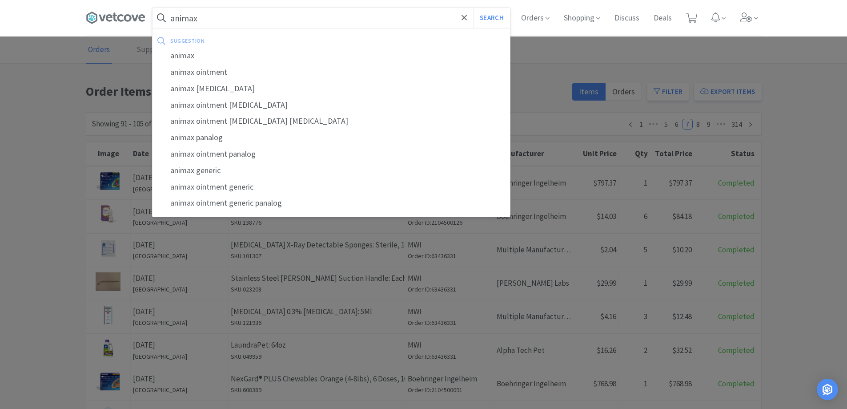
type input "animax"
click at [473, 8] on button "Search" at bounding box center [491, 18] width 37 height 20
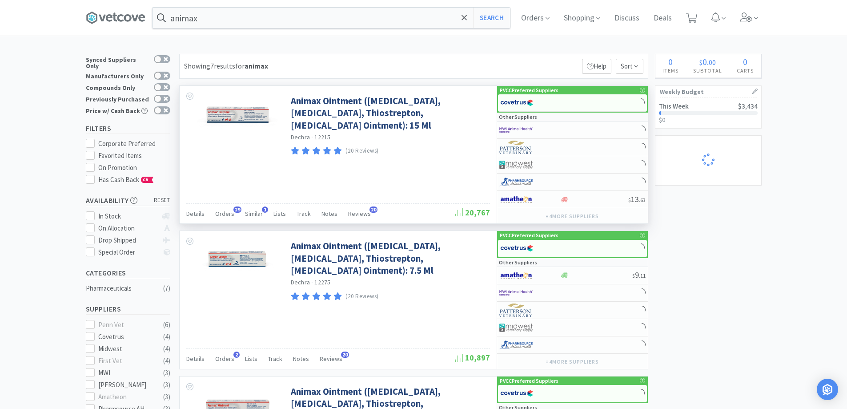
select select "1"
select select "2"
select select "1"
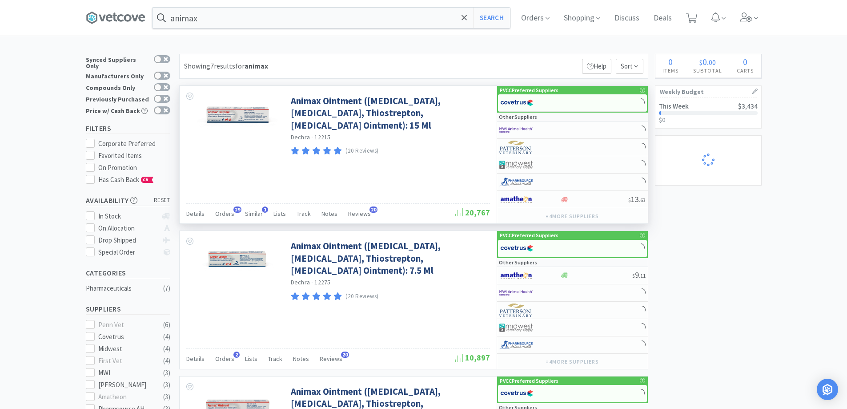
select select "6"
select select "1"
select select "2"
select select "1"
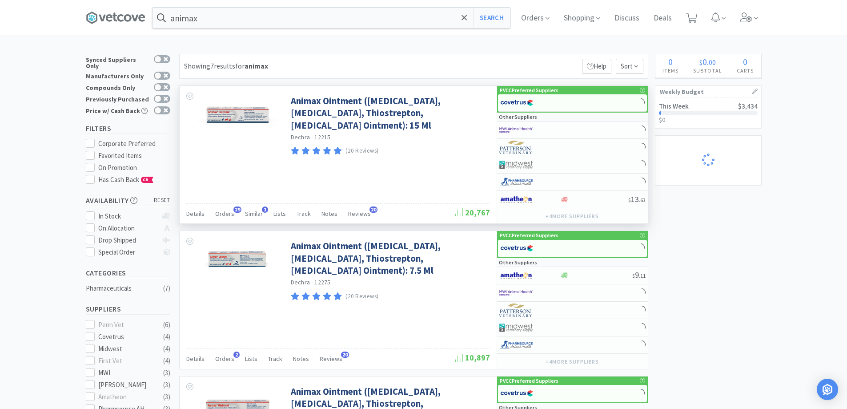
select select "1"
select select "4"
select select "2"
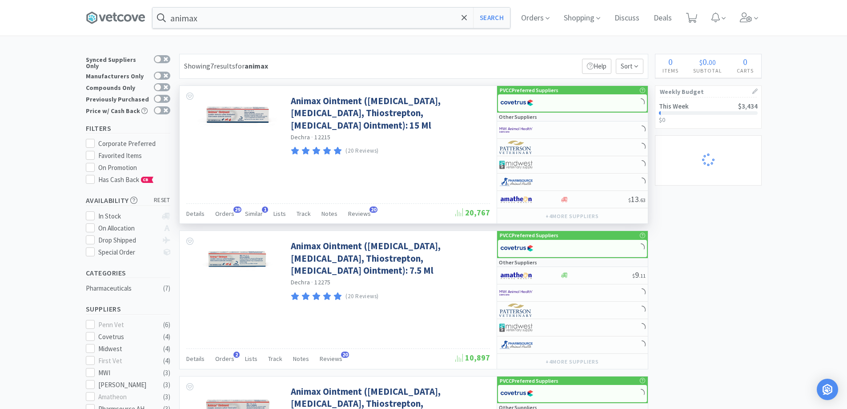
select select "2"
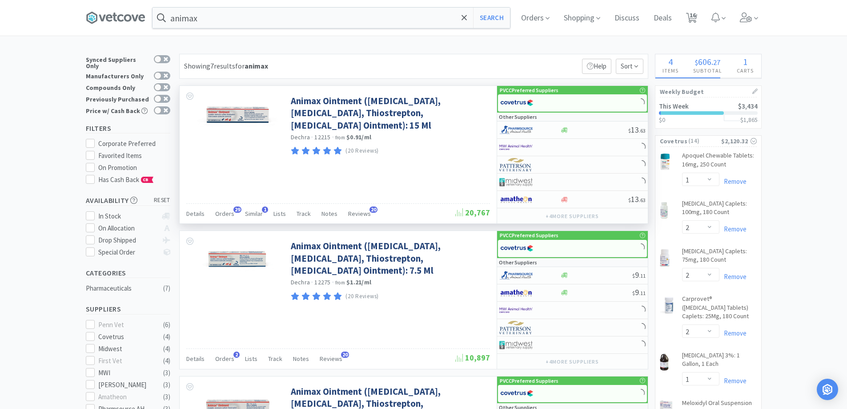
select select "4"
select select "1"
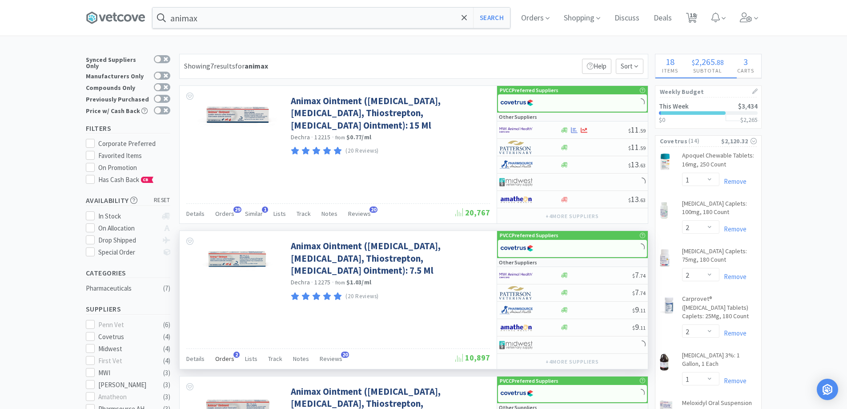
select select "2"
select select "6"
click at [222, 361] on span "Orders" at bounding box center [224, 358] width 19 height 8
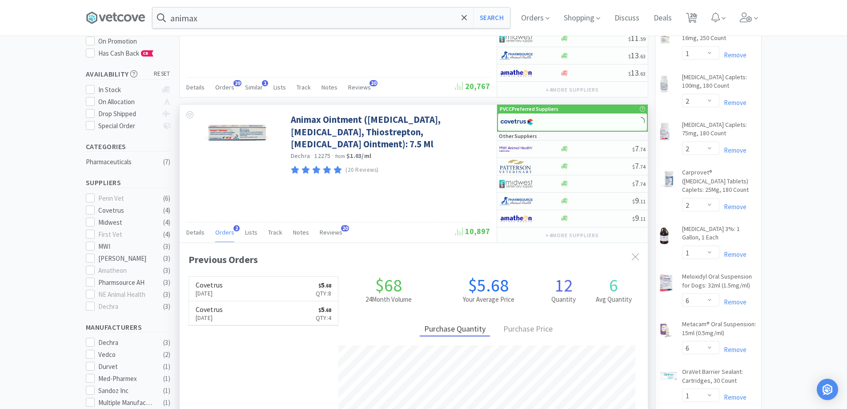
scroll to position [133, 0]
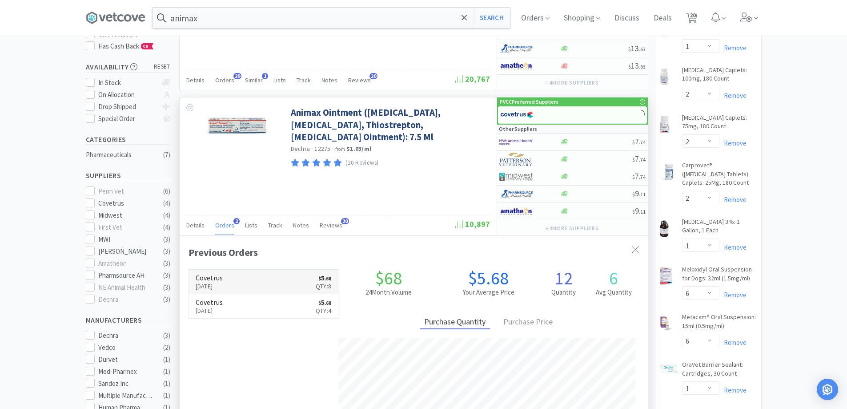
click at [316, 289] on p "Qty: 8" at bounding box center [324, 286] width 16 height 10
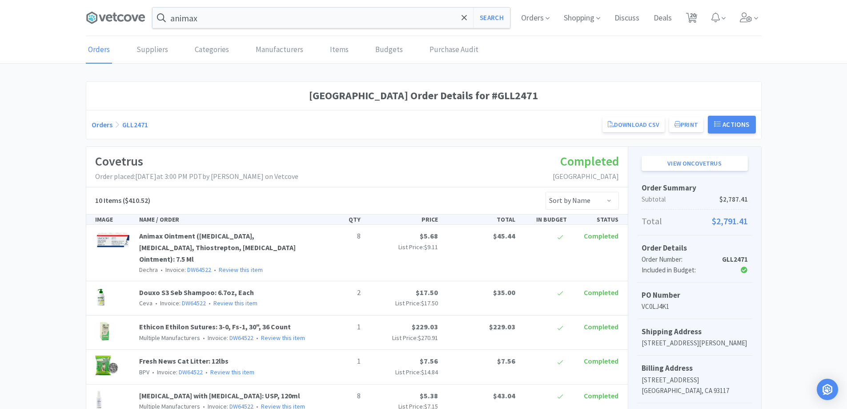
click at [272, 265] on p "Dechra • Invoice: DW64522 • Review this item" at bounding box center [224, 270] width 170 height 10
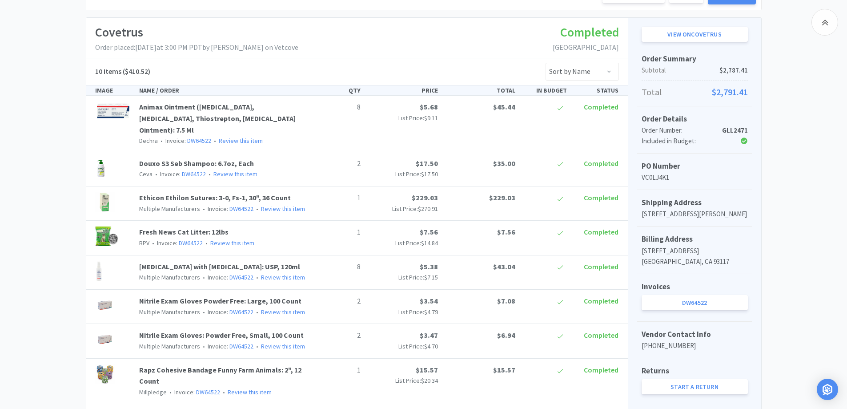
scroll to position [133, 0]
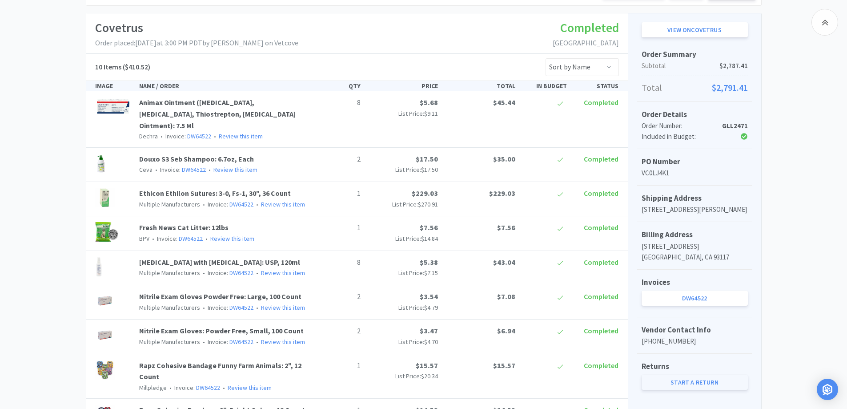
click at [728, 384] on link "Start a Return" at bounding box center [695, 381] width 106 height 15
click at [250, 115] on link "Animax Ointment ([MEDICAL_DATA], [MEDICAL_DATA], Thiostrepton, [MEDICAL_DATA] O…" at bounding box center [217, 114] width 157 height 32
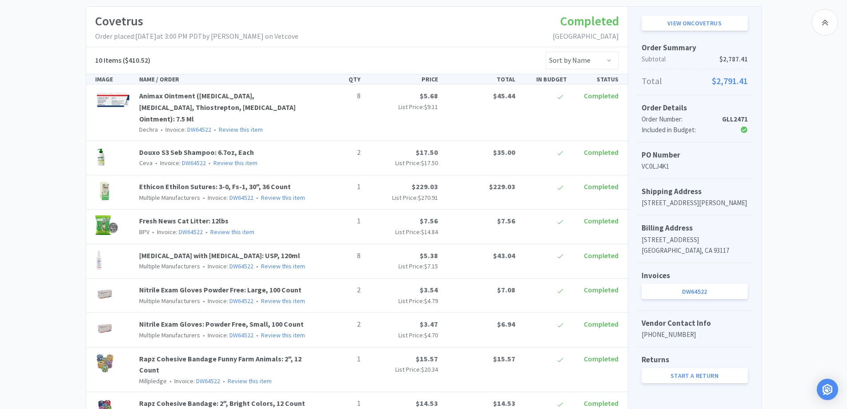
scroll to position [311, 0]
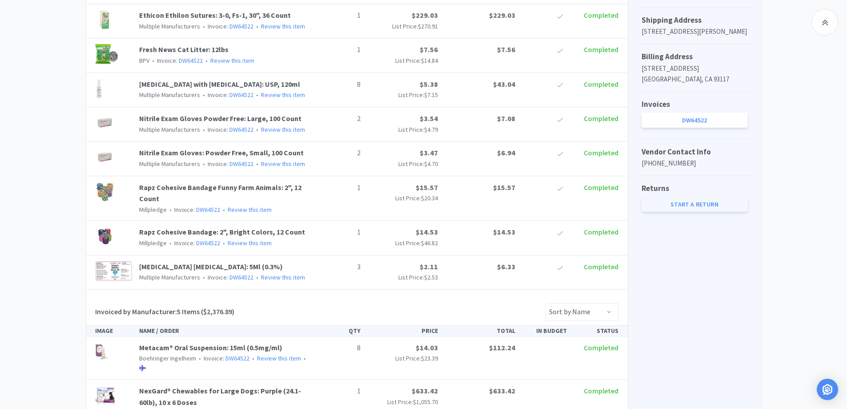
click at [694, 203] on link "Start a Return" at bounding box center [695, 204] width 106 height 15
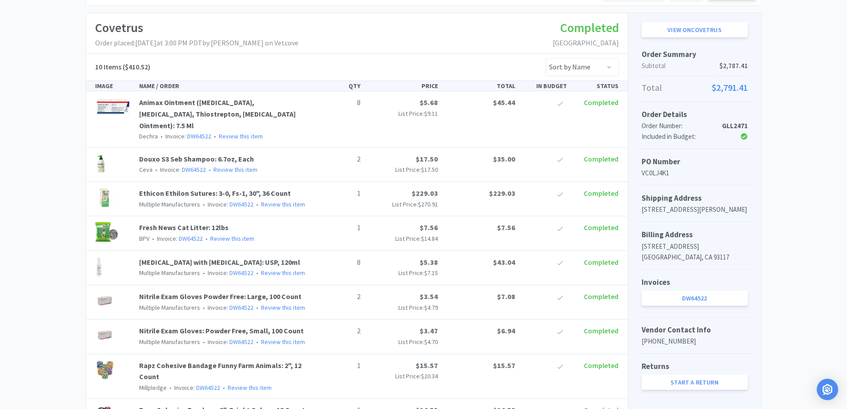
scroll to position [0, 0]
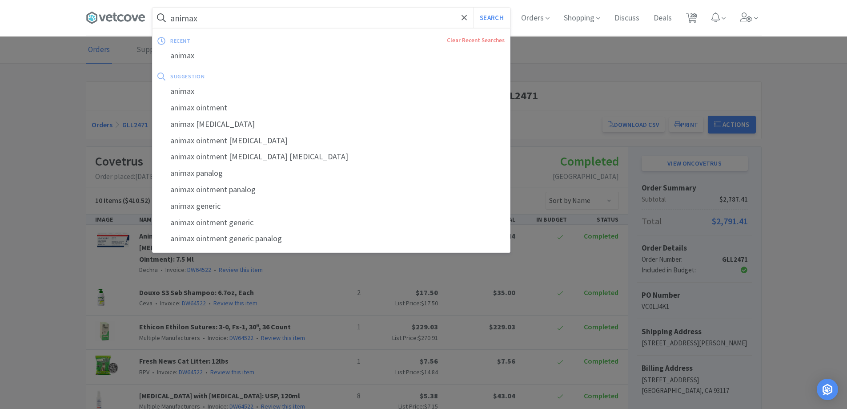
click at [276, 21] on input "animax" at bounding box center [332, 18] width 358 height 20
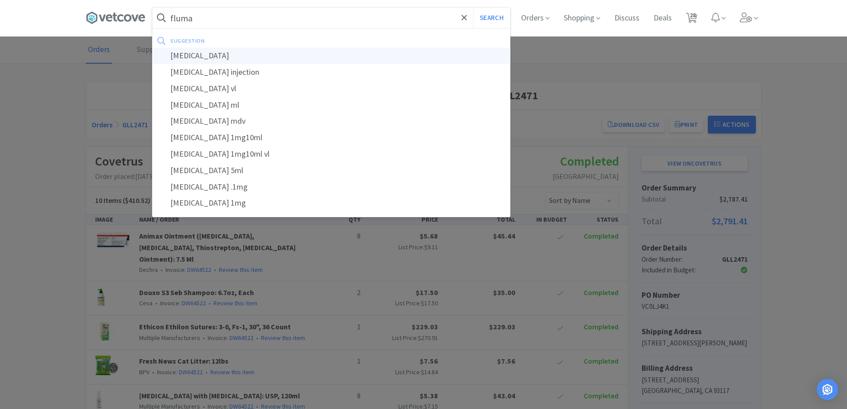
click at [193, 56] on div "[MEDICAL_DATA]" at bounding box center [332, 56] width 358 height 16
type input "[MEDICAL_DATA]"
select select "1"
select select "2"
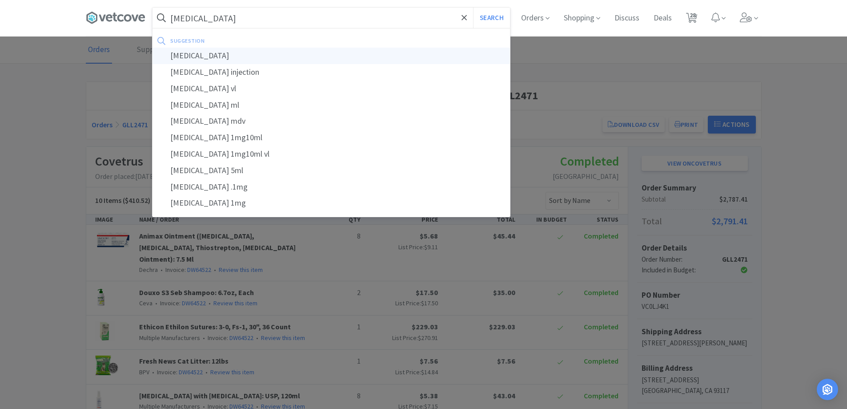
select select "2"
select select "1"
select select "6"
select select "1"
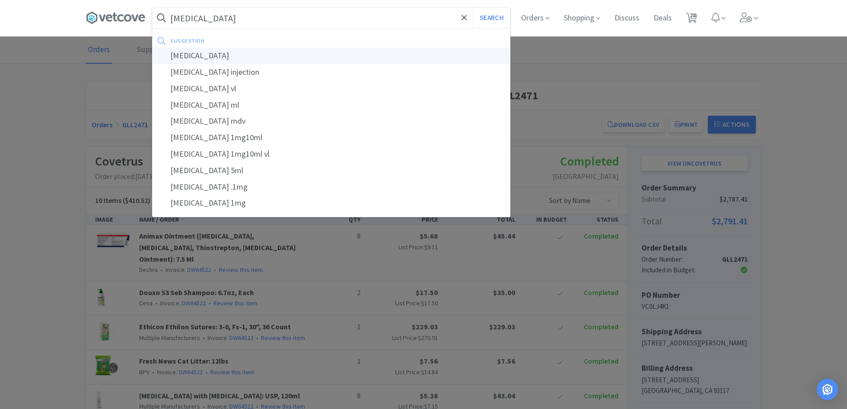
select select "2"
select select "1"
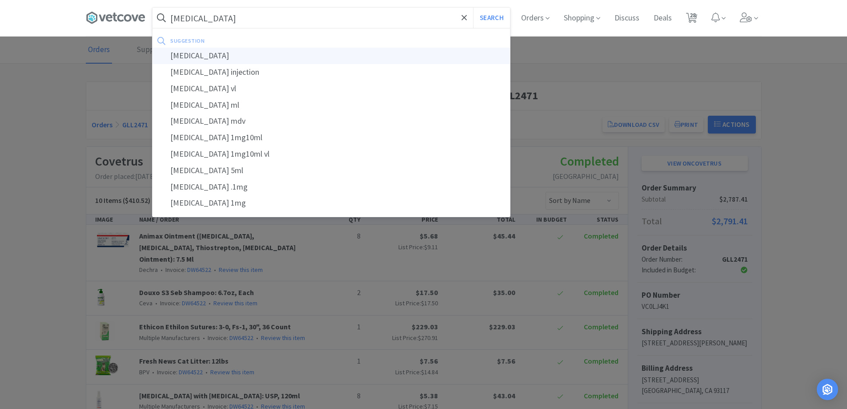
select select "4"
select select "2"
select select "6"
select select "4"
select select "1"
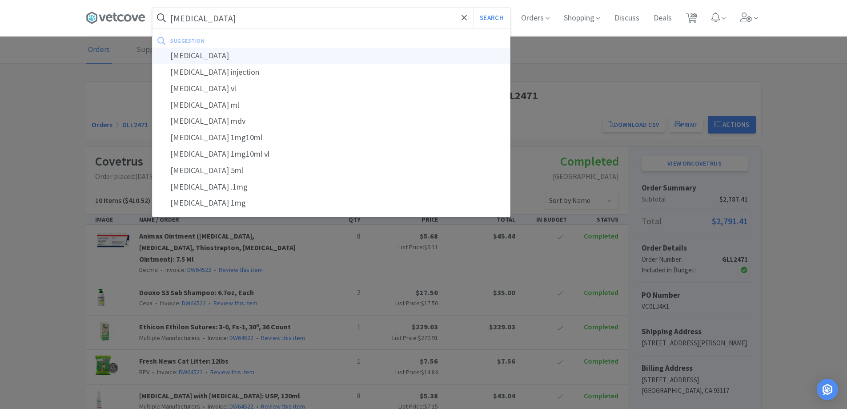
select select "2"
select select "1"
select select "2"
select select "1"
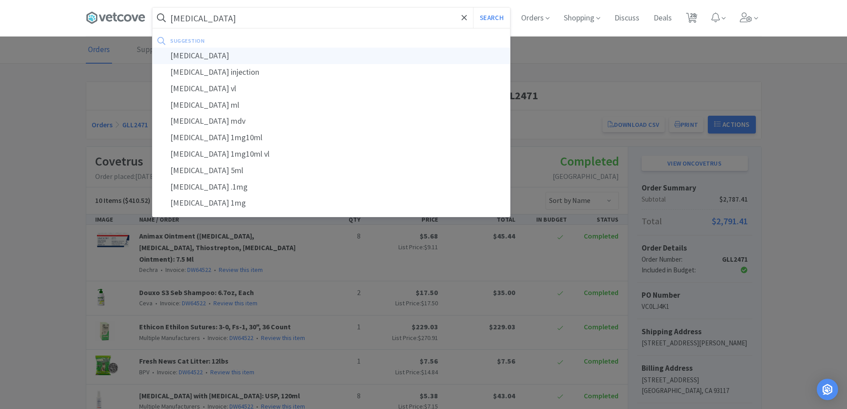
select select "1"
select select "20"
select select "2"
select select "3"
select select "1"
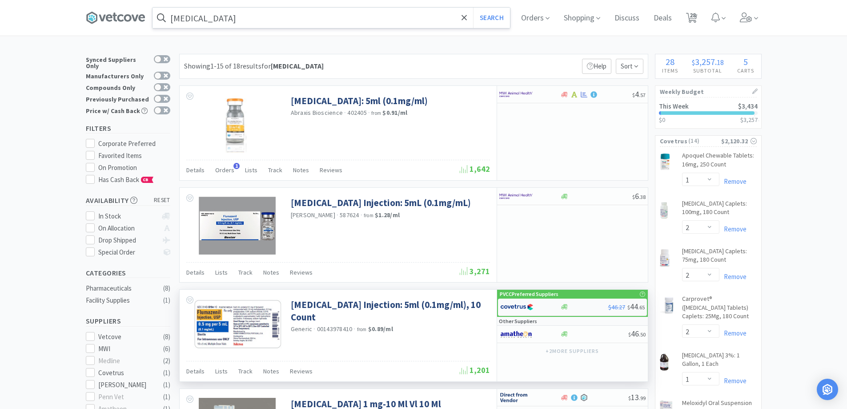
click at [534, 303] on div at bounding box center [524, 306] width 49 height 15
select select "1"
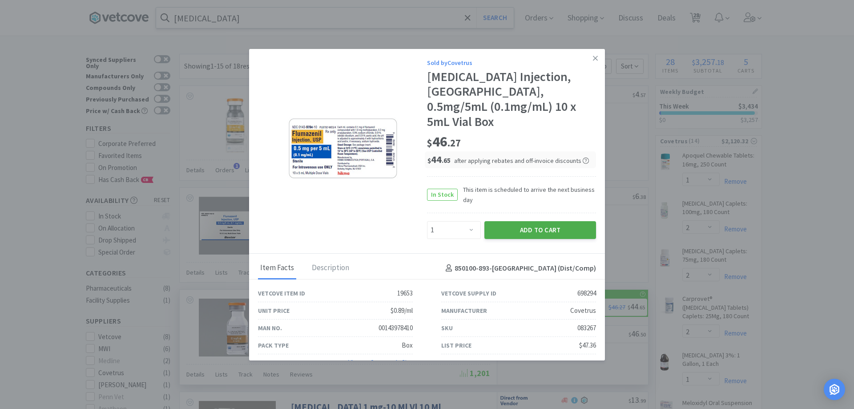
click at [493, 221] on button "Add to Cart" at bounding box center [540, 230] width 112 height 18
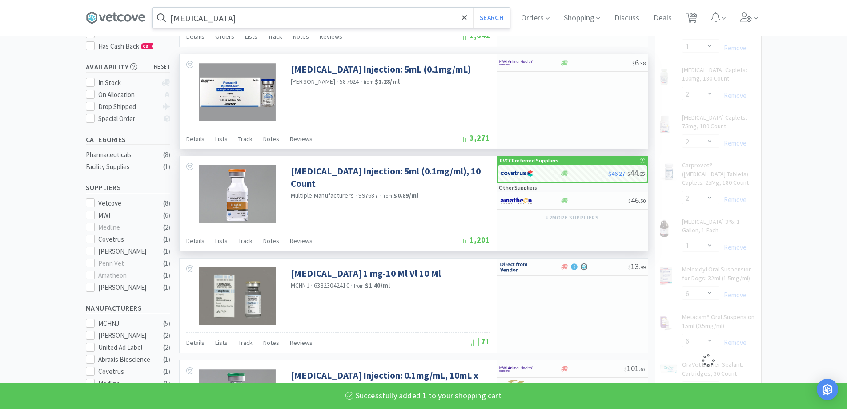
select select "1"
select select "6"
select select "1"
select select "2"
select select "1"
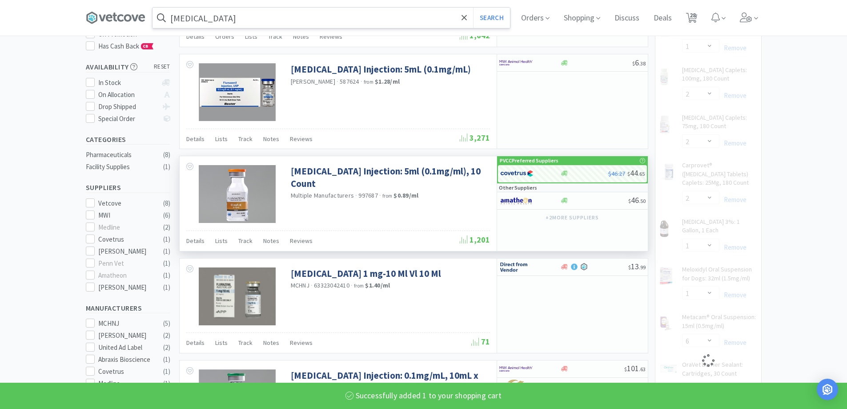
select select "4"
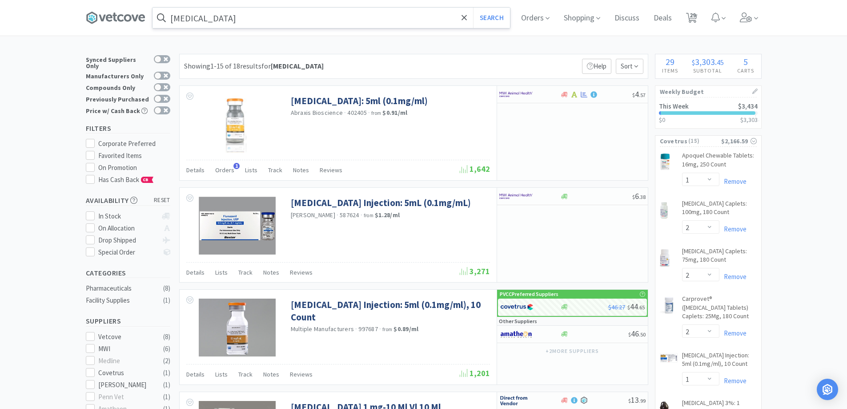
click at [281, 33] on div "[MEDICAL_DATA] Search Orders Shopping Discuss Discuss Deals Deals 29 29" at bounding box center [424, 18] width 676 height 36
click at [281, 28] on input "[MEDICAL_DATA]" at bounding box center [332, 18] width 358 height 20
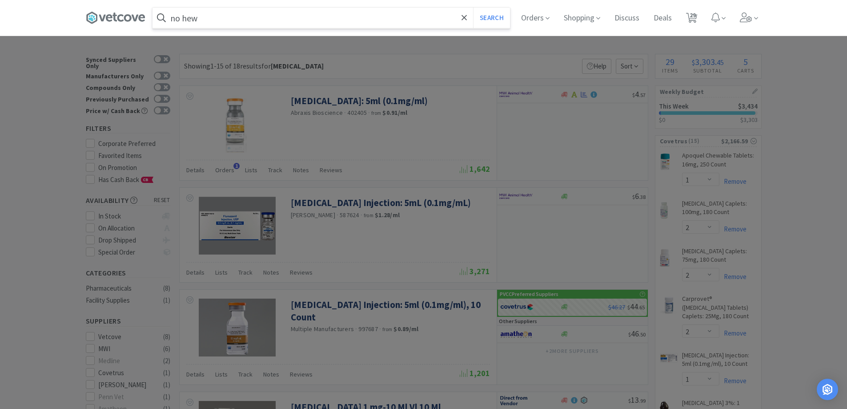
click at [473, 8] on button "Search" at bounding box center [491, 18] width 37 height 20
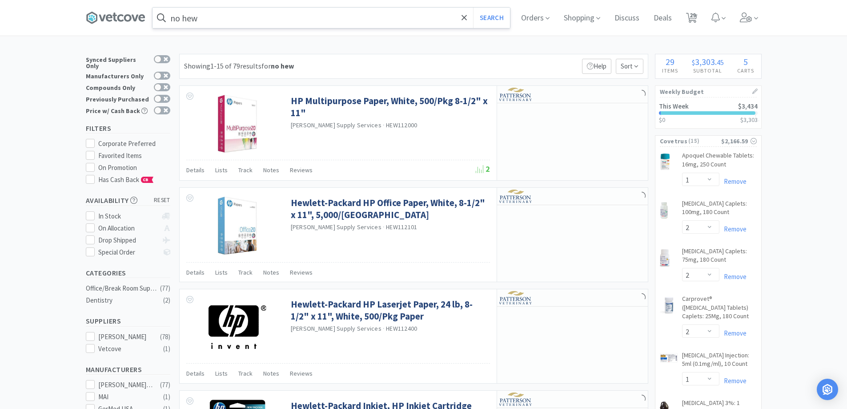
click at [184, 19] on input "no hew" at bounding box center [332, 18] width 358 height 20
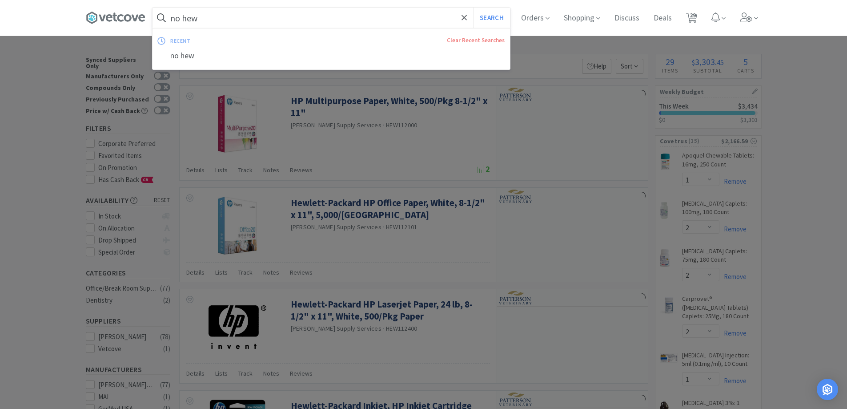
click at [185, 17] on input "no hew" at bounding box center [332, 18] width 358 height 20
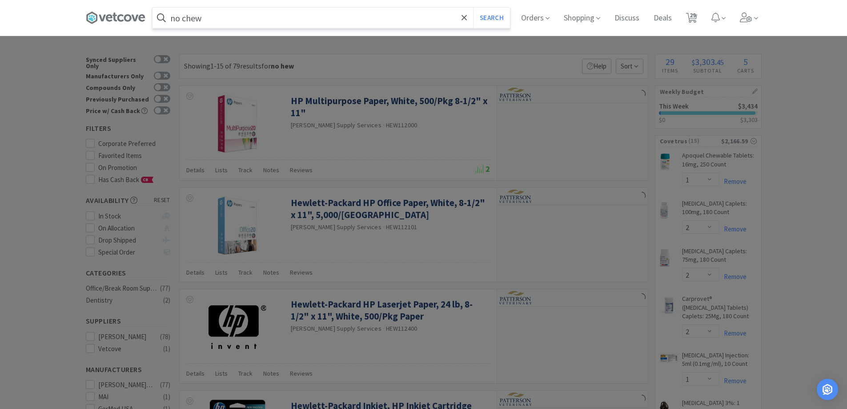
click at [473, 8] on button "Search" at bounding box center [491, 18] width 37 height 20
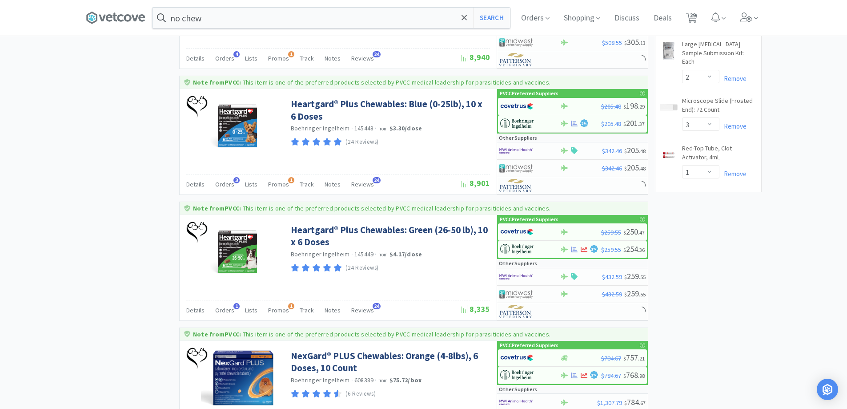
scroll to position [1467, 0]
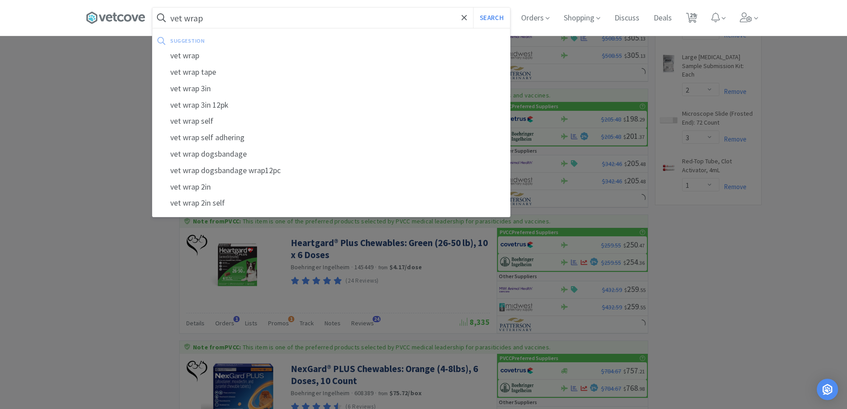
type input "vet wrap"
click at [473, 8] on button "Search" at bounding box center [491, 18] width 37 height 20
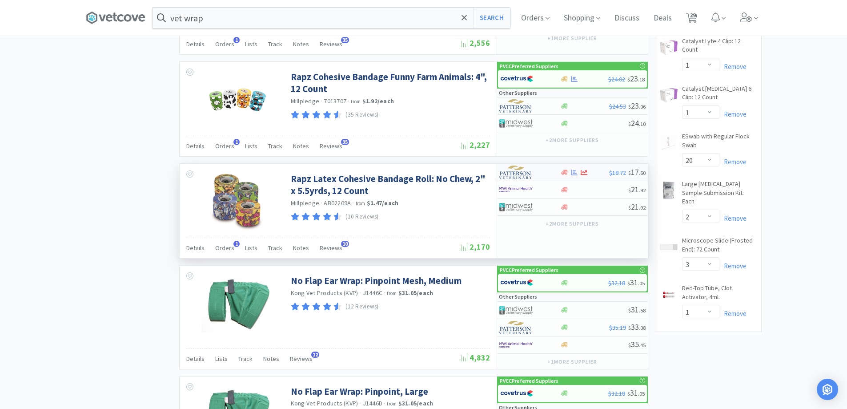
scroll to position [1334, 0]
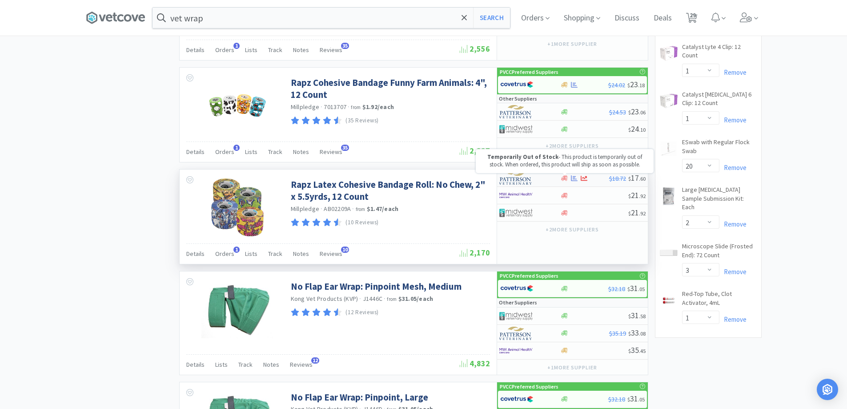
click at [565, 177] on icon at bounding box center [564, 177] width 7 height 5
select select "1"
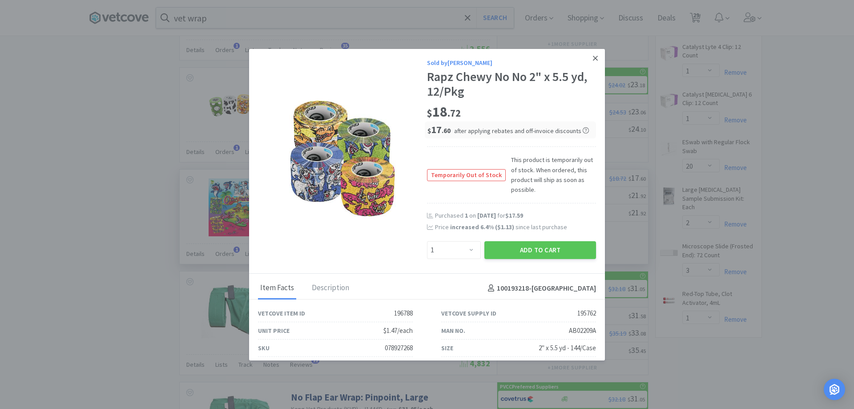
click at [593, 61] on icon at bounding box center [595, 58] width 5 height 8
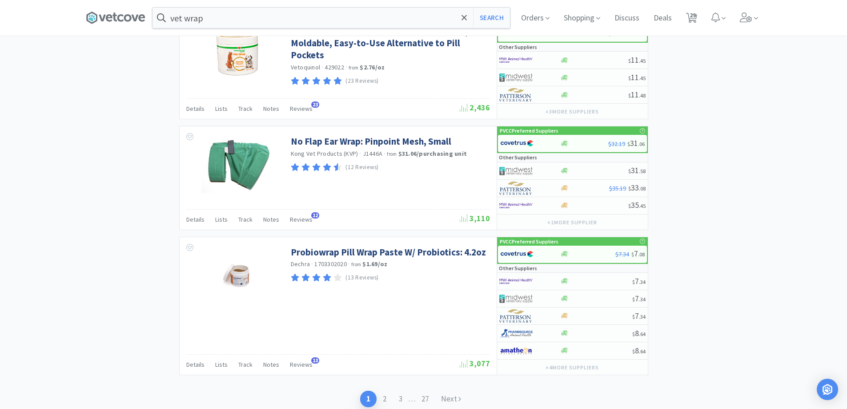
scroll to position [1959, 0]
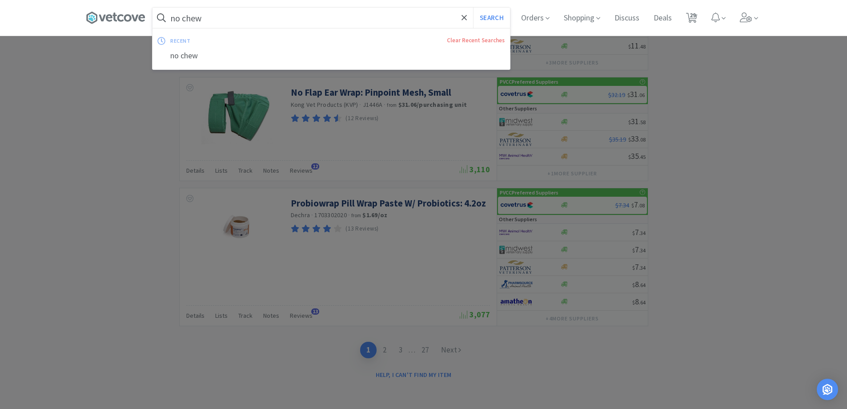
type input "no chew"
click at [473, 8] on button "Search" at bounding box center [491, 18] width 37 height 20
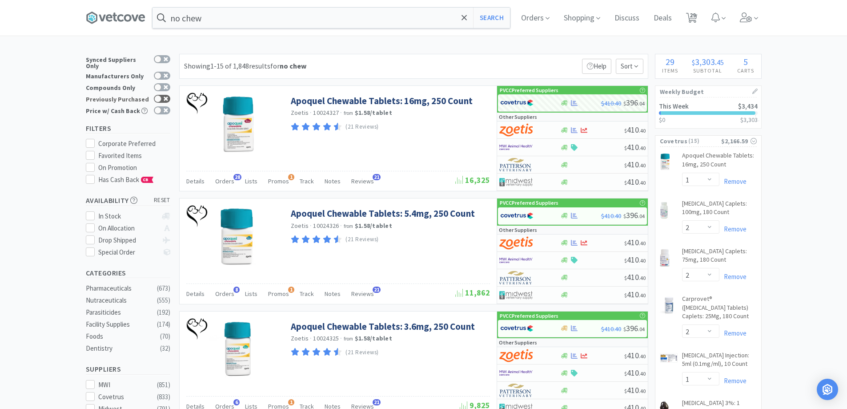
click at [157, 95] on div at bounding box center [157, 98] width 7 height 7
checkbox input "true"
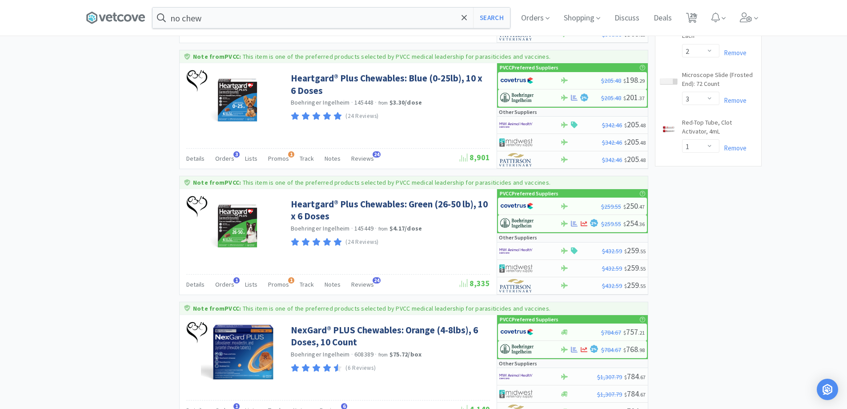
scroll to position [1600, 0]
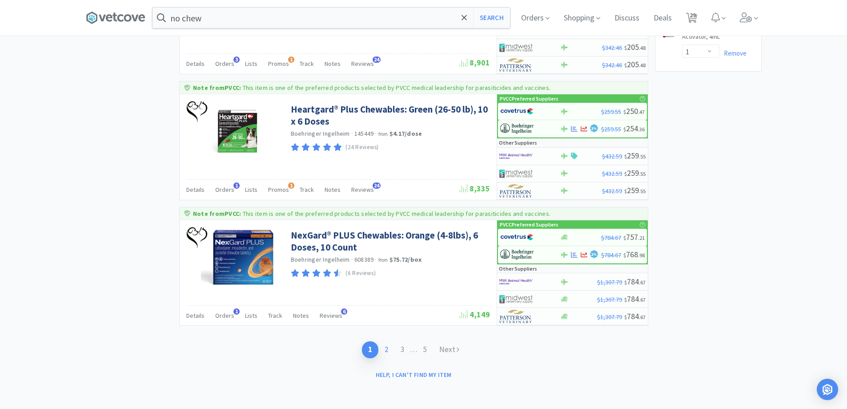
click at [389, 348] on link "2" at bounding box center [386, 349] width 16 height 16
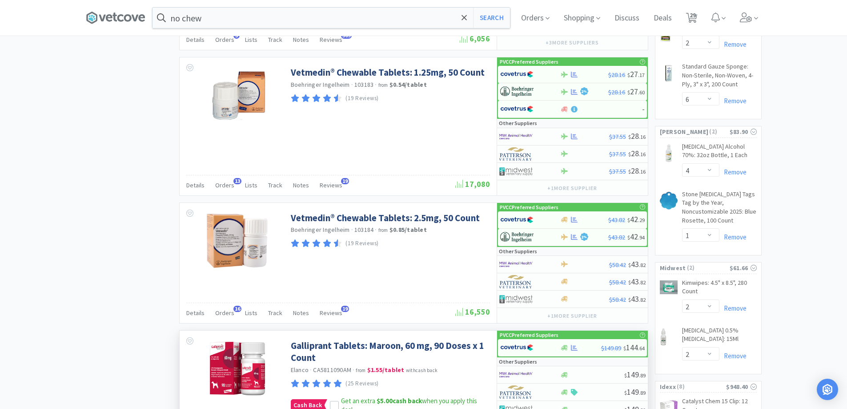
scroll to position [889, 0]
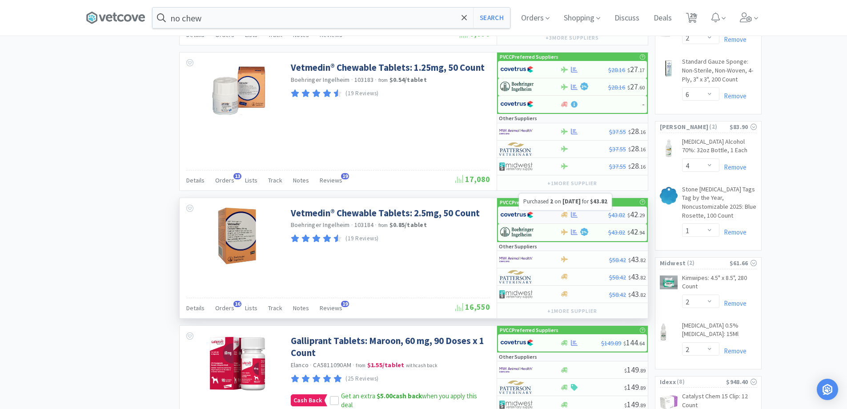
click at [572, 215] on icon at bounding box center [574, 215] width 7 height 6
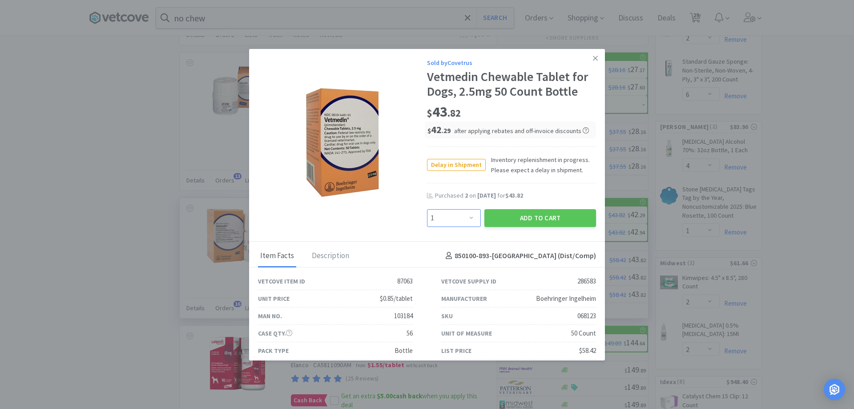
click at [457, 219] on select "Enter Quantity 1 2 3 4 5 6 7 8 9 10 11 12 13 14 15 16 17 18 19 20 Enter Quantity" at bounding box center [454, 218] width 54 height 18
select select "3"
click at [427, 209] on select "Enter Quantity 1 2 3 4 5 6 7 8 9 10 11 12 13 14 15 16 17 18 19 20 Enter Quantity" at bounding box center [454, 218] width 54 height 18
click at [507, 220] on button "Add to Cart" at bounding box center [540, 218] width 112 height 18
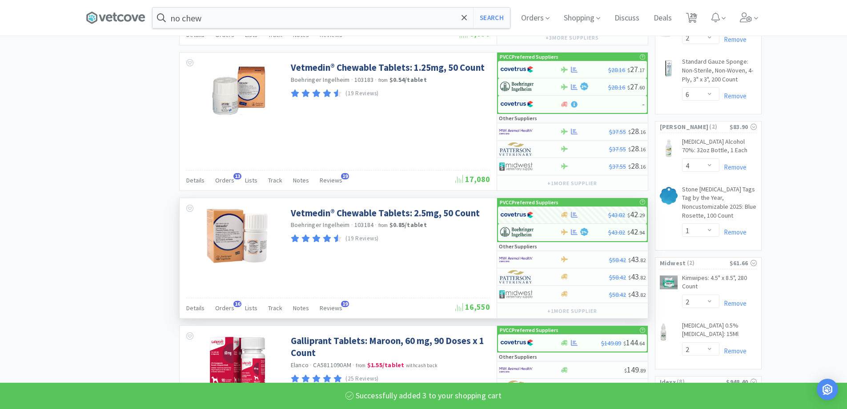
select select "3"
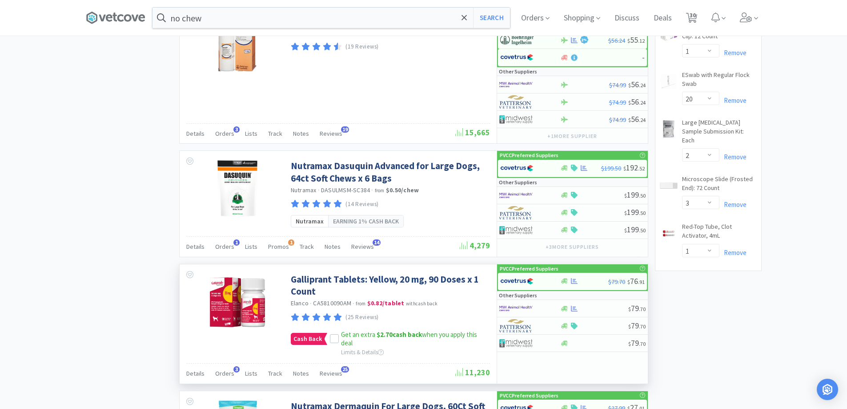
scroll to position [1379, 0]
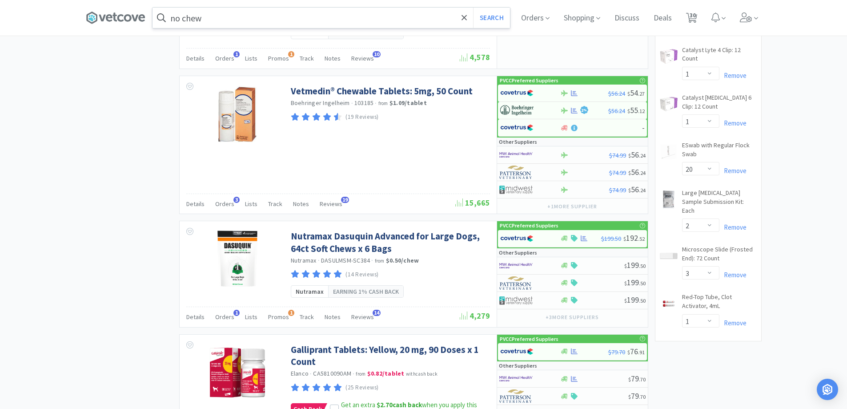
click at [342, 20] on input "no chew" at bounding box center [332, 18] width 358 height 20
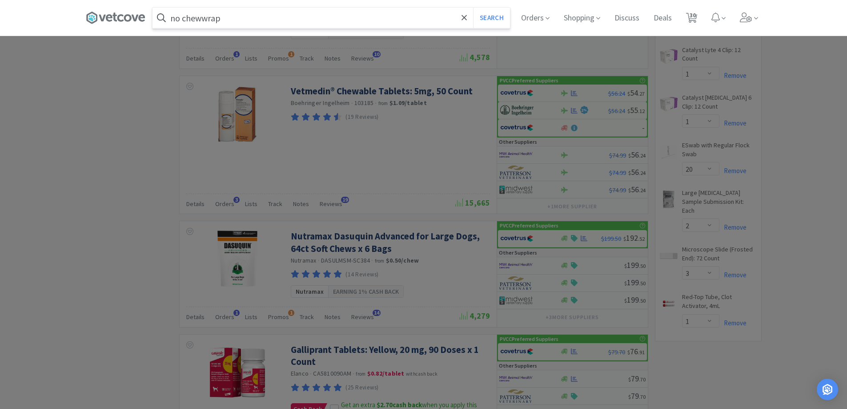
type input "no chewwrap"
click at [473, 8] on button "Search" at bounding box center [491, 18] width 37 height 20
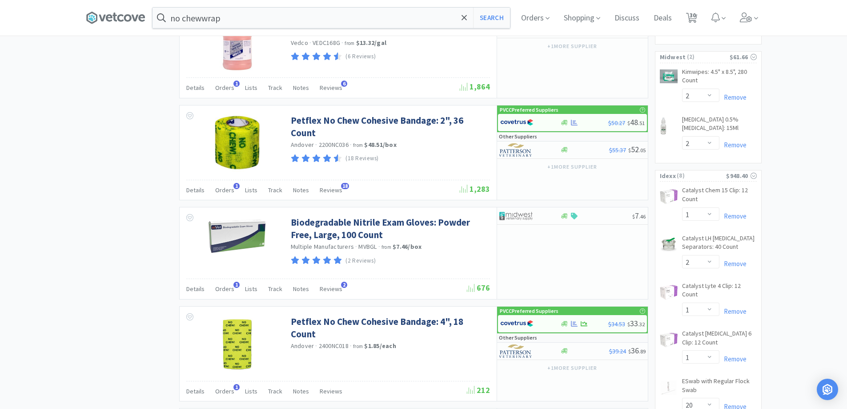
scroll to position [1133, 0]
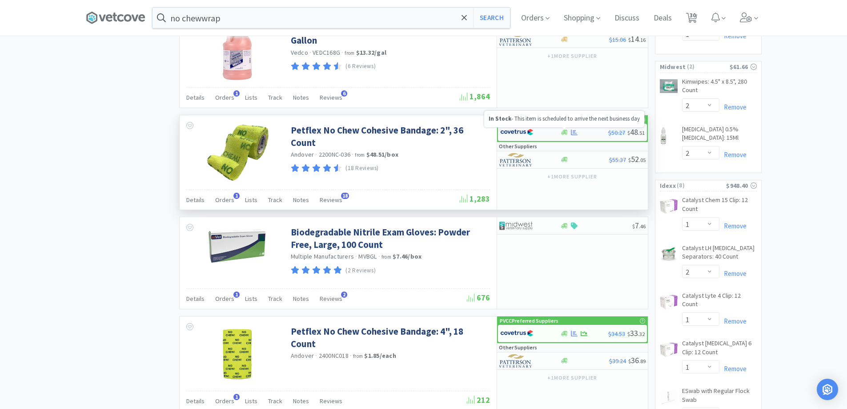
click at [567, 135] on icon at bounding box center [564, 132] width 7 height 7
select select "1"
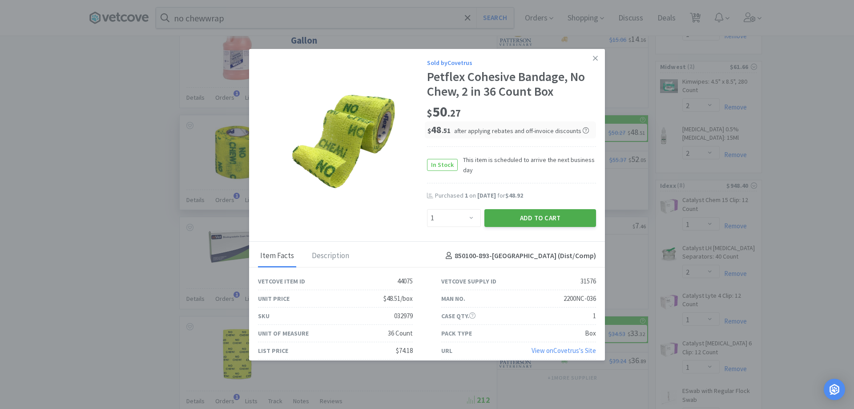
click at [514, 218] on button "Add to Cart" at bounding box center [540, 218] width 112 height 18
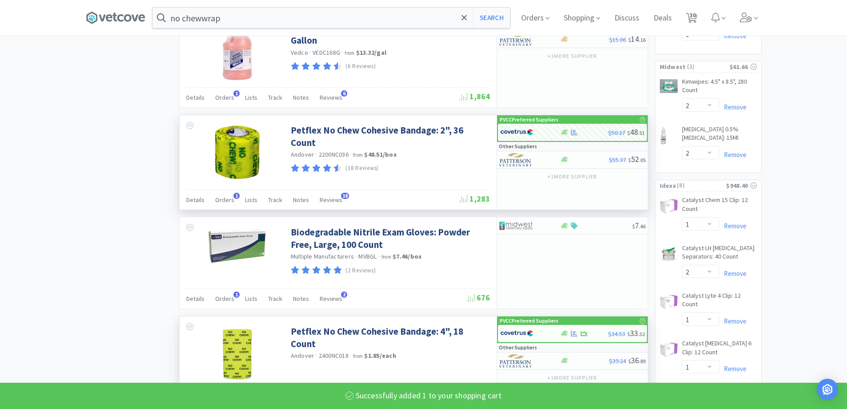
scroll to position [1311, 0]
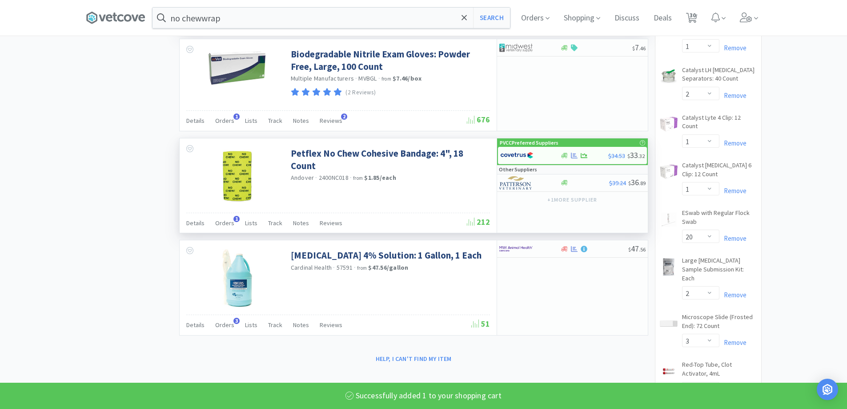
select select "1"
select select "2"
select select "1"
select select "4"
select select "3"
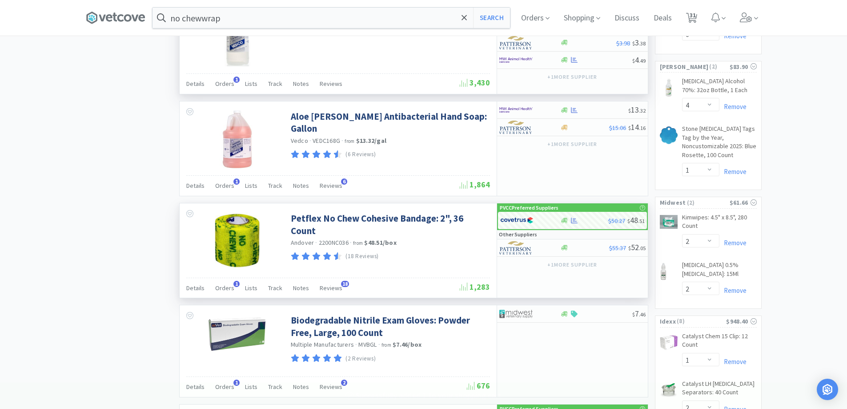
scroll to position [1044, 0]
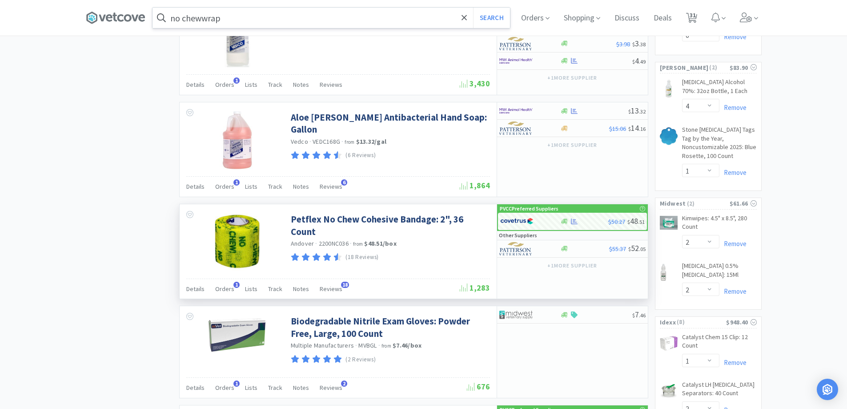
click at [308, 18] on input "no chewwrap" at bounding box center [332, 18] width 358 height 20
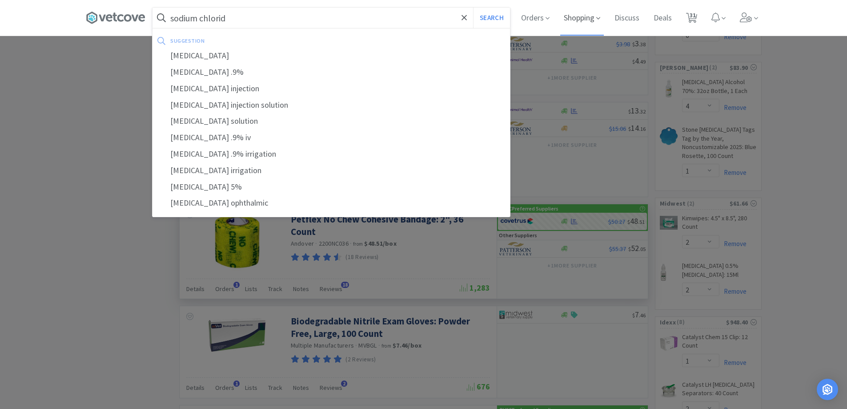
type input "sodium chlorid"
click at [473, 8] on button "Search" at bounding box center [491, 18] width 37 height 20
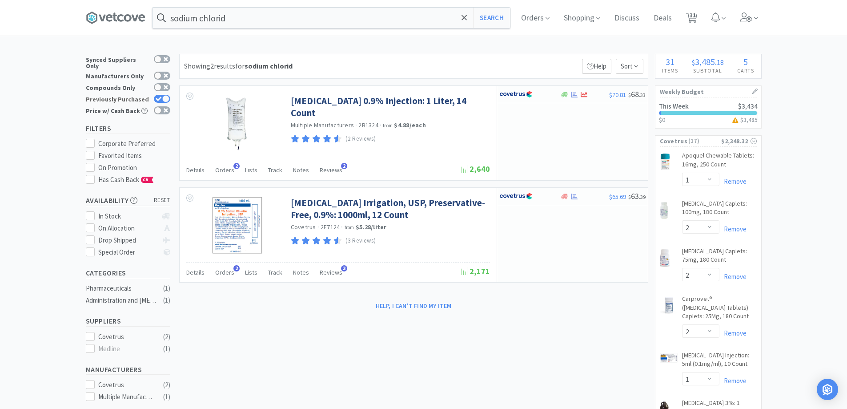
click at [161, 97] on icon at bounding box center [159, 99] width 6 height 5
checkbox input "false"
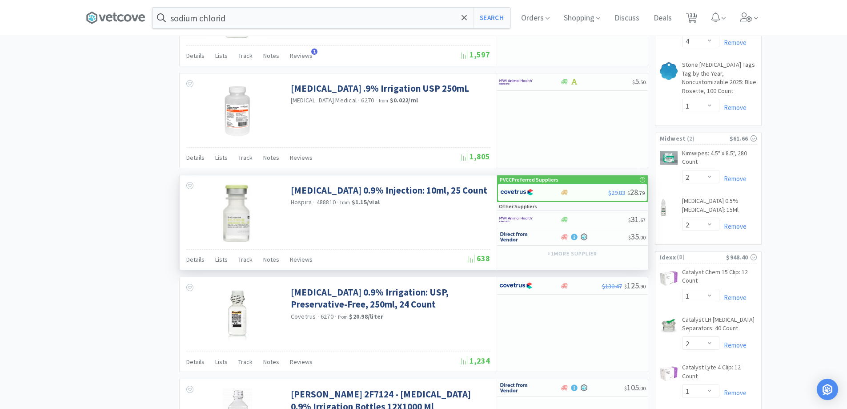
scroll to position [978, 0]
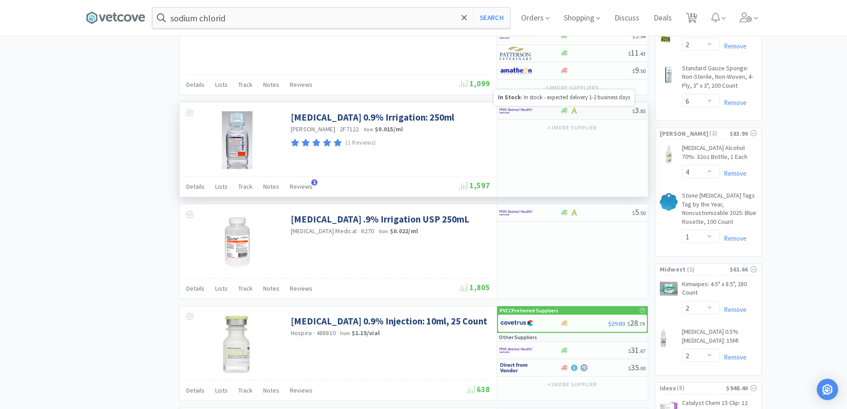
click at [562, 114] on icon at bounding box center [564, 110] width 7 height 7
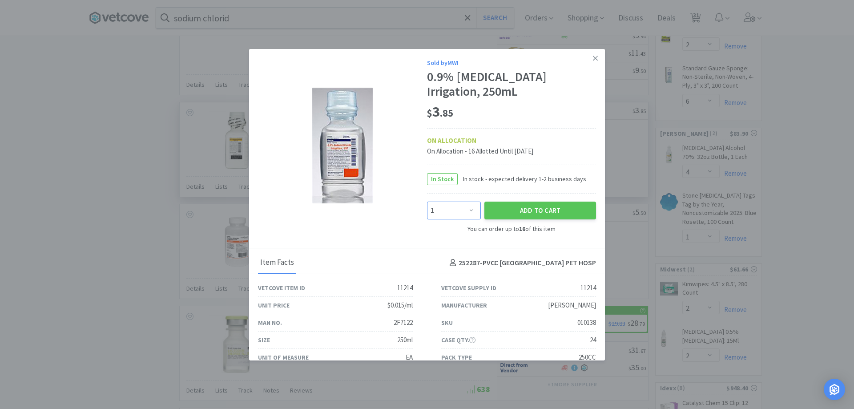
click at [473, 205] on select "Enter Quantity 1 2 3 4 5 6 7 8 9 10 11 12 13 14 15 16 Enter Quantity" at bounding box center [454, 210] width 54 height 18
select select "4"
click at [427, 201] on select "Enter Quantity 1 2 3 4 5 6 7 8 9 10 11 12 13 14 15 16 Enter Quantity" at bounding box center [454, 210] width 54 height 18
click at [527, 205] on button "Add to Cart" at bounding box center [540, 210] width 112 height 18
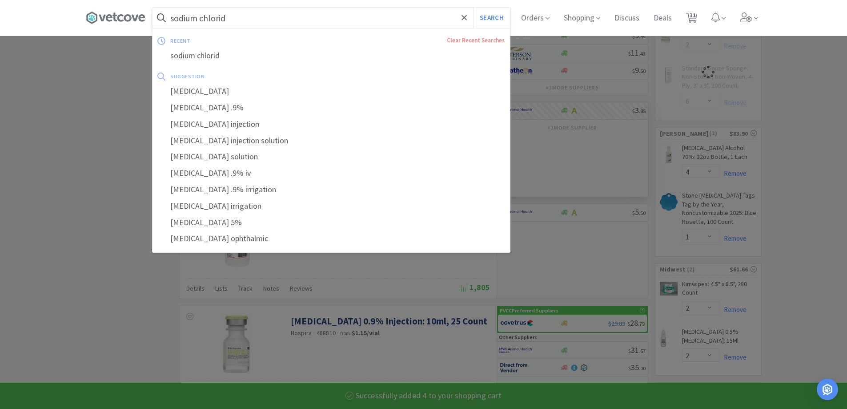
click at [321, 22] on input "sodium chlorid" at bounding box center [332, 18] width 358 height 20
select select "4"
select select "6"
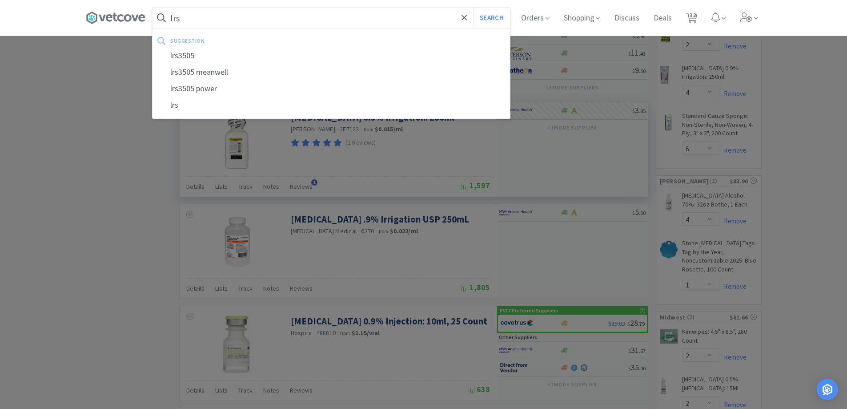
type input "lrs"
click at [473, 8] on button "Search" at bounding box center [491, 18] width 37 height 20
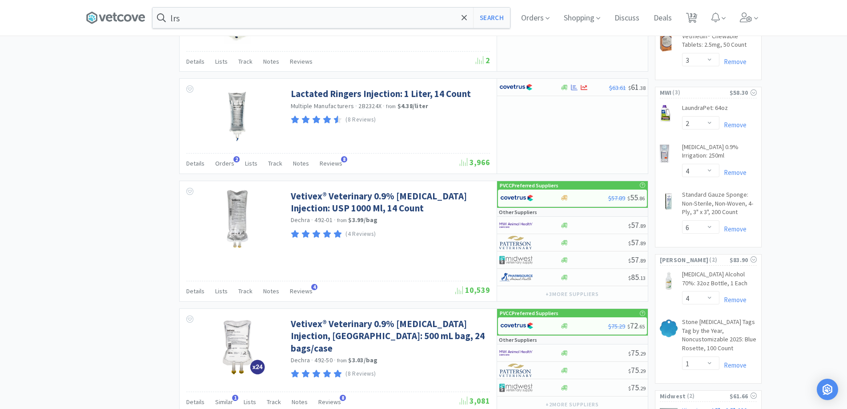
scroll to position [978, 0]
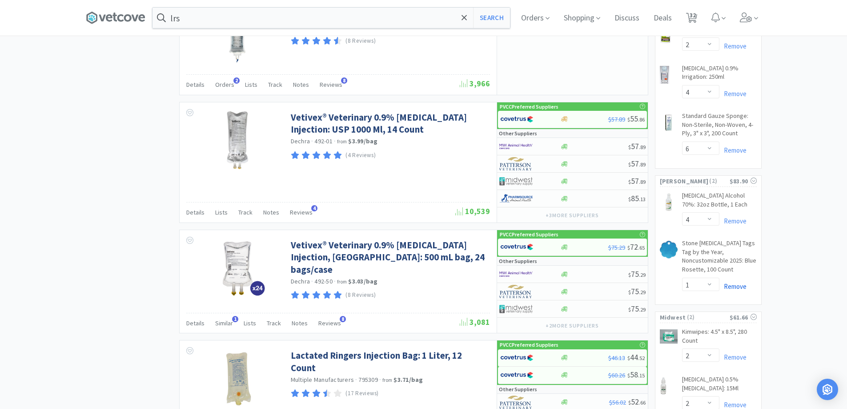
click at [738, 282] on link "Remove" at bounding box center [733, 286] width 27 height 8
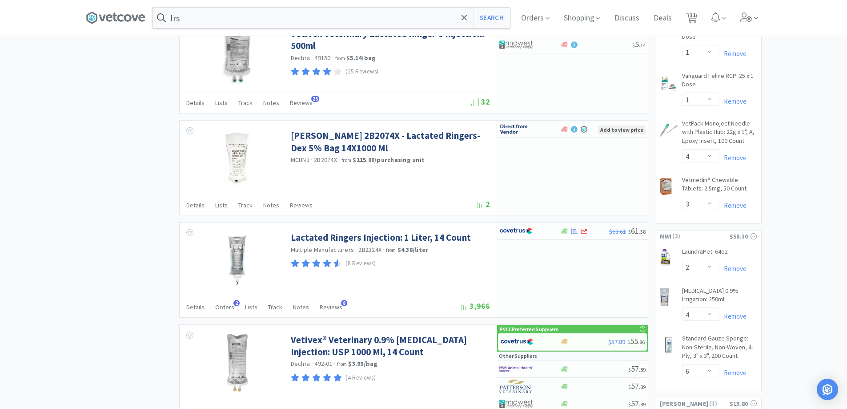
scroll to position [667, 0]
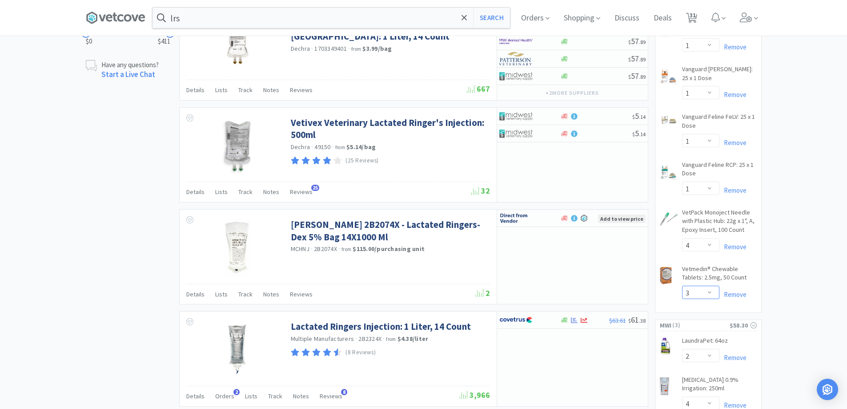
click at [703, 286] on select "Enter Quantity 1 2 3 4 5 6 7 8 9 10 11 12 13 14 15 16 17 18 19 20 Enter Quantity" at bounding box center [700, 292] width 37 height 13
click at [682, 286] on select "Enter Quantity 1 2 3 4 5 6 7 8 9 10 11 12 13 14 15 16 17 18 19 20 Enter Quantity" at bounding box center [700, 292] width 37 height 13
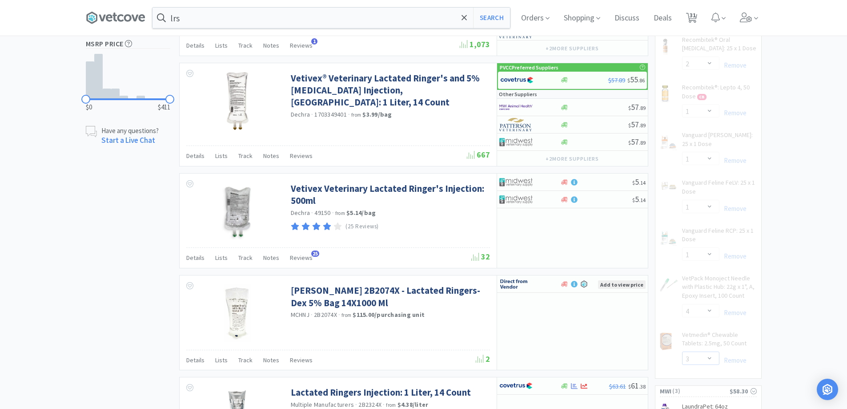
scroll to position [534, 0]
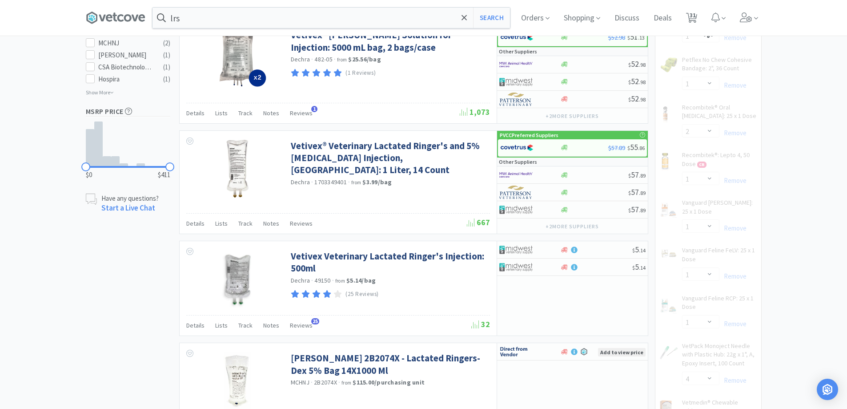
select select "2"
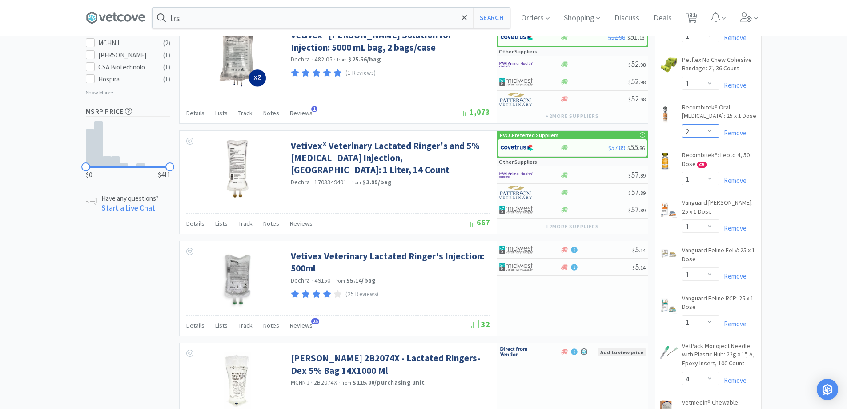
click at [716, 130] on select "Enter Quantity 1 2 3 4 5 6 7 8 9 10 11 12 13 14 15 16 17 18 19 20 Enter Quantity" at bounding box center [700, 130] width 37 height 13
click at [682, 124] on select "Enter Quantity 1 2 3 4 5 6 7 8 9 10 11 12 13 14 15 16 17 18 19 20 Enter Quantity" at bounding box center [700, 130] width 37 height 13
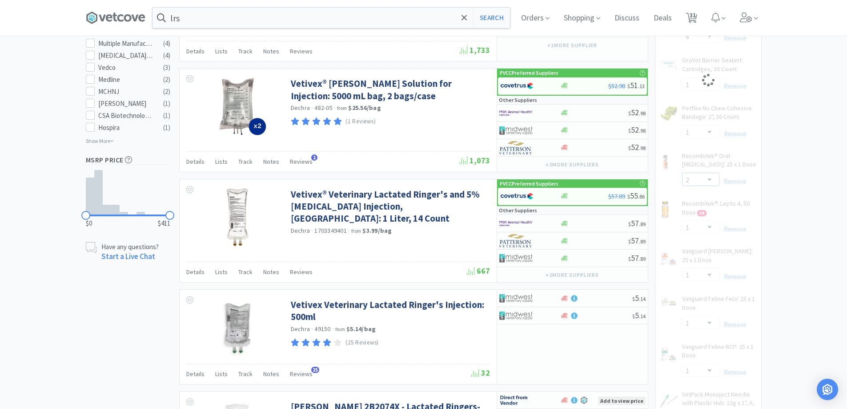
scroll to position [400, 0]
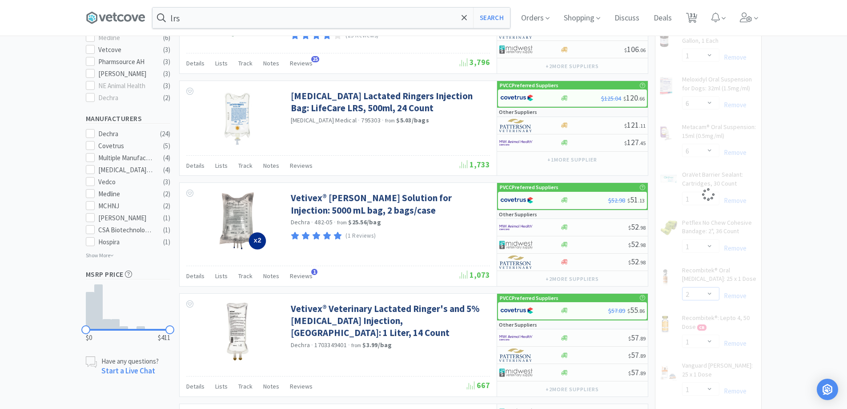
select select "1"
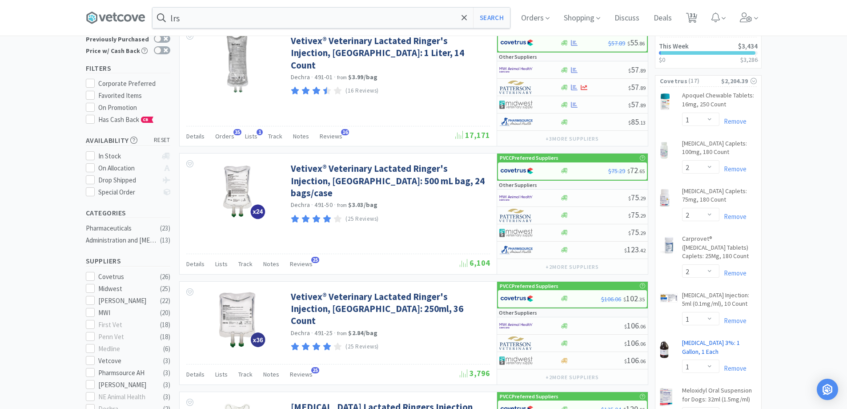
scroll to position [0, 0]
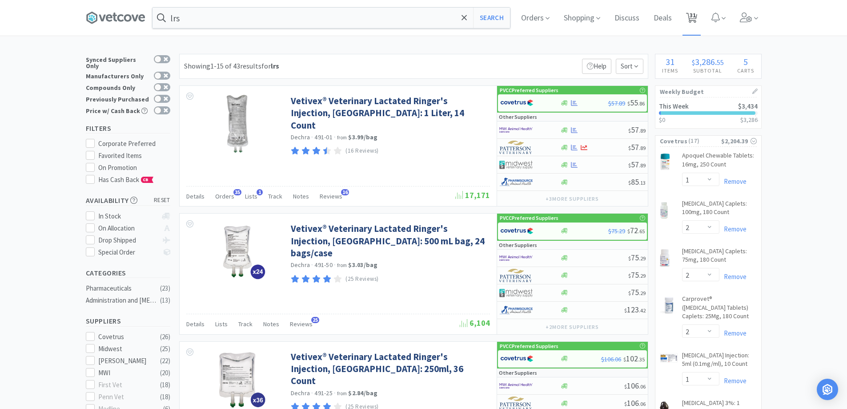
click at [697, 19] on icon at bounding box center [691, 18] width 11 height 10
select select "1"
select select "2"
select select "1"
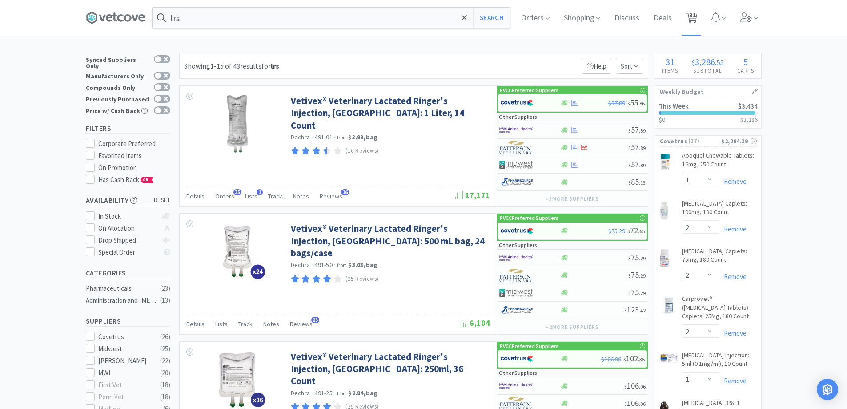
select select "20"
select select "2"
select select "3"
select select "1"
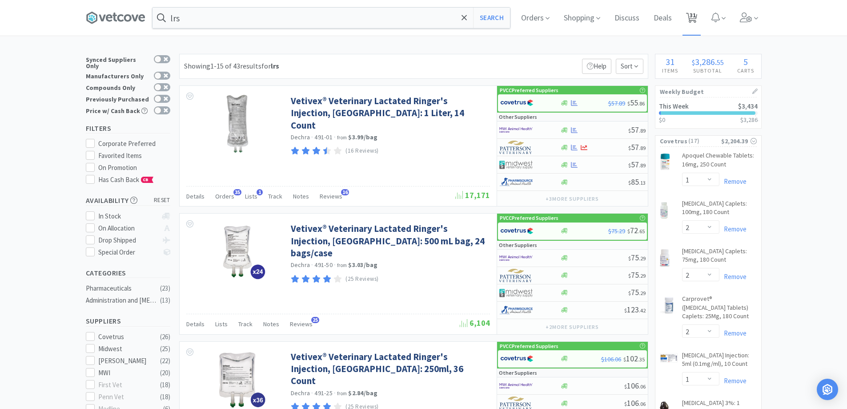
select select "2"
select select "1"
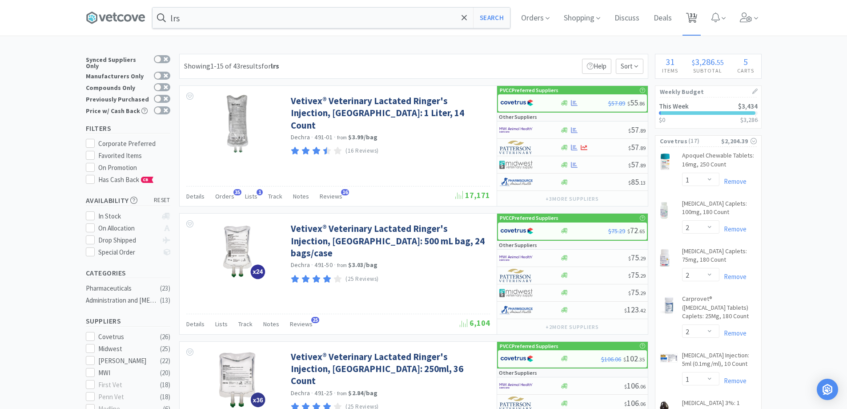
select select "6"
select select "1"
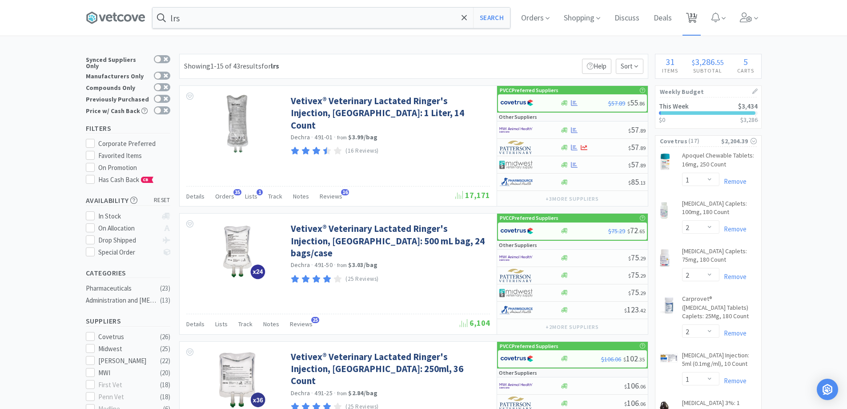
select select "1"
select select "4"
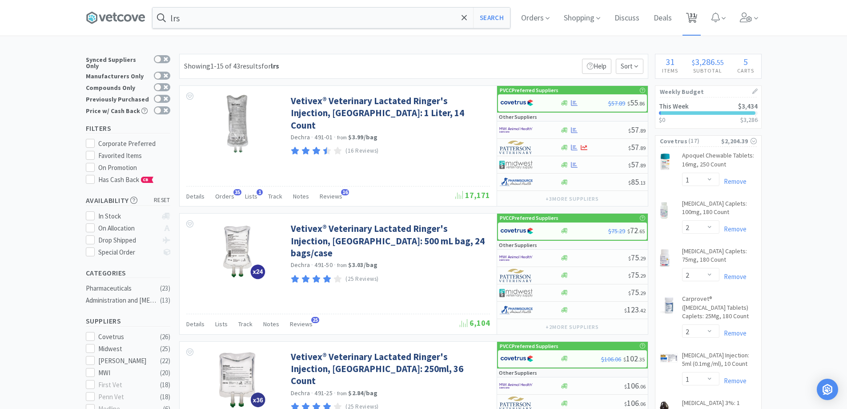
select select "2"
select select "4"
select select "6"
select select "4"
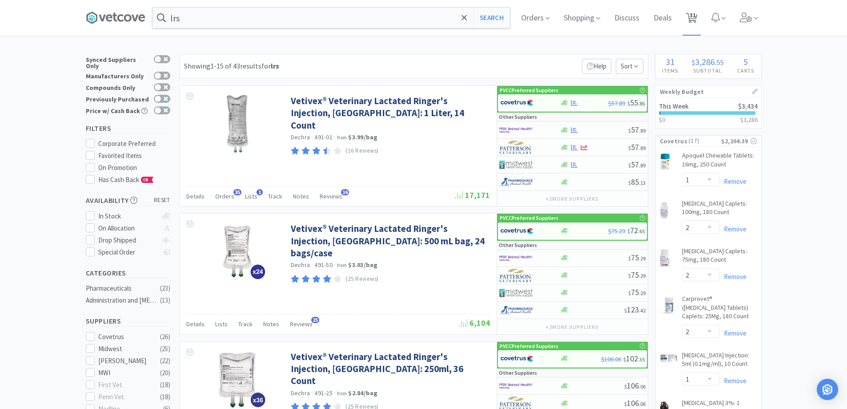
select select "2"
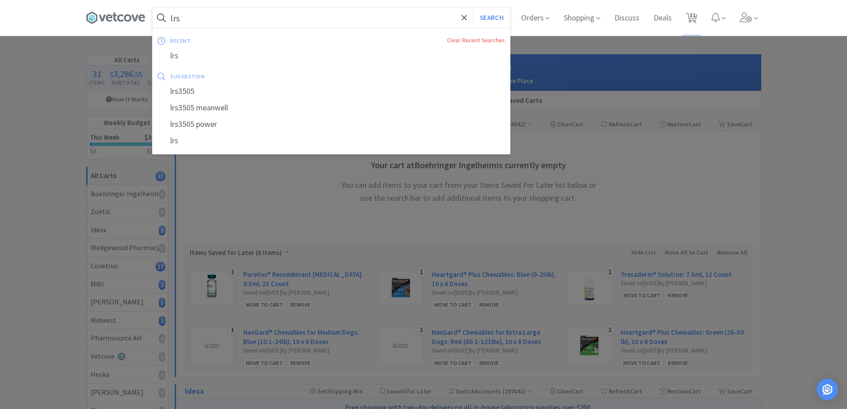
click at [257, 12] on input "lrs" at bounding box center [332, 18] width 358 height 20
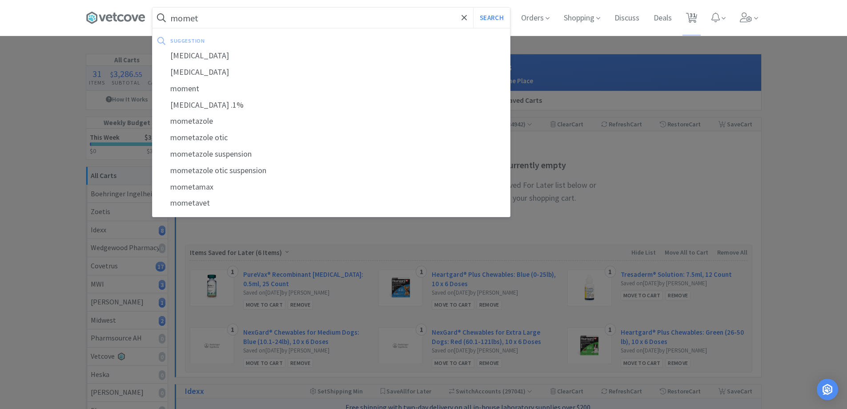
type input "momet"
click at [473, 8] on button "Search" at bounding box center [491, 18] width 37 height 20
select select "1"
select select "2"
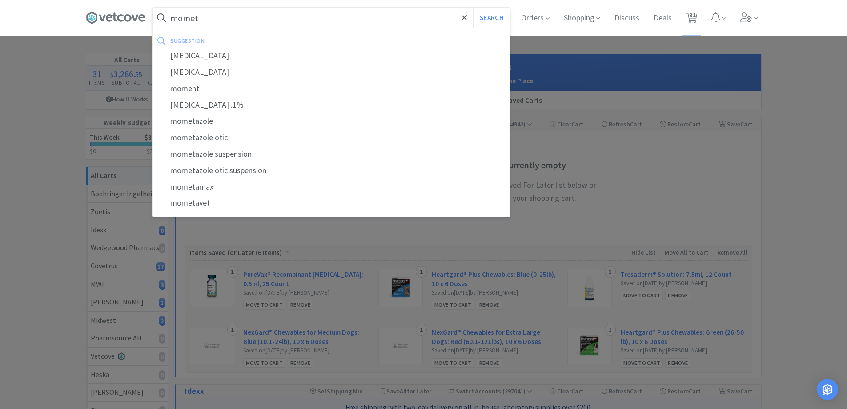
select select "2"
select select "1"
select select "6"
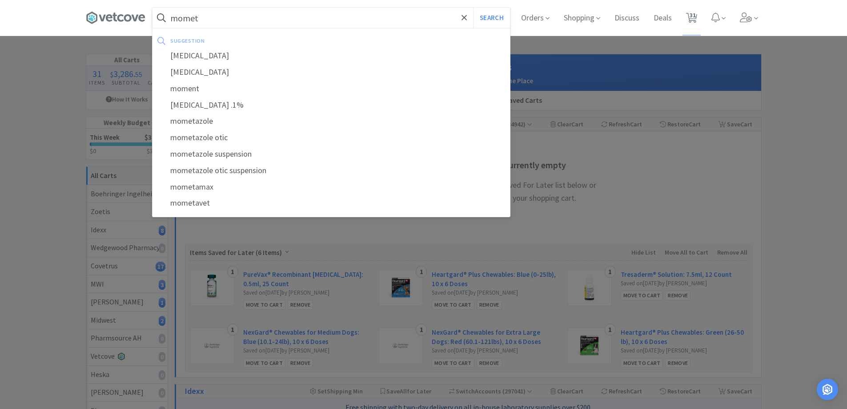
select select "1"
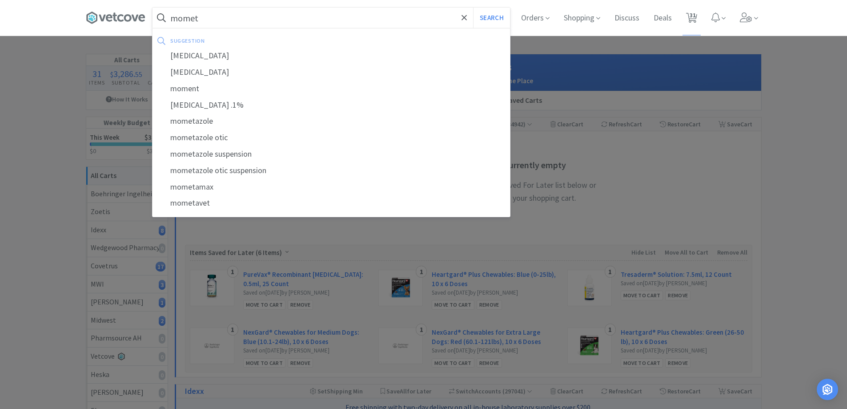
select select "1"
select select "4"
select select "2"
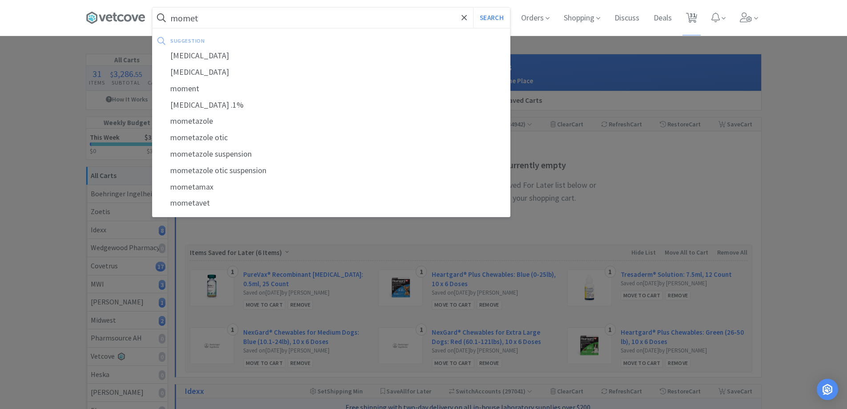
select select "4"
select select "6"
select select "4"
select select "2"
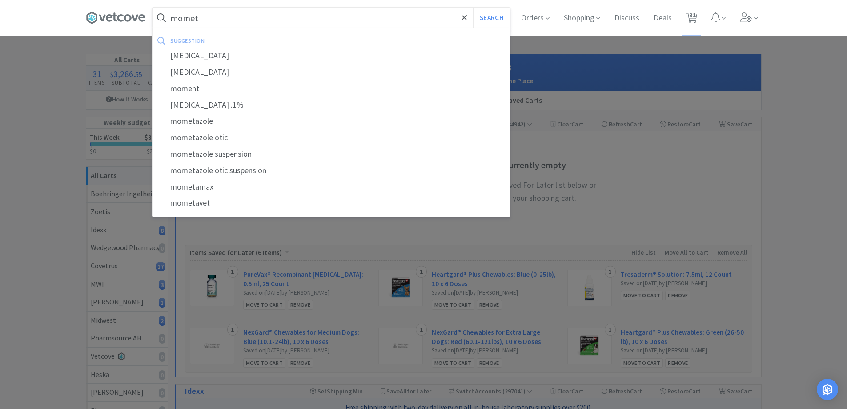
select select "1"
select select "2"
select select "1"
select select "20"
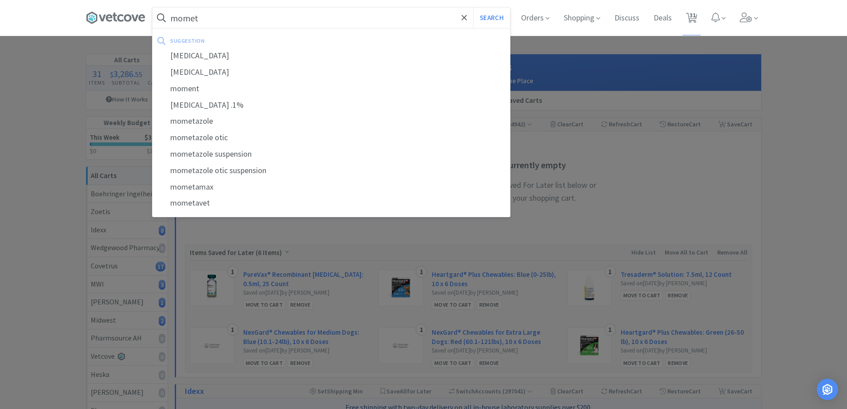
select select "2"
select select "3"
select select "1"
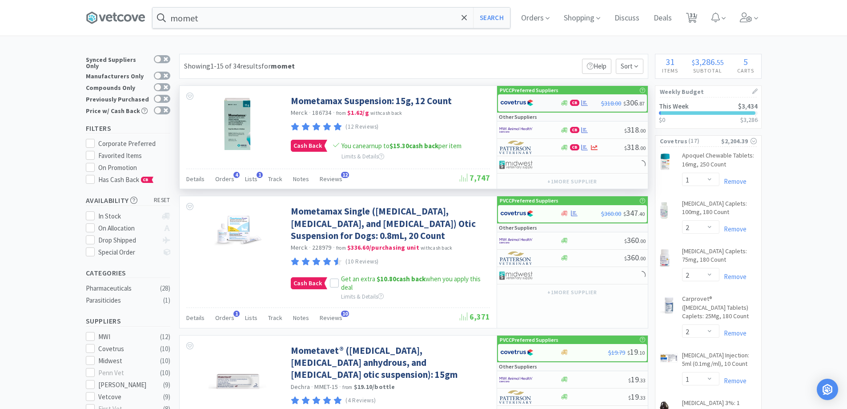
click at [569, 101] on div at bounding box center [564, 103] width 9 height 7
select select "1"
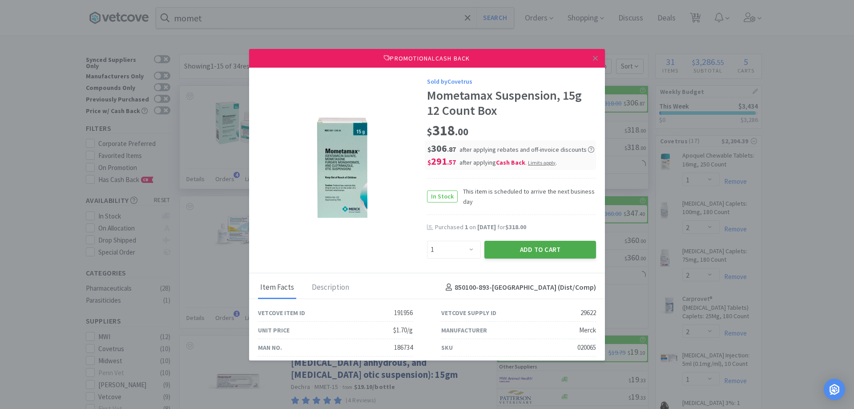
click at [510, 245] on button "Add to Cart" at bounding box center [540, 250] width 112 height 18
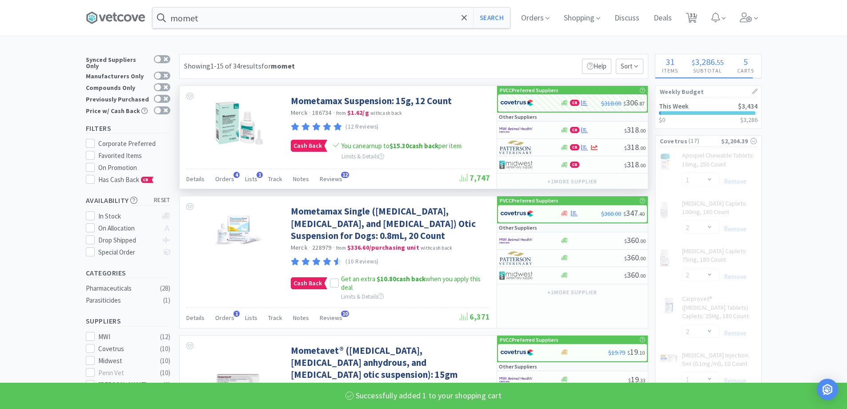
select select "1"
select select "4"
select select "2"
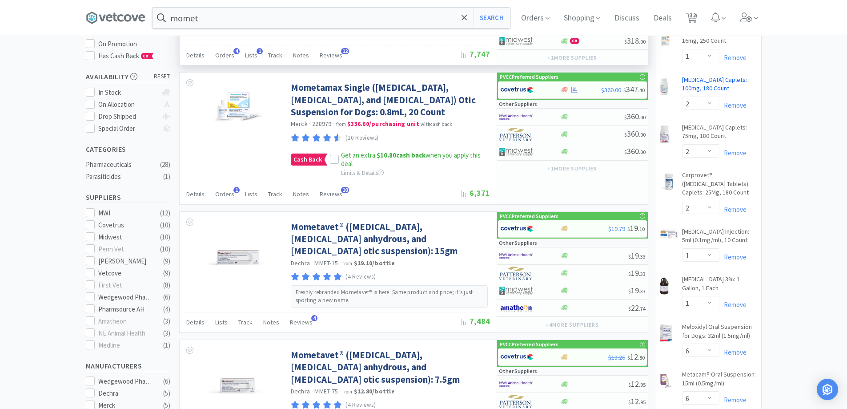
scroll to position [44, 0]
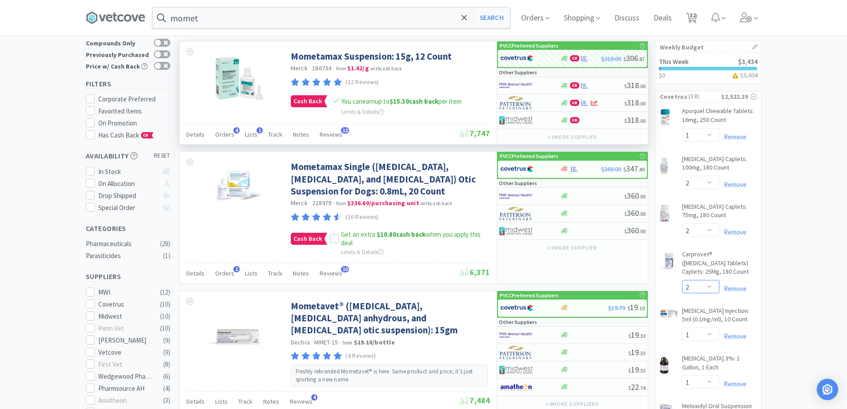
click at [712, 286] on select "Enter Quantity 1 2 3 4 5 6 7 8 9 10 11 12 13 14 15 16 17 18 19 20 Enter Quantity" at bounding box center [700, 286] width 37 height 13
click at [682, 280] on select "Enter Quantity 1 2 3 4 5 6 7 8 9 10 11 12 13 14 15 16 17 18 19 20 Enter Quantity" at bounding box center [700, 286] width 37 height 13
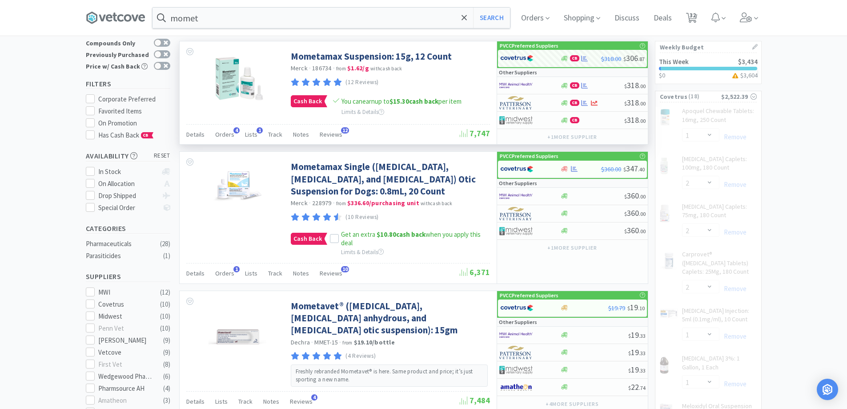
select select "1"
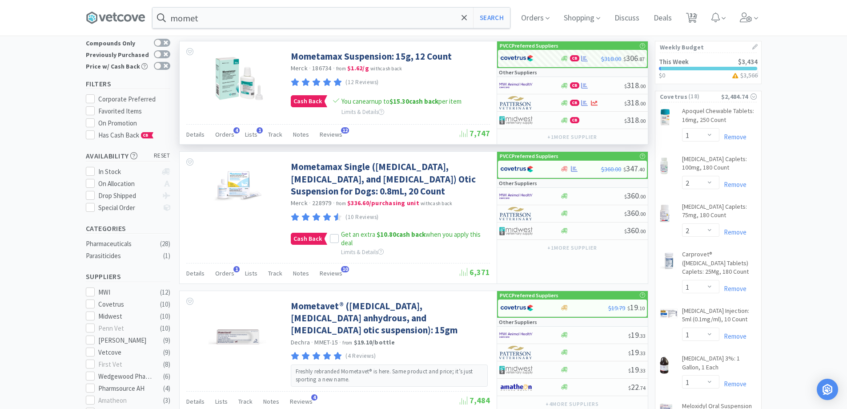
click at [720, 227] on div "Remove" at bounding box center [738, 232] width 37 height 11
click at [714, 229] on select "Enter Quantity 1 2 3 4 5 6 7 8 9 10 11 12 13 14 15 16 17 18 19 20 Enter Quantity" at bounding box center [700, 229] width 37 height 13
click at [682, 223] on select "Enter Quantity 1 2 3 4 5 6 7 8 9 10 11 12 13 14 15 16 17 18 19 20 Enter Quantity" at bounding box center [700, 229] width 37 height 13
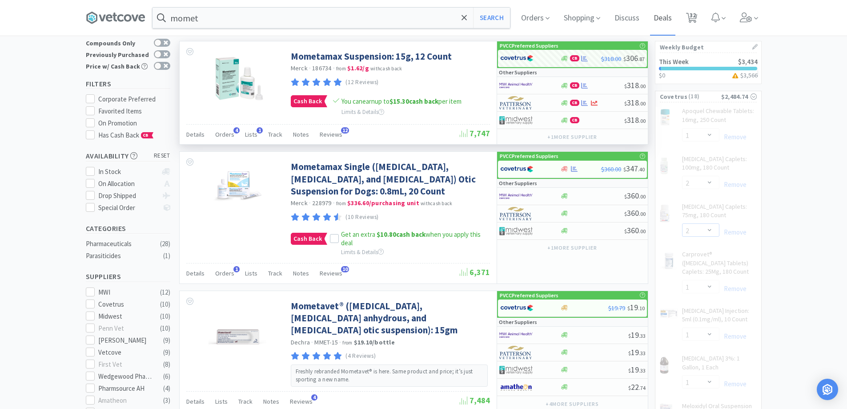
select select "1"
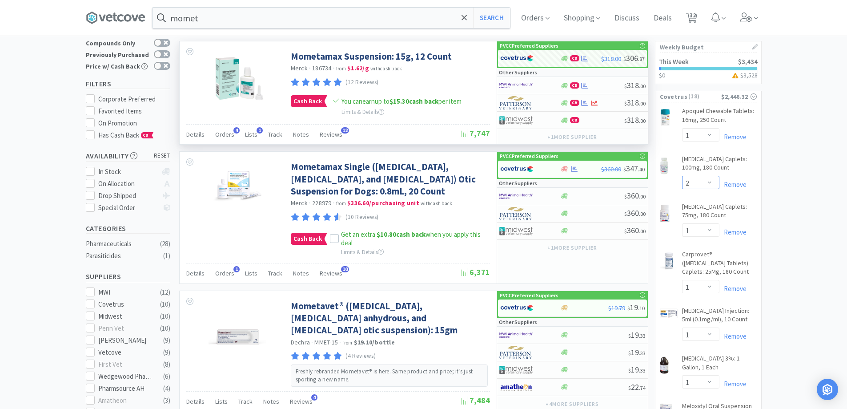
click at [708, 185] on select "Enter Quantity 1 2 3 4 5 6 7 8 9 10 11 12 13 14 15 16 17 18 19 20 Enter Quantity" at bounding box center [700, 182] width 37 height 13
click at [682, 176] on select "Enter Quantity 1 2 3 4 5 6 7 8 9 10 11 12 13 14 15 16 17 18 19 20 Enter Quantity" at bounding box center [700, 182] width 37 height 13
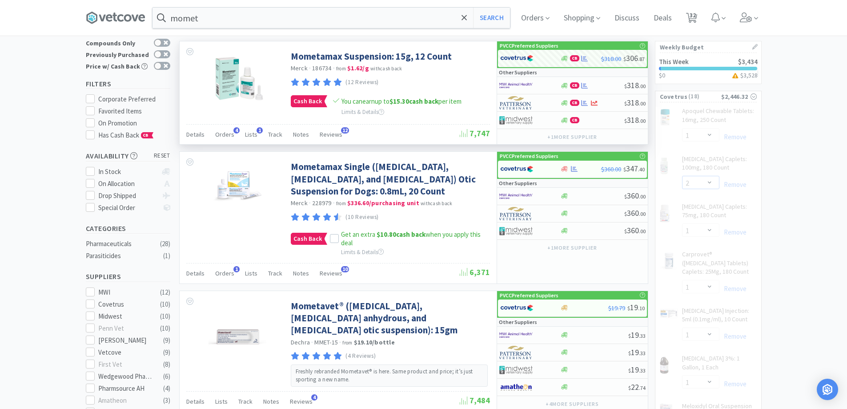
select select "1"
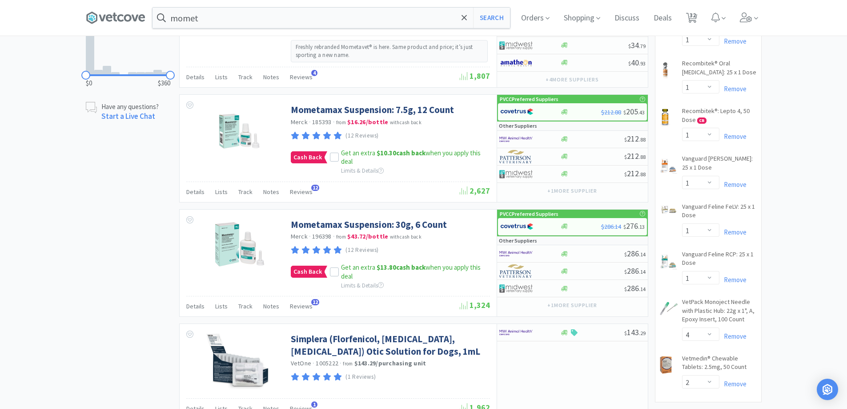
scroll to position [756, 0]
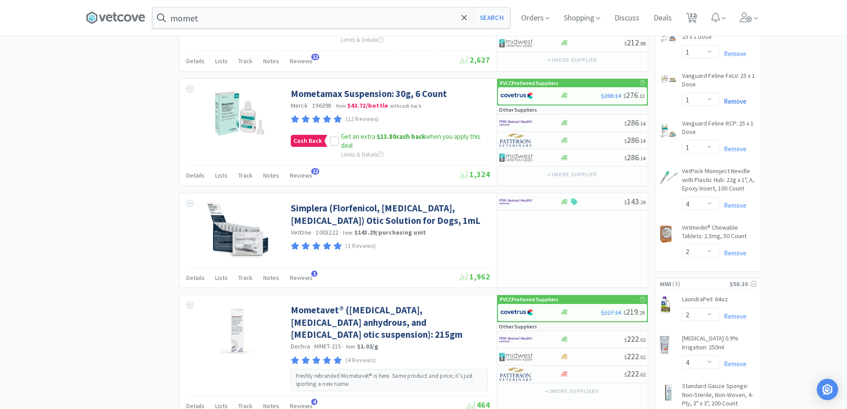
click at [732, 97] on link "Remove" at bounding box center [733, 101] width 27 height 8
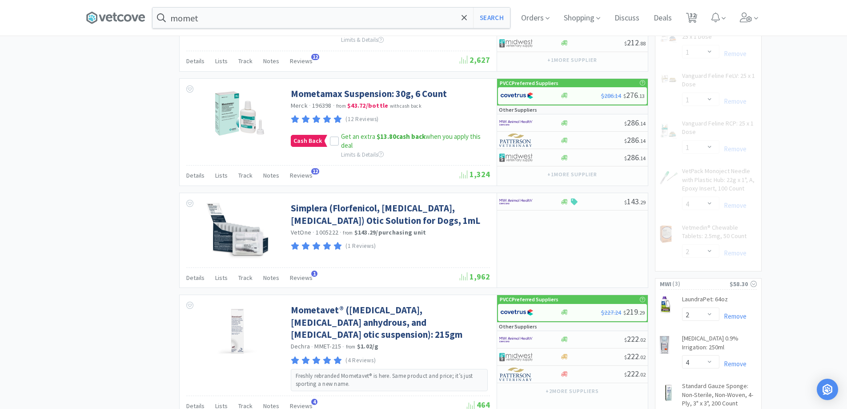
select select "4"
select select "2"
select select "1"
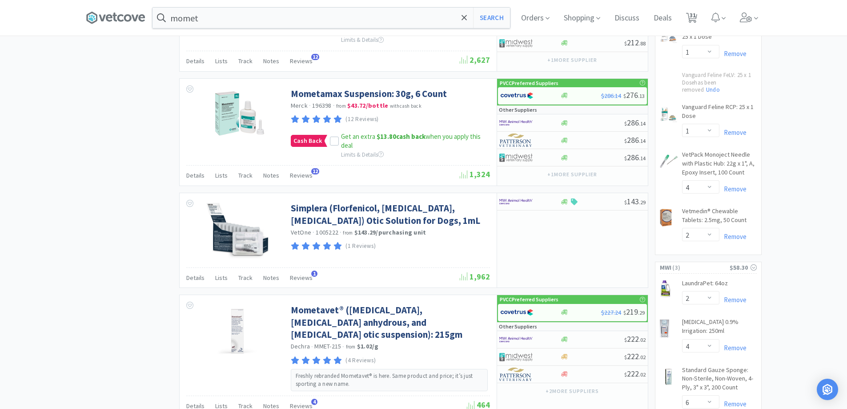
scroll to position [712, 0]
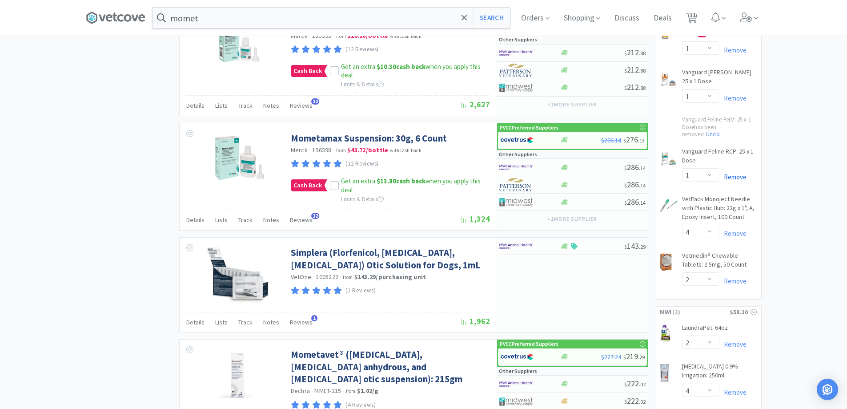
click at [732, 173] on link "Remove" at bounding box center [733, 177] width 27 height 8
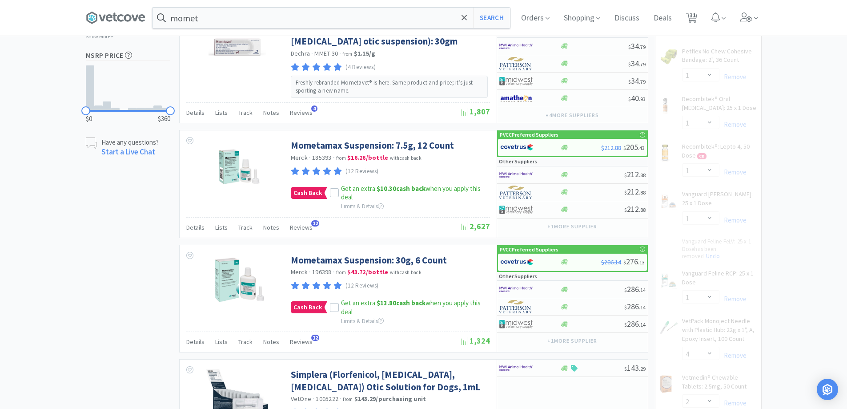
scroll to position [578, 0]
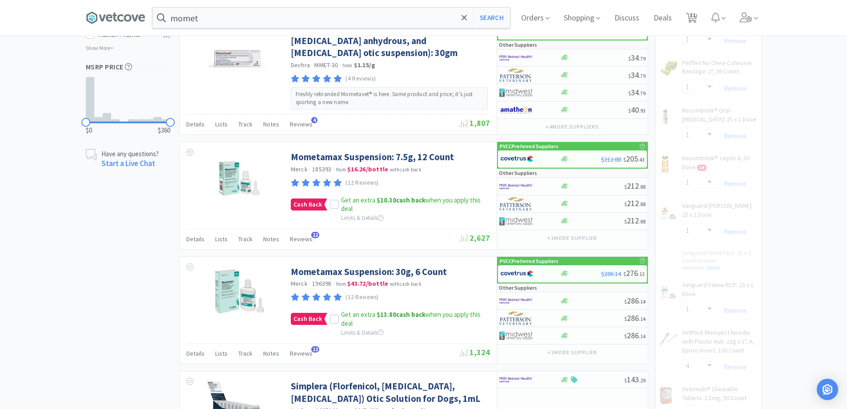
select select "2"
select select "4"
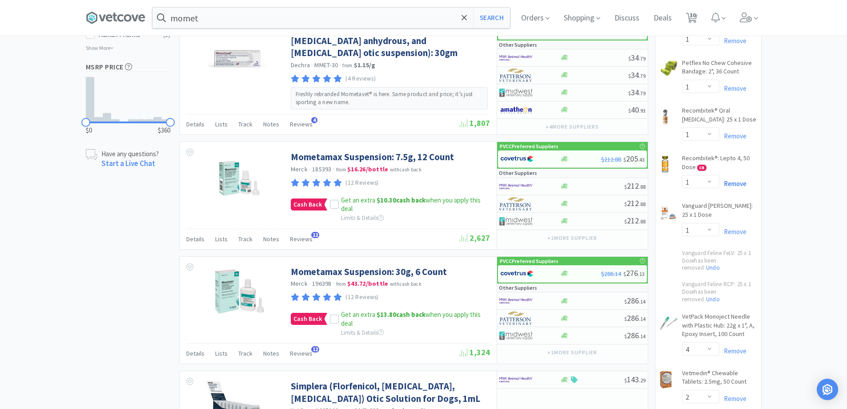
click at [732, 184] on link "Remove" at bounding box center [733, 183] width 27 height 8
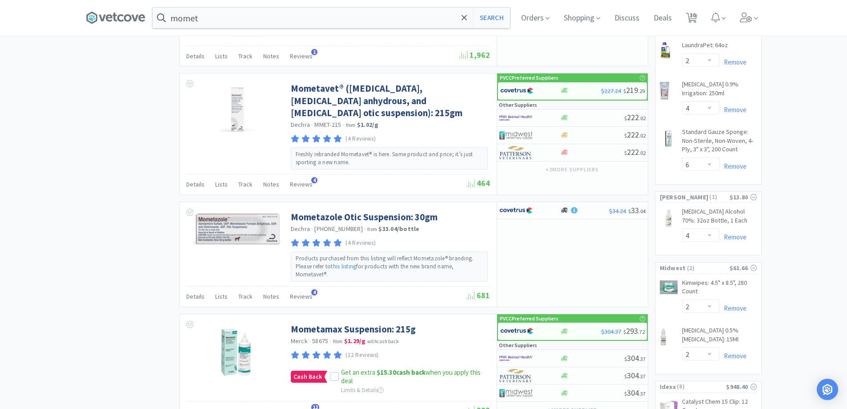
scroll to position [978, 0]
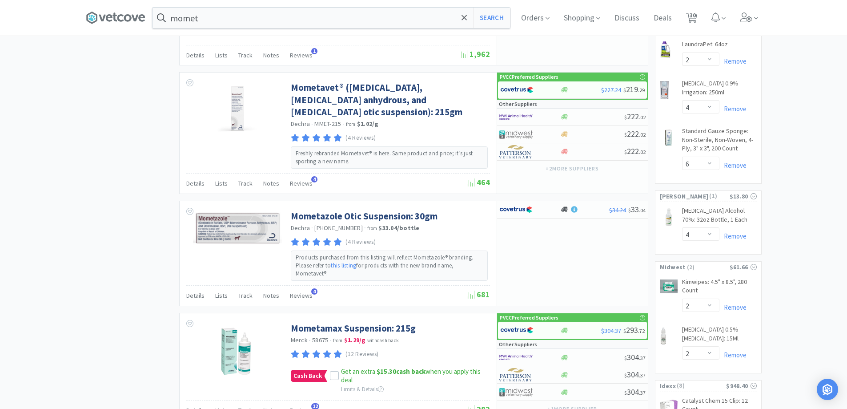
select select "2"
select select "1"
select select "4"
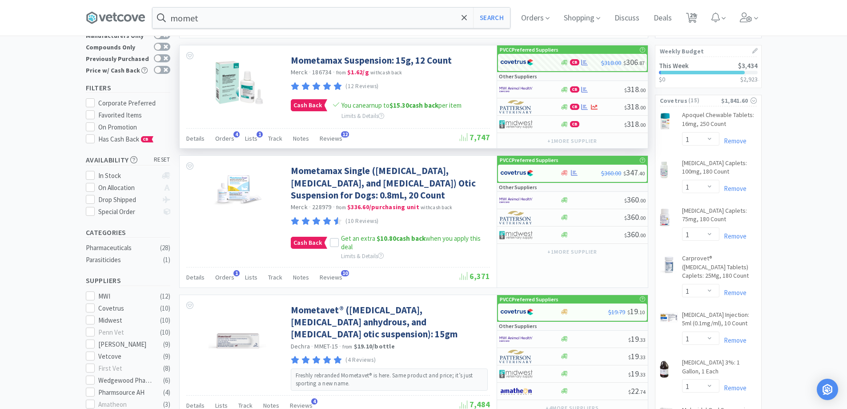
scroll to position [0, 0]
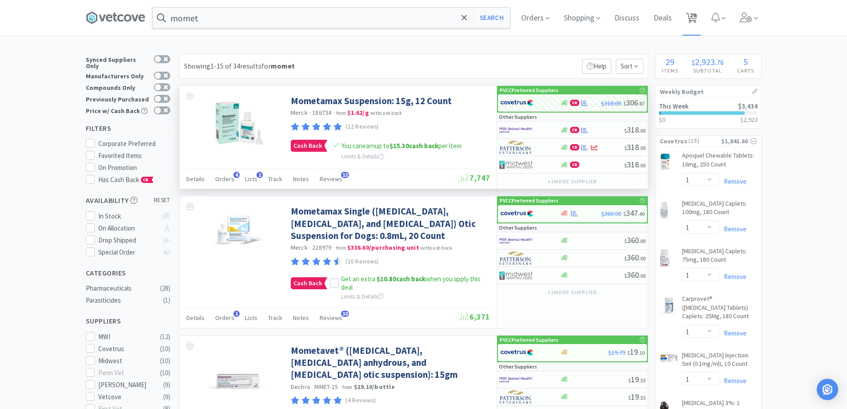
click at [696, 17] on span "29" at bounding box center [693, 15] width 6 height 36
select select "1"
select select "2"
select select "1"
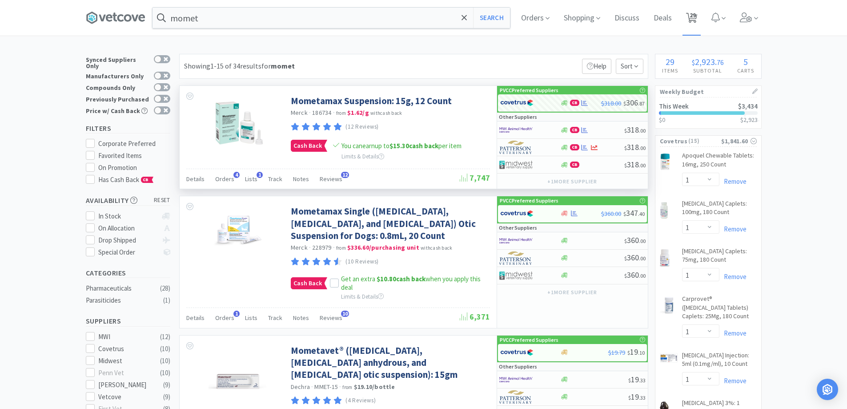
select select "20"
select select "2"
select select "3"
select select "1"
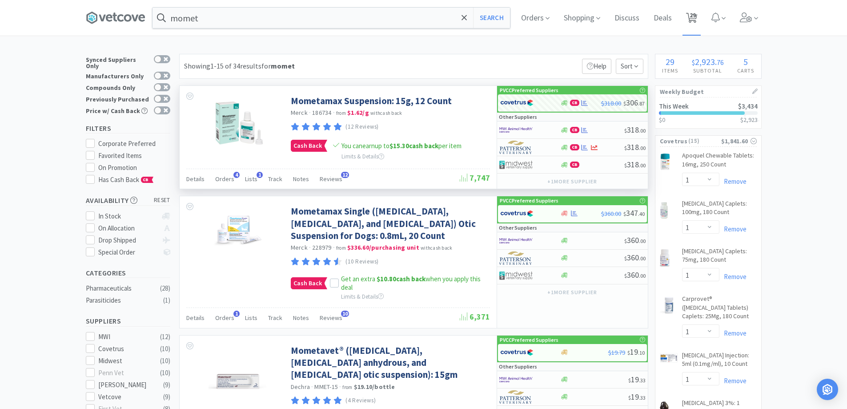
select select "1"
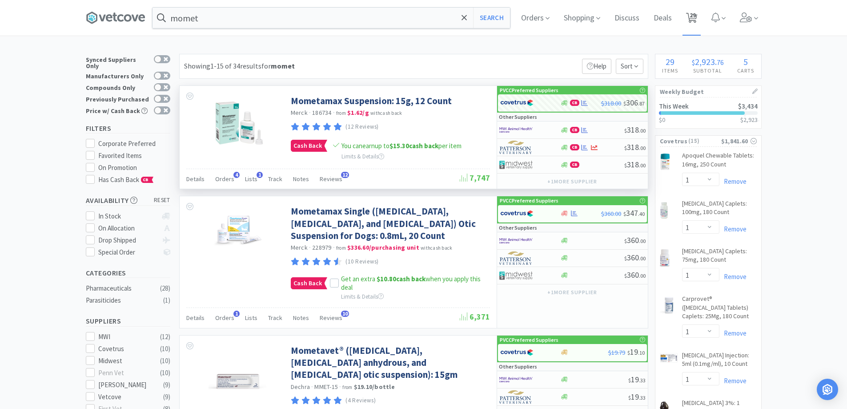
select select "6"
select select "1"
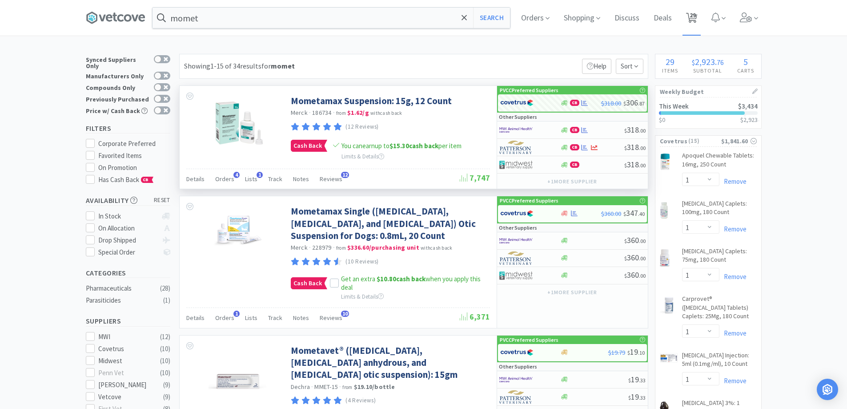
select select "1"
select select "4"
select select "2"
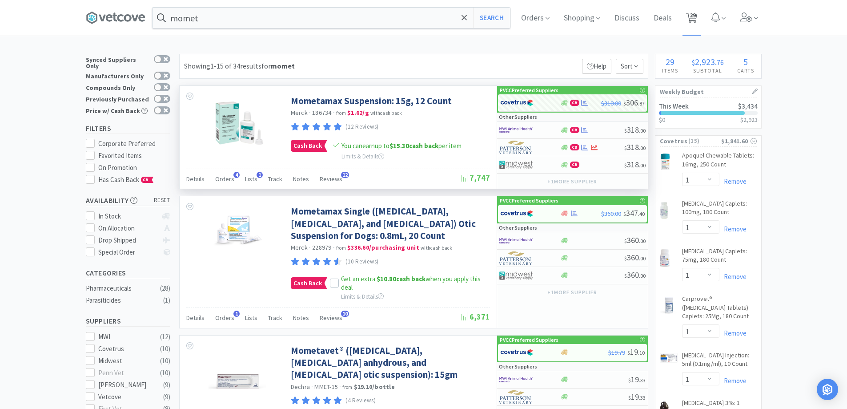
select select "4"
select select "6"
select select "4"
select select "2"
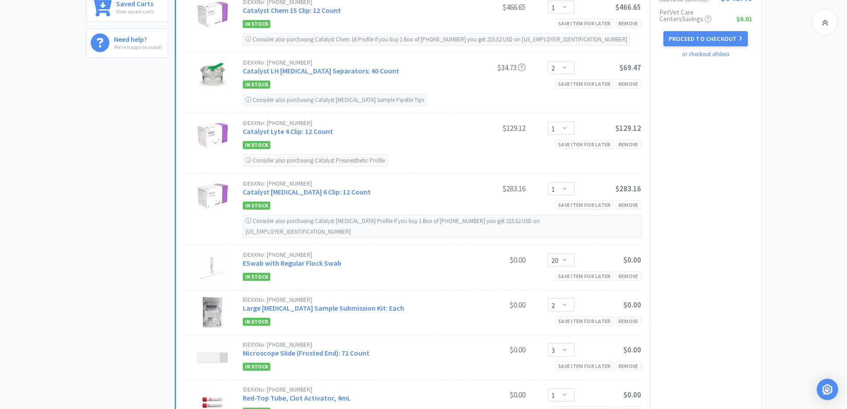
scroll to position [400, 0]
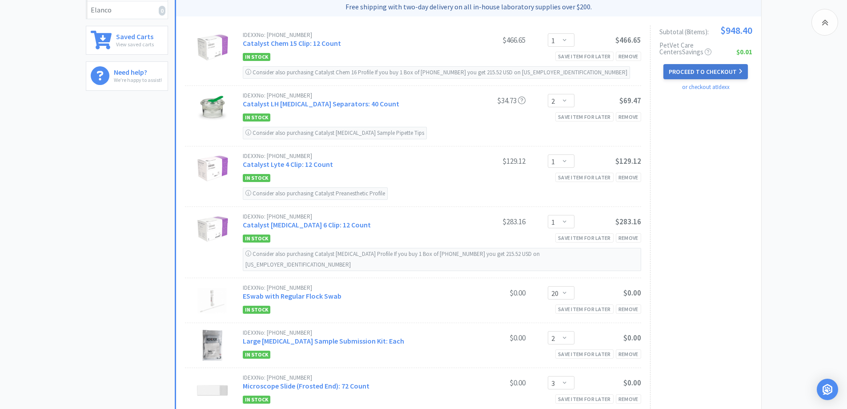
click at [726, 70] on button "Proceed to Checkout" at bounding box center [706, 71] width 84 height 15
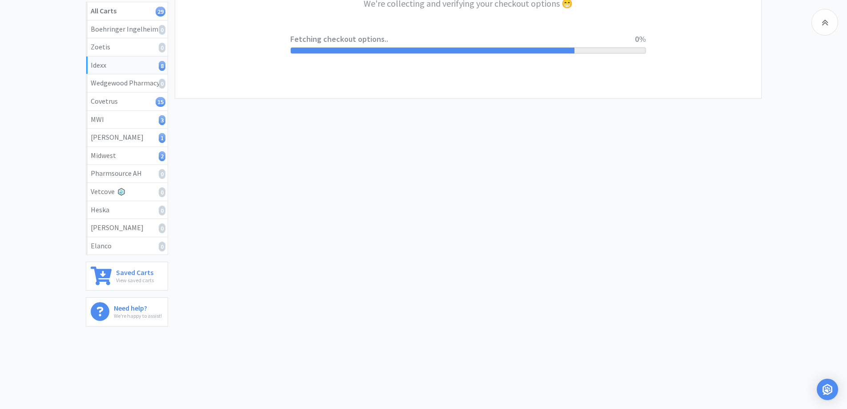
select select "904"
select select "003"
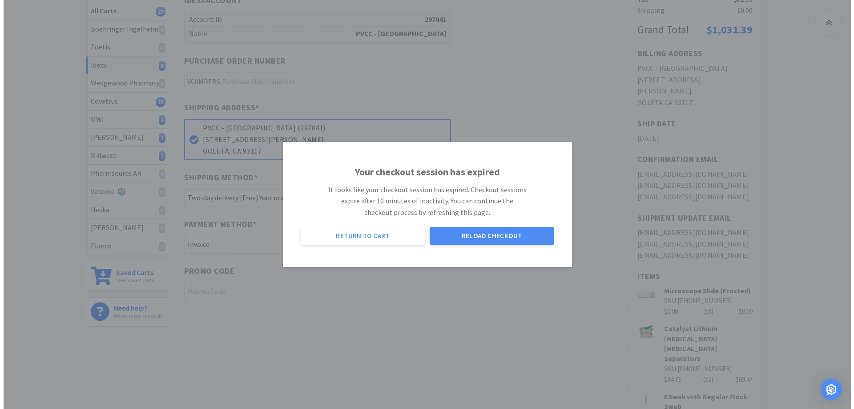
scroll to position [0, 0]
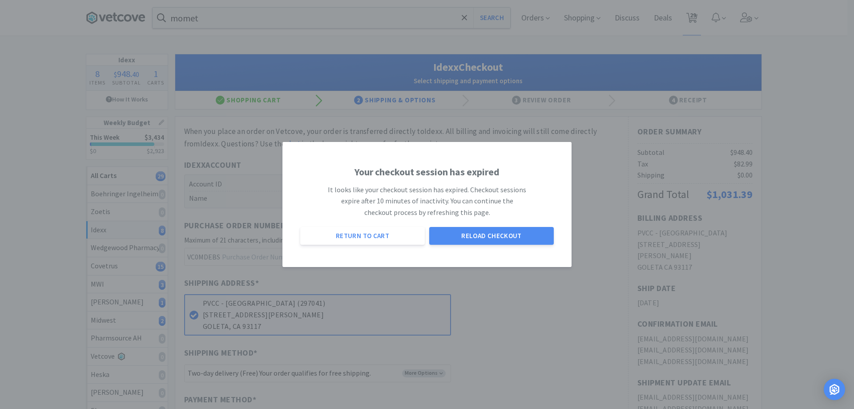
click at [365, 245] on div "Your checkout session has expired It looks like your checkout session has expir…" at bounding box center [426, 204] width 271 height 117
drag, startPoint x: 479, startPoint y: 237, endPoint x: 475, endPoint y: 264, distance: 26.5
click at [479, 238] on button "Reload Checkout" at bounding box center [491, 236] width 125 height 18
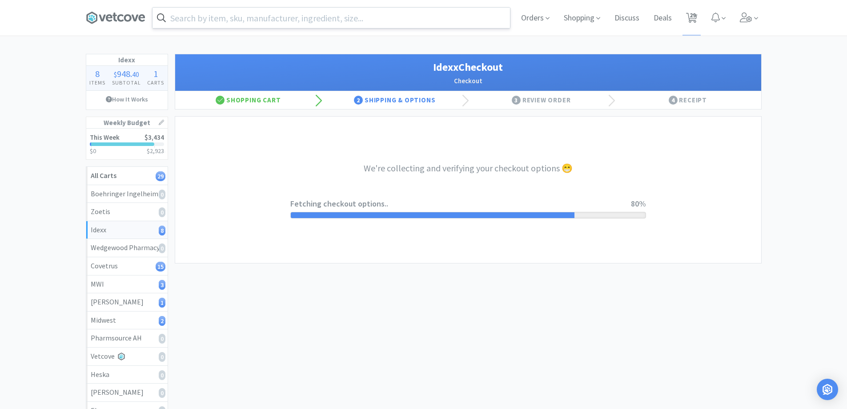
select select "904"
select select "003"
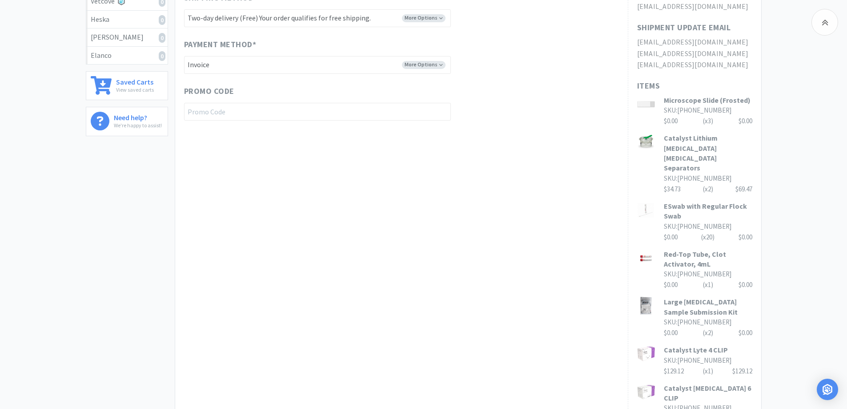
scroll to position [515, 0]
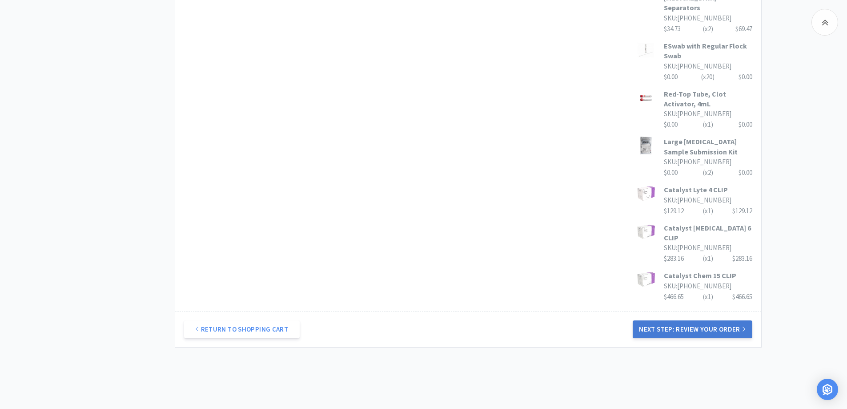
click at [703, 320] on button "Next Step: Review Your Order" at bounding box center [692, 329] width 119 height 18
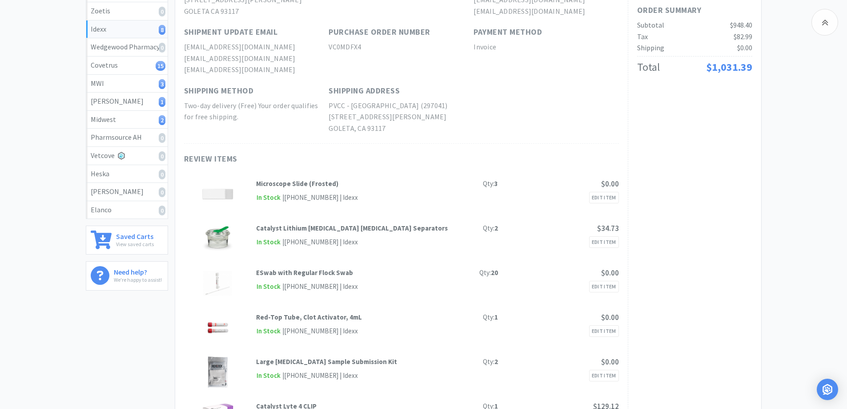
scroll to position [0, 0]
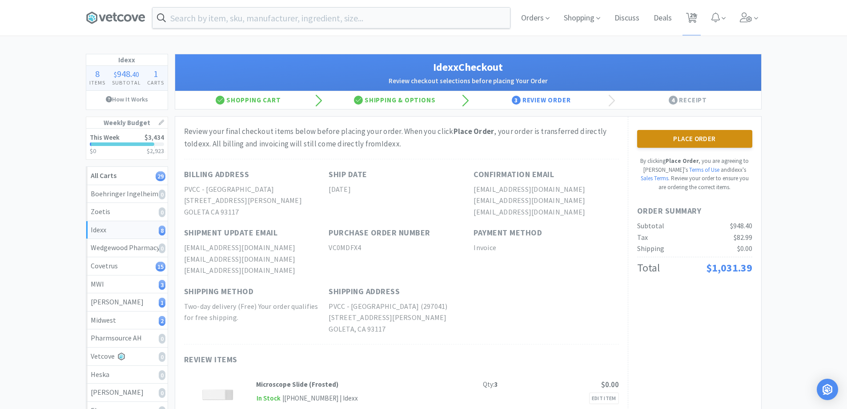
click at [685, 144] on button "Place Order" at bounding box center [694, 139] width 115 height 18
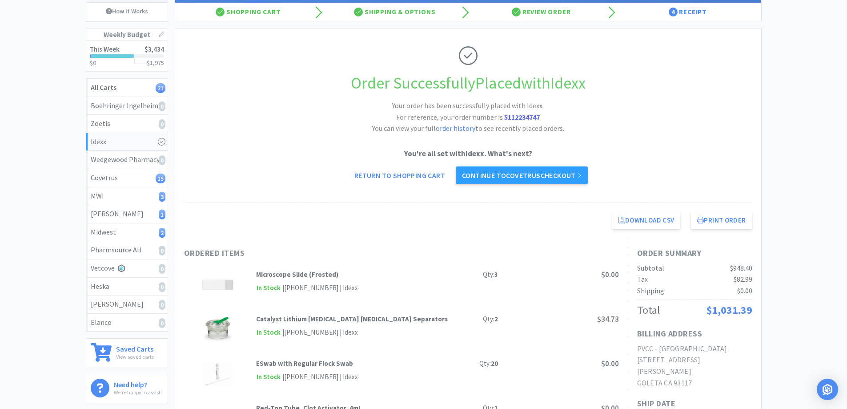
scroll to position [29, 0]
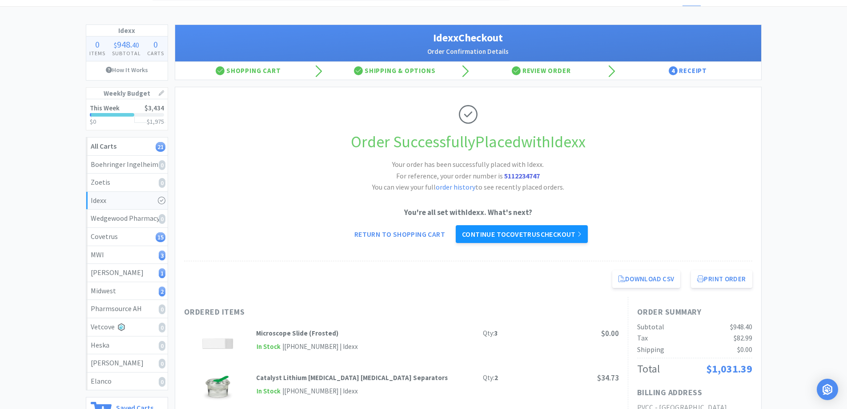
click at [510, 237] on link "Continue to Covetrus checkout" at bounding box center [522, 234] width 132 height 18
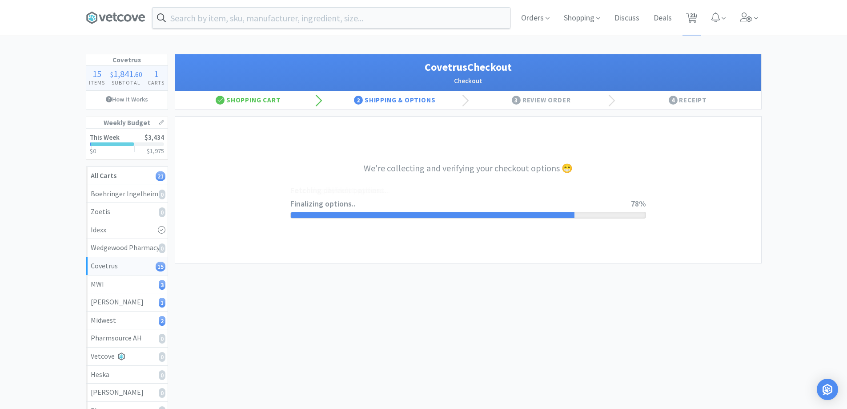
select select "ACCOUNT"
select select "cvt-standard-net"
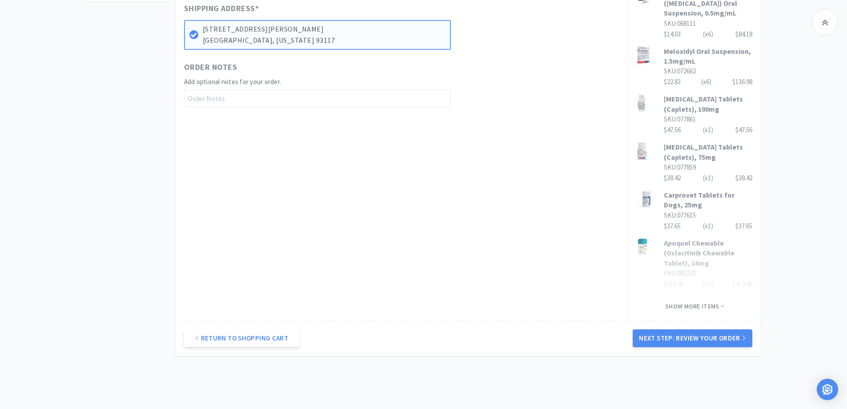
scroll to position [489, 0]
click at [707, 302] on span "Show more items" at bounding box center [694, 306] width 59 height 8
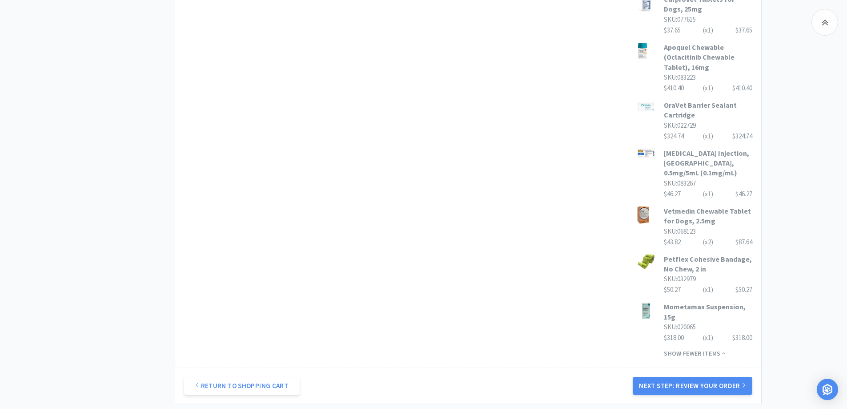
scroll to position [712, 0]
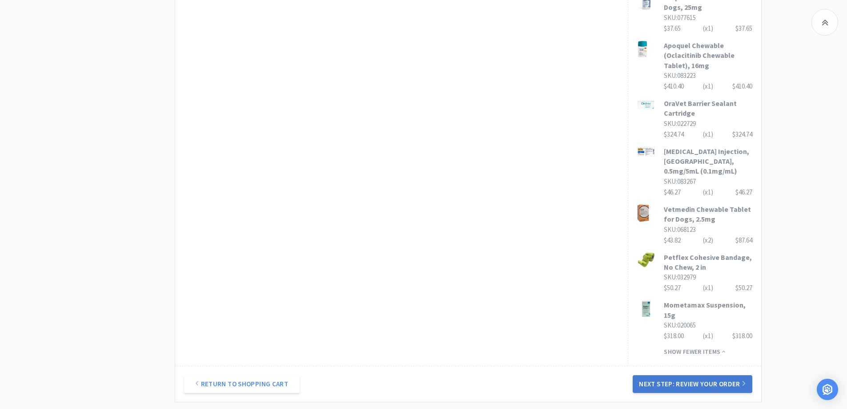
click at [694, 375] on button "Next Step: Review Your Order" at bounding box center [692, 384] width 119 height 18
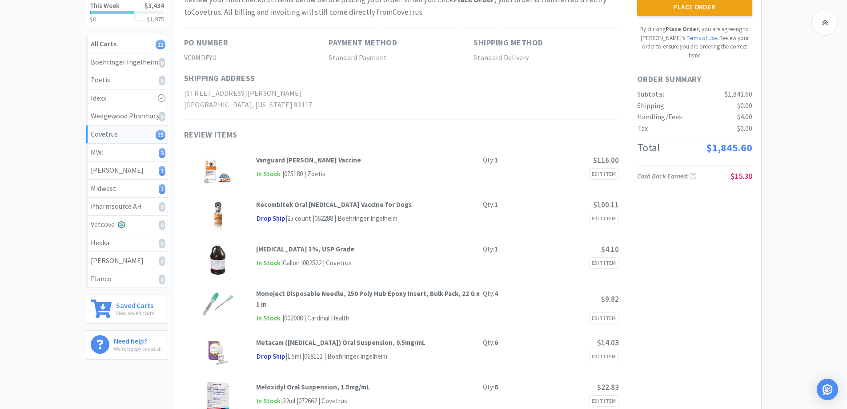
scroll to position [89, 0]
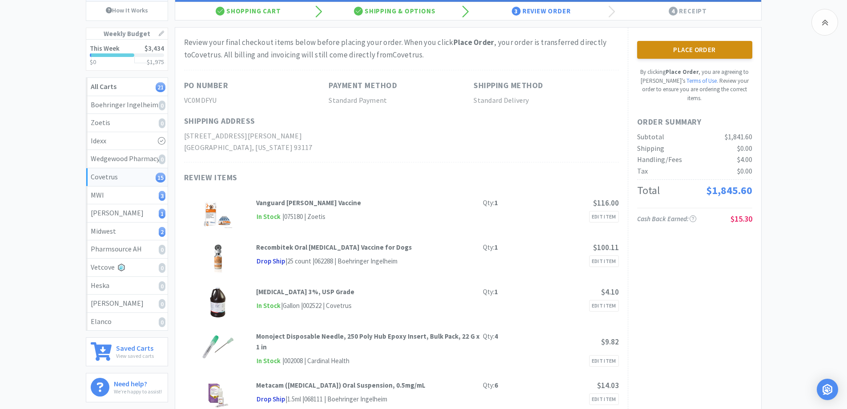
click at [708, 50] on button "Place Order" at bounding box center [694, 50] width 115 height 18
